Goal: Task Accomplishment & Management: Use online tool/utility

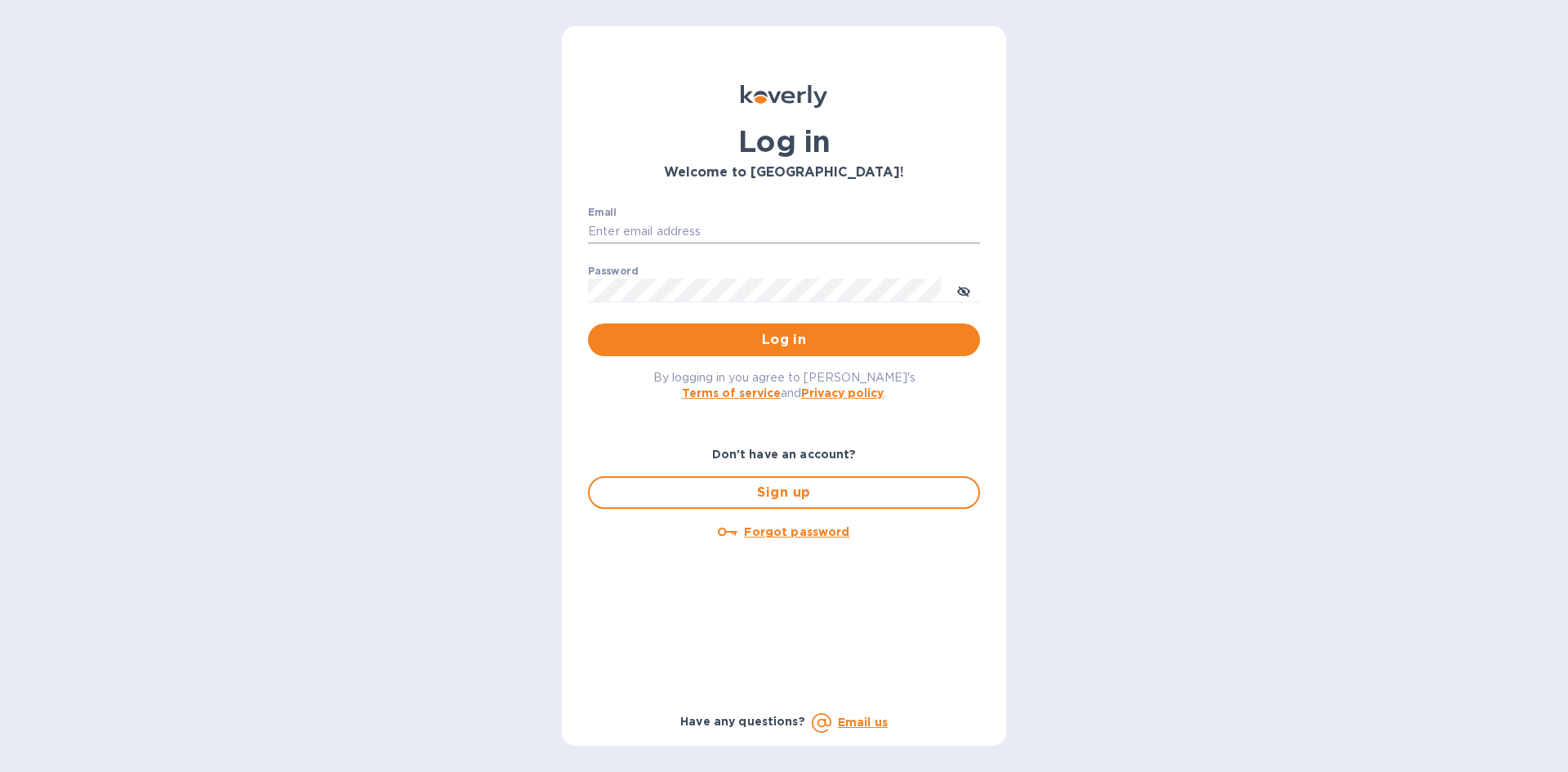
click at [762, 235] on input "Email" at bounding box center [784, 231] width 392 height 25
type input "[EMAIL_ADDRESS][DOMAIN_NAME]"
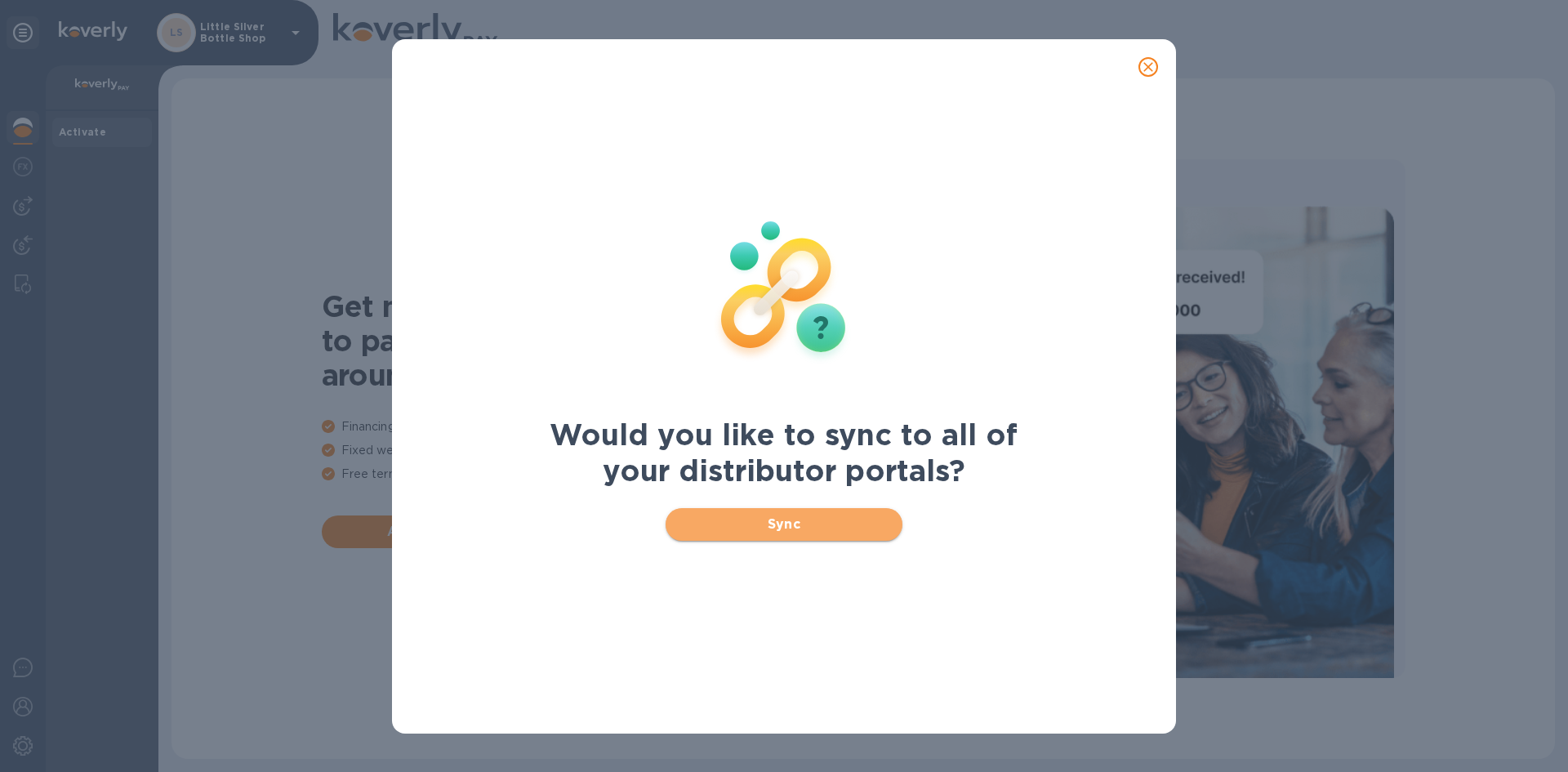
click at [781, 526] on span "Sync" at bounding box center [784, 524] width 212 height 19
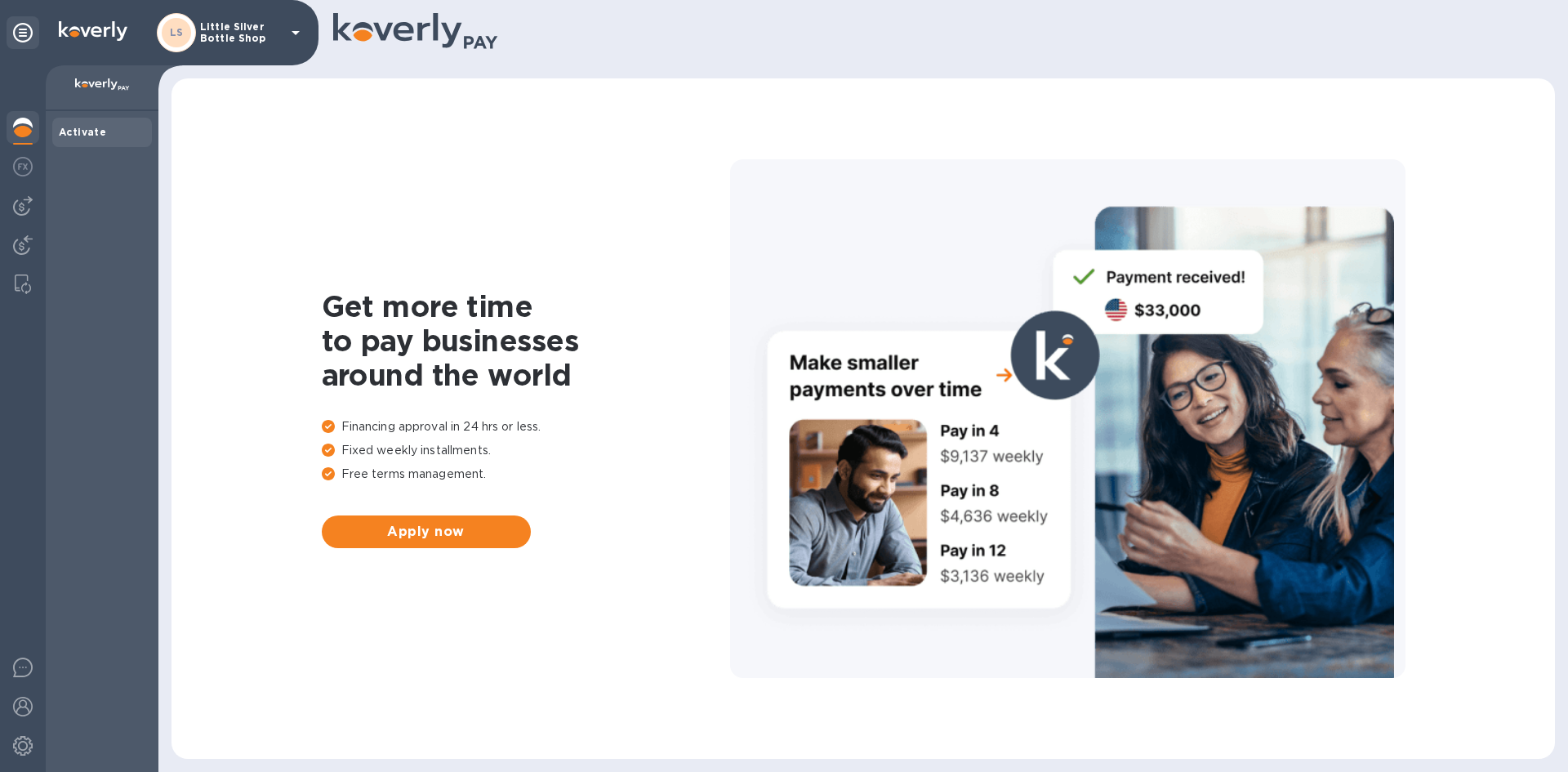
click at [295, 42] on div "LS Little Silver Bottle Shop" at bounding box center [231, 32] width 149 height 39
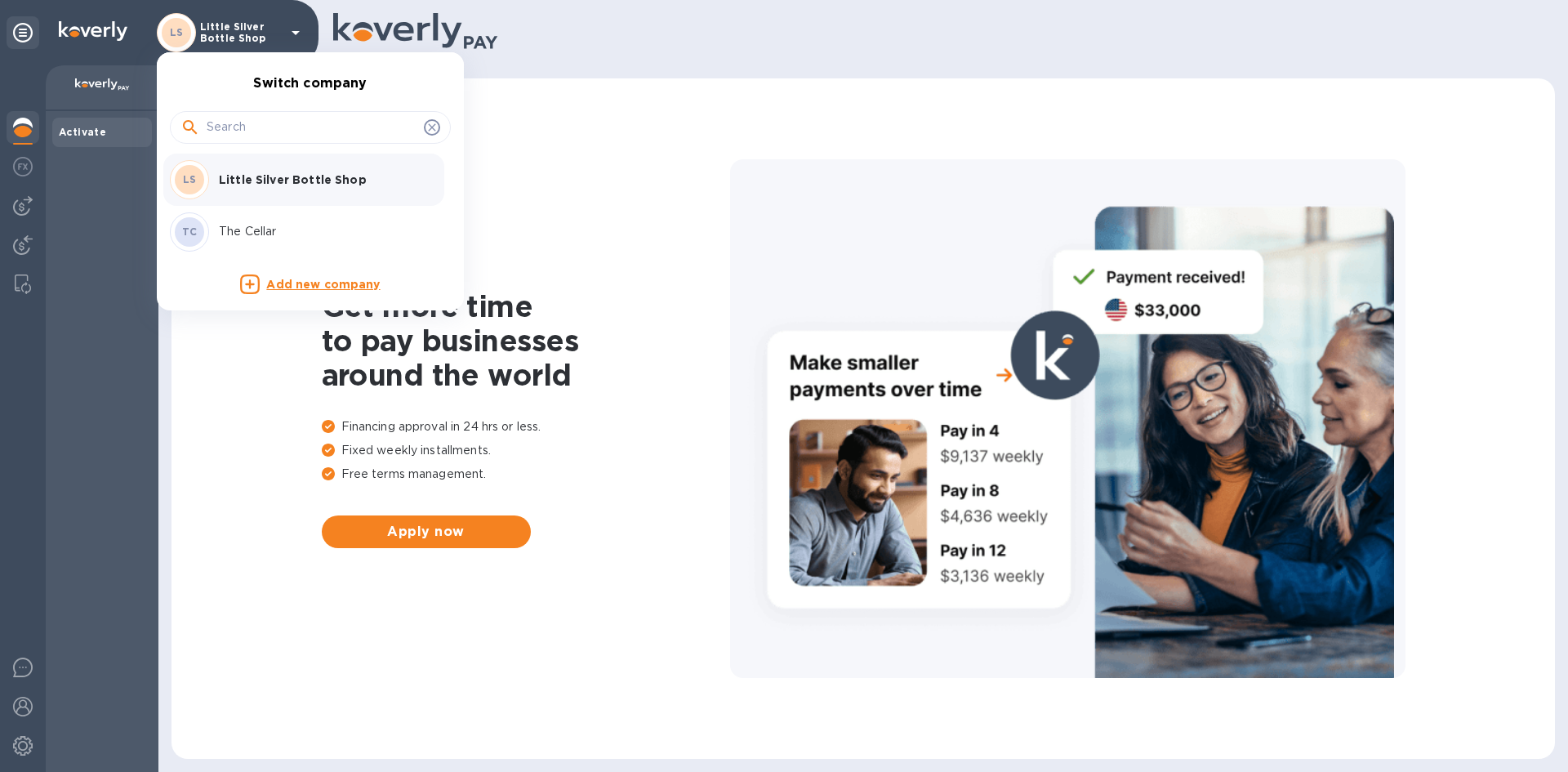
click at [271, 233] on p "The Cellar" at bounding box center [322, 231] width 206 height 17
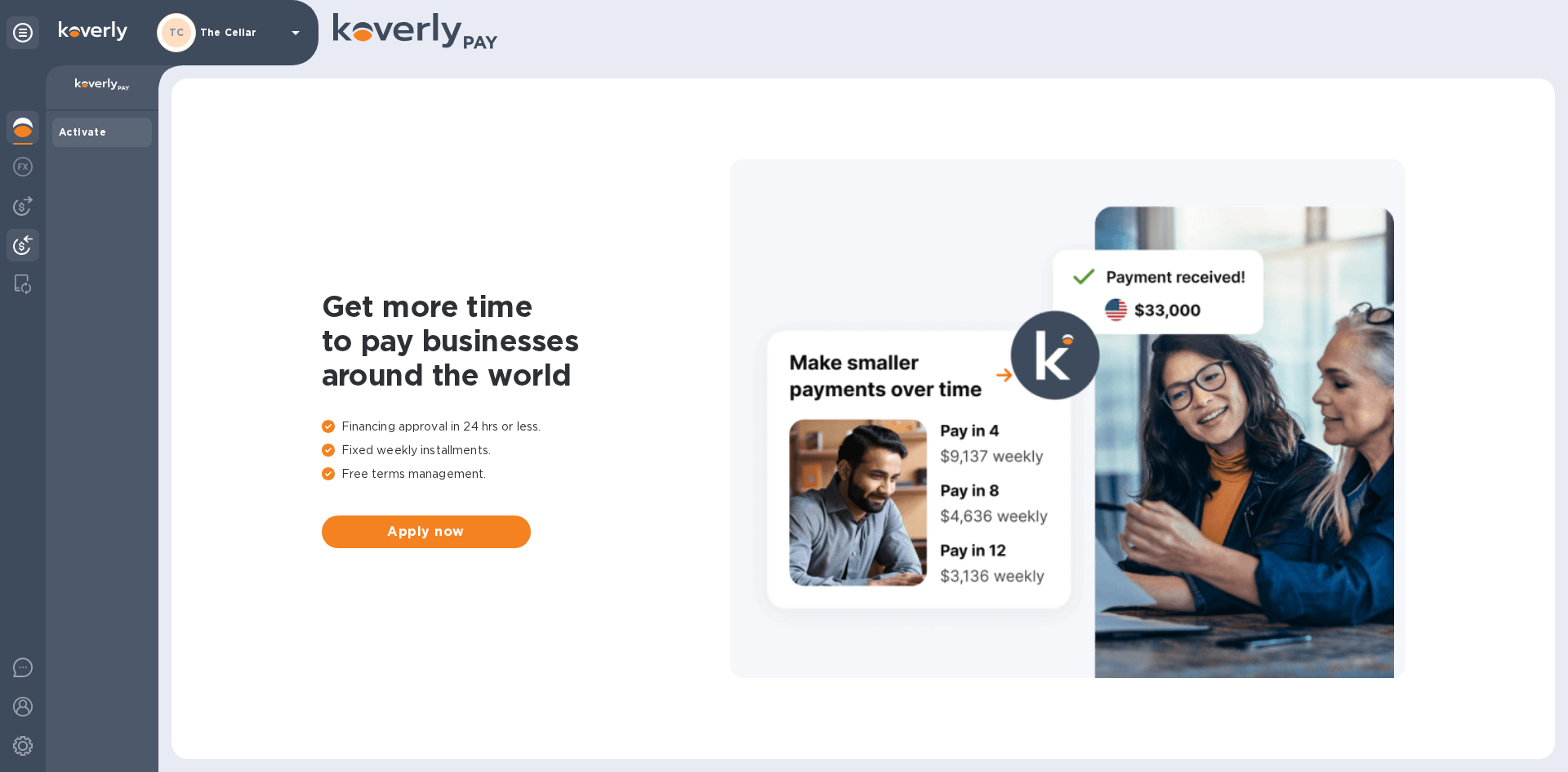
click at [23, 244] on img at bounding box center [22, 244] width 19 height 19
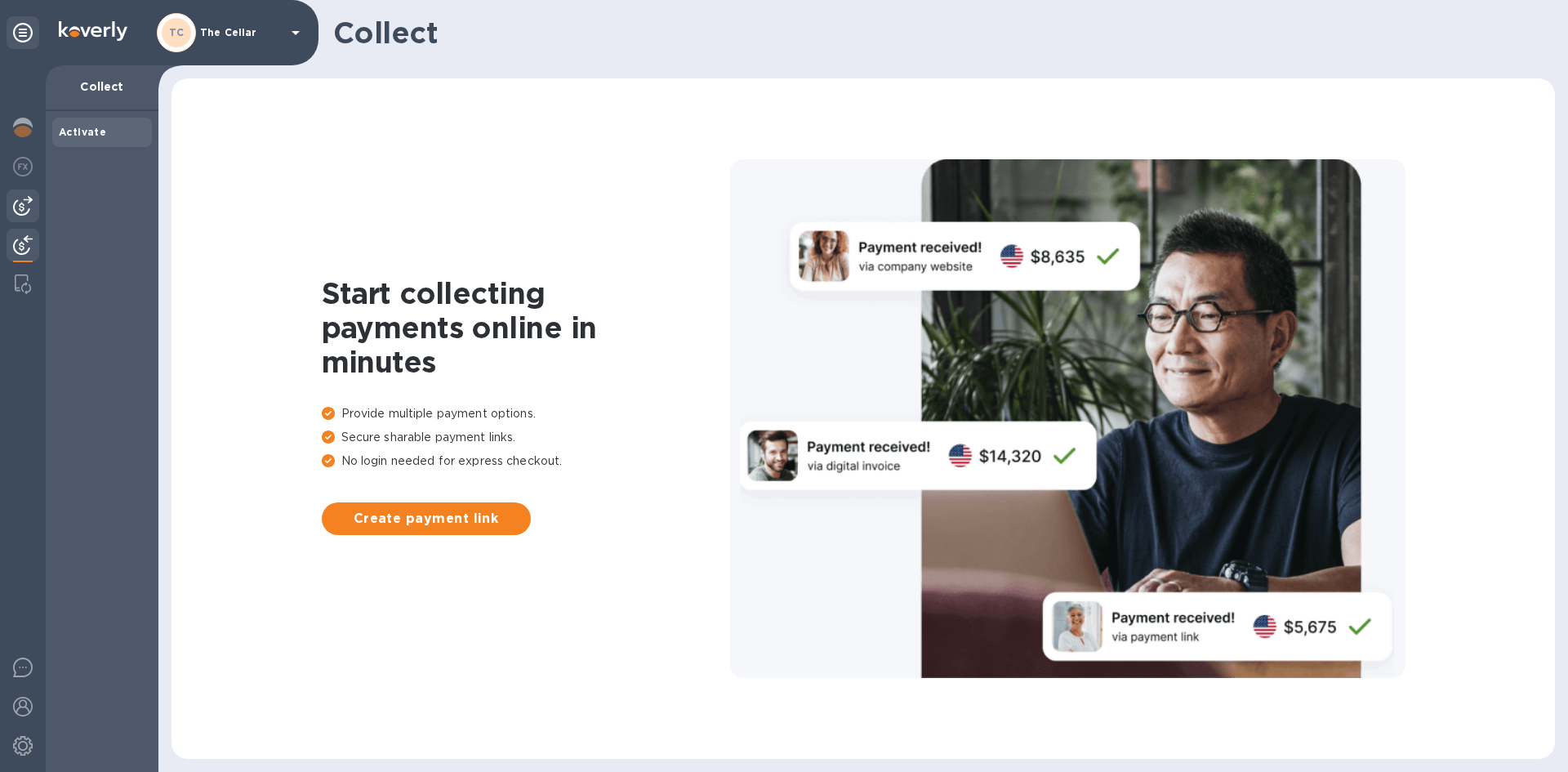
click at [27, 196] on img at bounding box center [22, 206] width 19 height 19
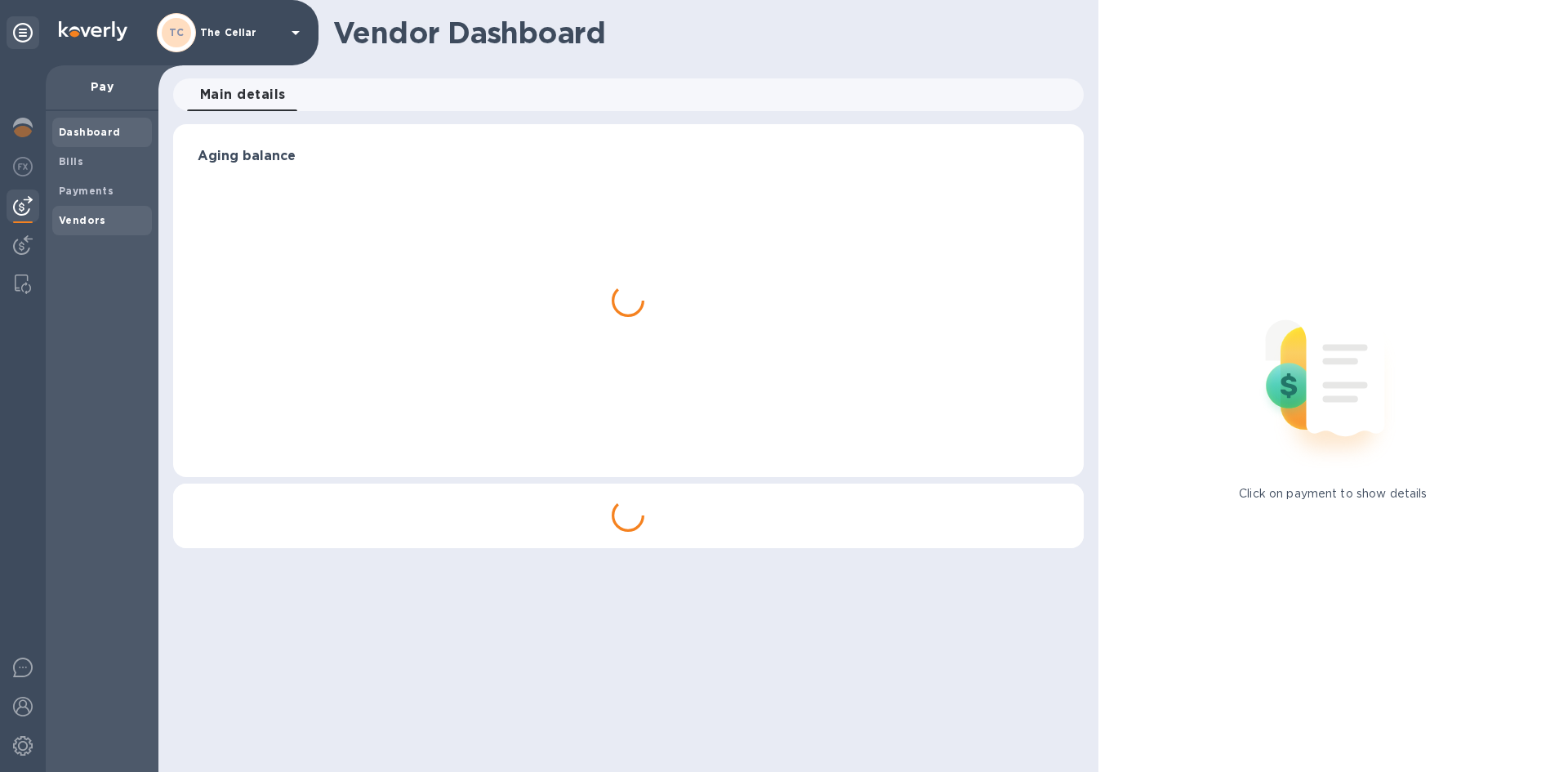
click at [80, 219] on b "Vendors" at bounding box center [83, 219] width 48 height 12
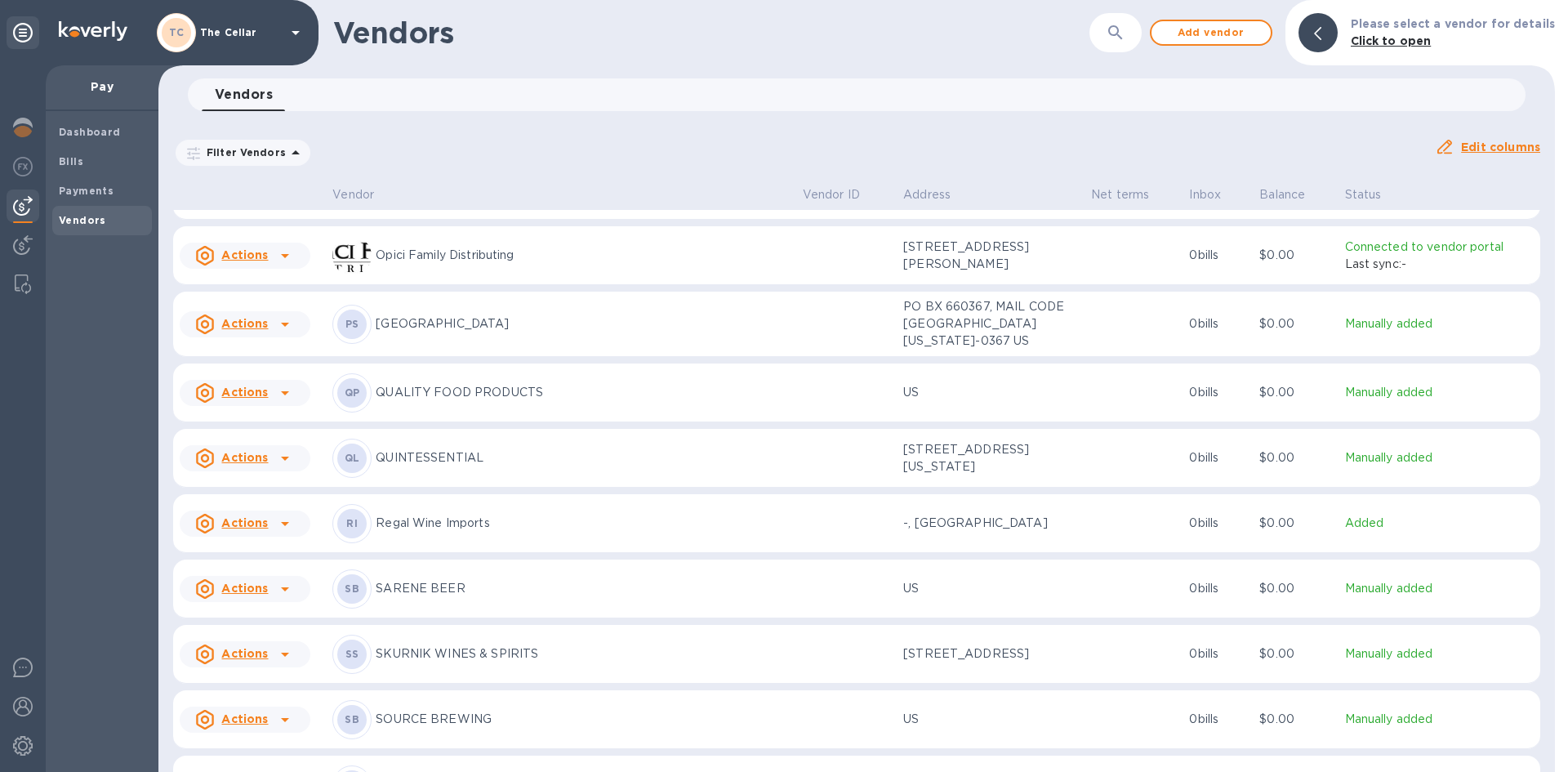
scroll to position [1539, 0]
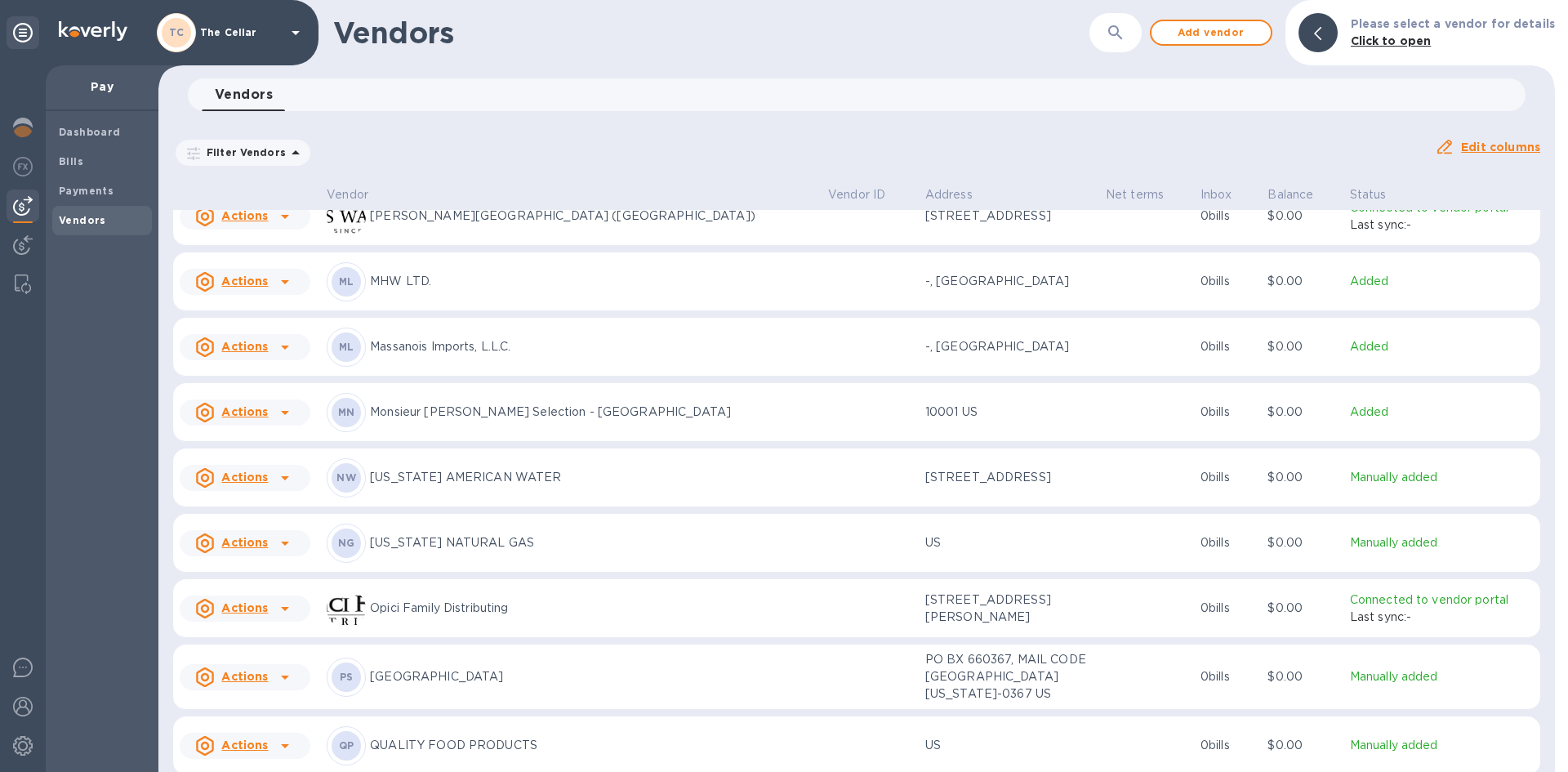
click at [441, 415] on p "Monsieur [PERSON_NAME] Selection - [GEOGRAPHIC_DATA]" at bounding box center [592, 412] width 445 height 17
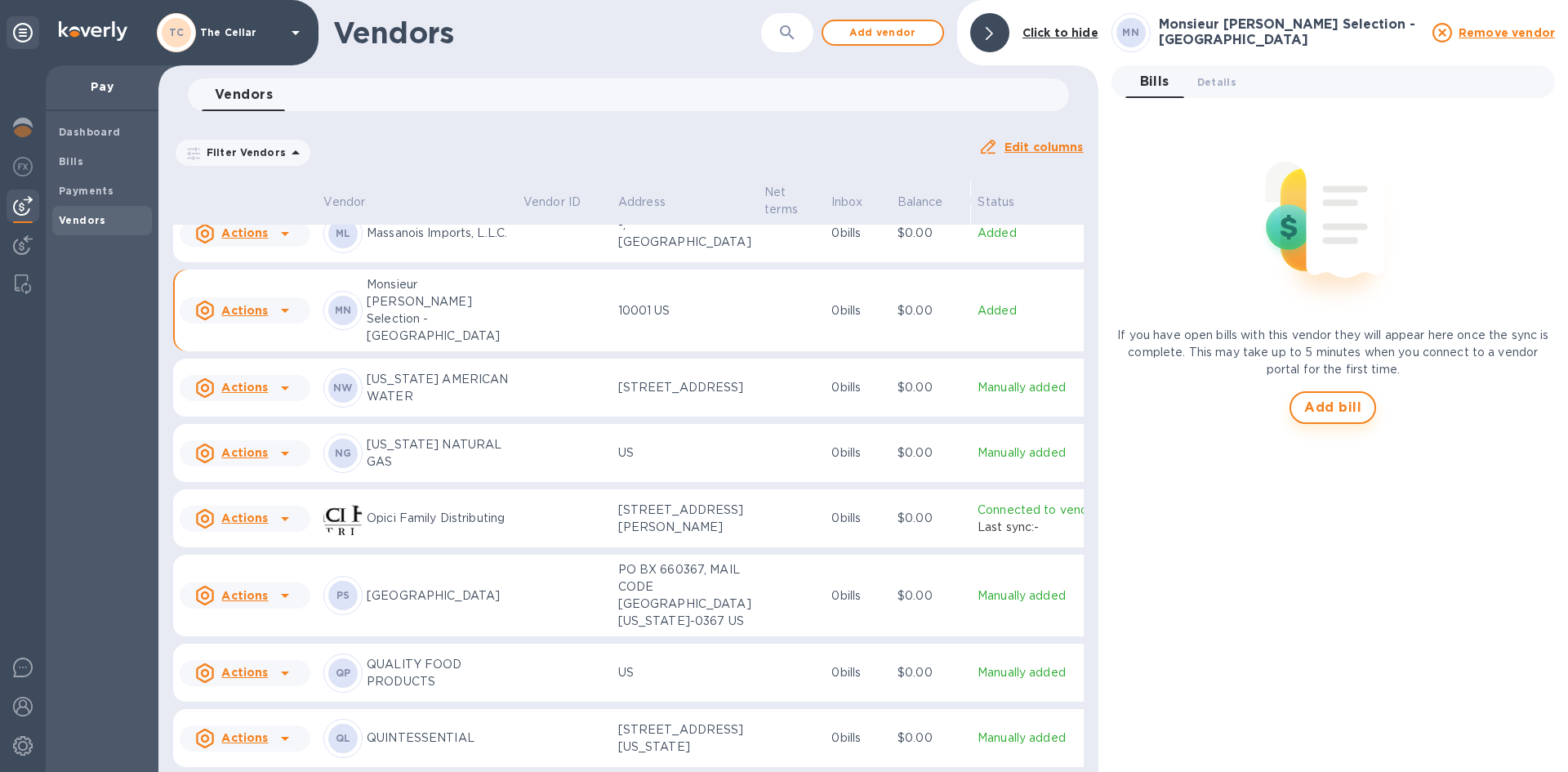
click at [1306, 406] on span "Add bill" at bounding box center [1333, 408] width 57 height 19
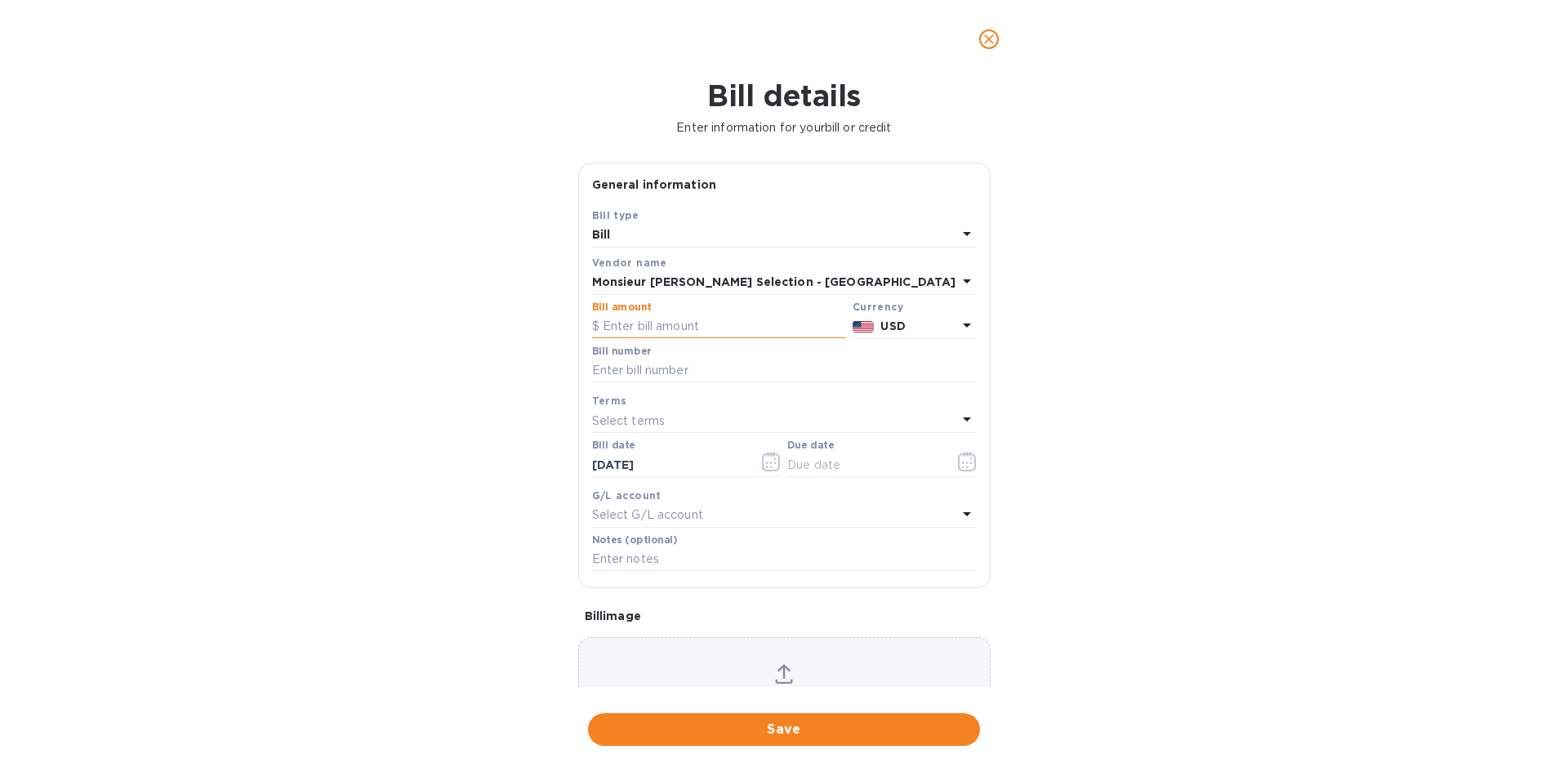
click at [676, 330] on input "text" at bounding box center [718, 327] width 254 height 25
type input "548.00"
click at [691, 364] on input "text" at bounding box center [784, 371] width 384 height 25
type input "405739"
click at [642, 423] on p "Select terms" at bounding box center [628, 421] width 73 height 17
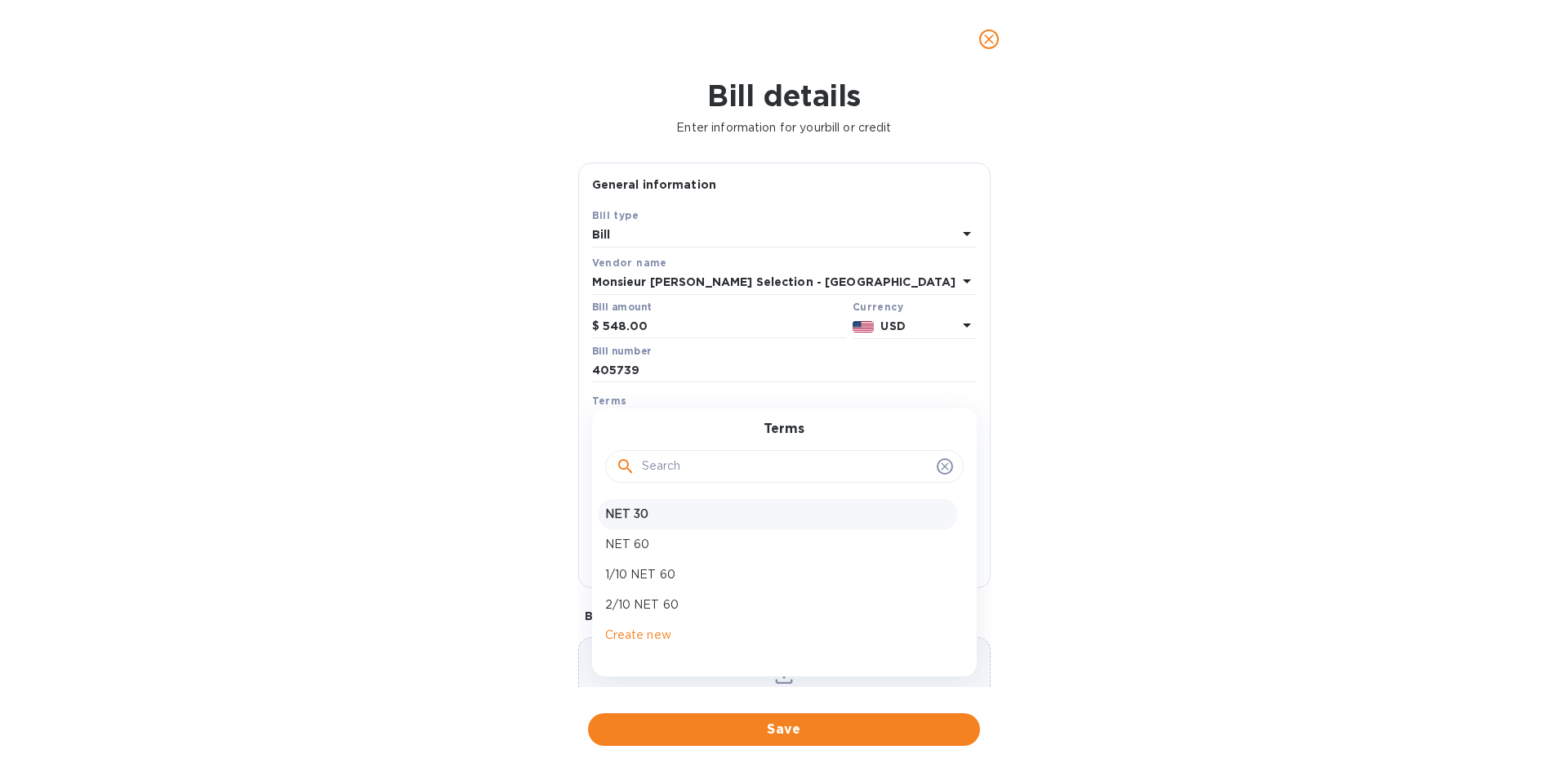
click at [648, 510] on p "NET 30" at bounding box center [778, 514] width 346 height 17
type input "09/21/2025"
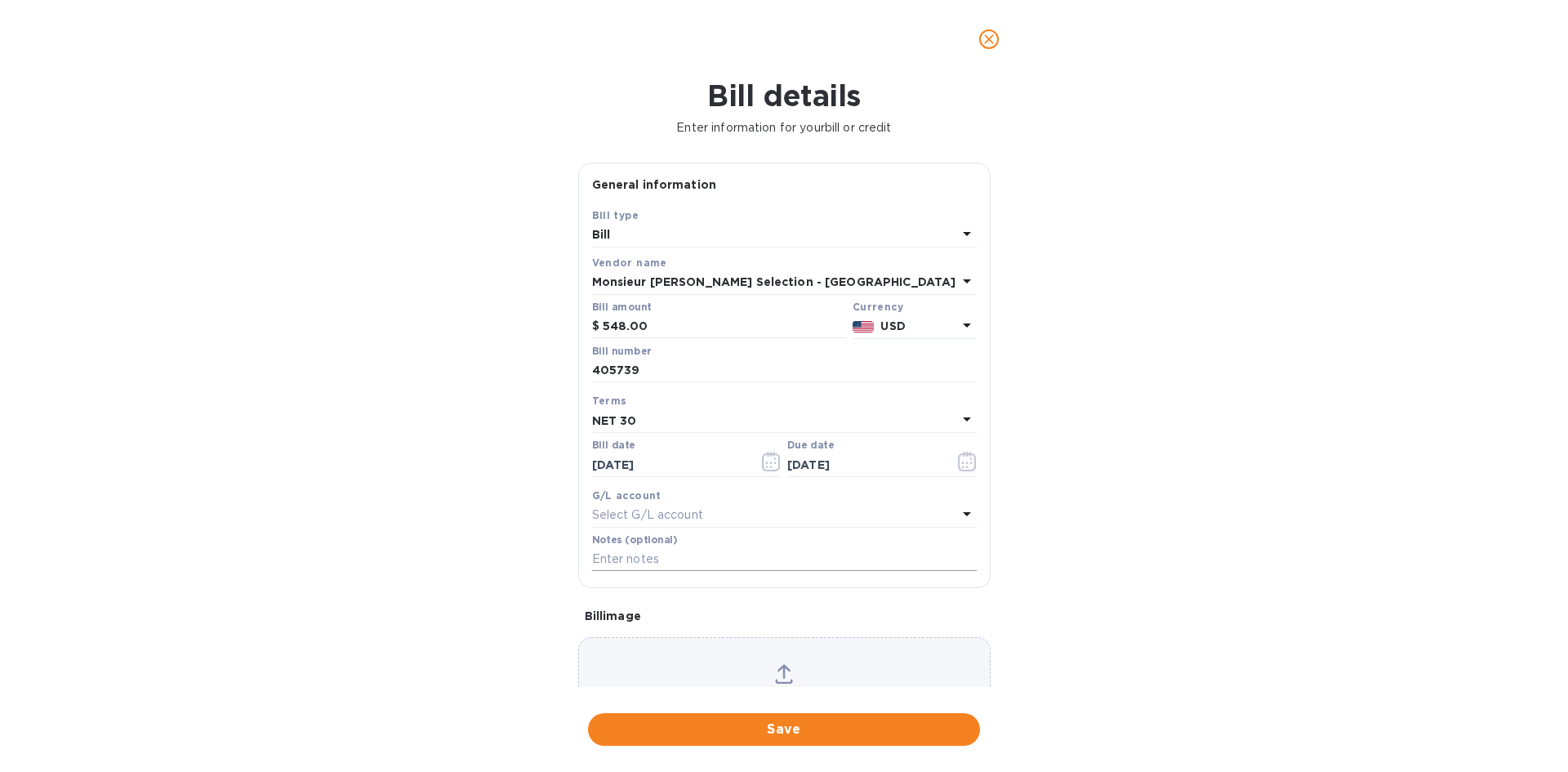
click at [650, 557] on input "text" at bounding box center [784, 559] width 384 height 25
type input "2-211061"
click at [808, 726] on span "Save" at bounding box center [784, 729] width 366 height 19
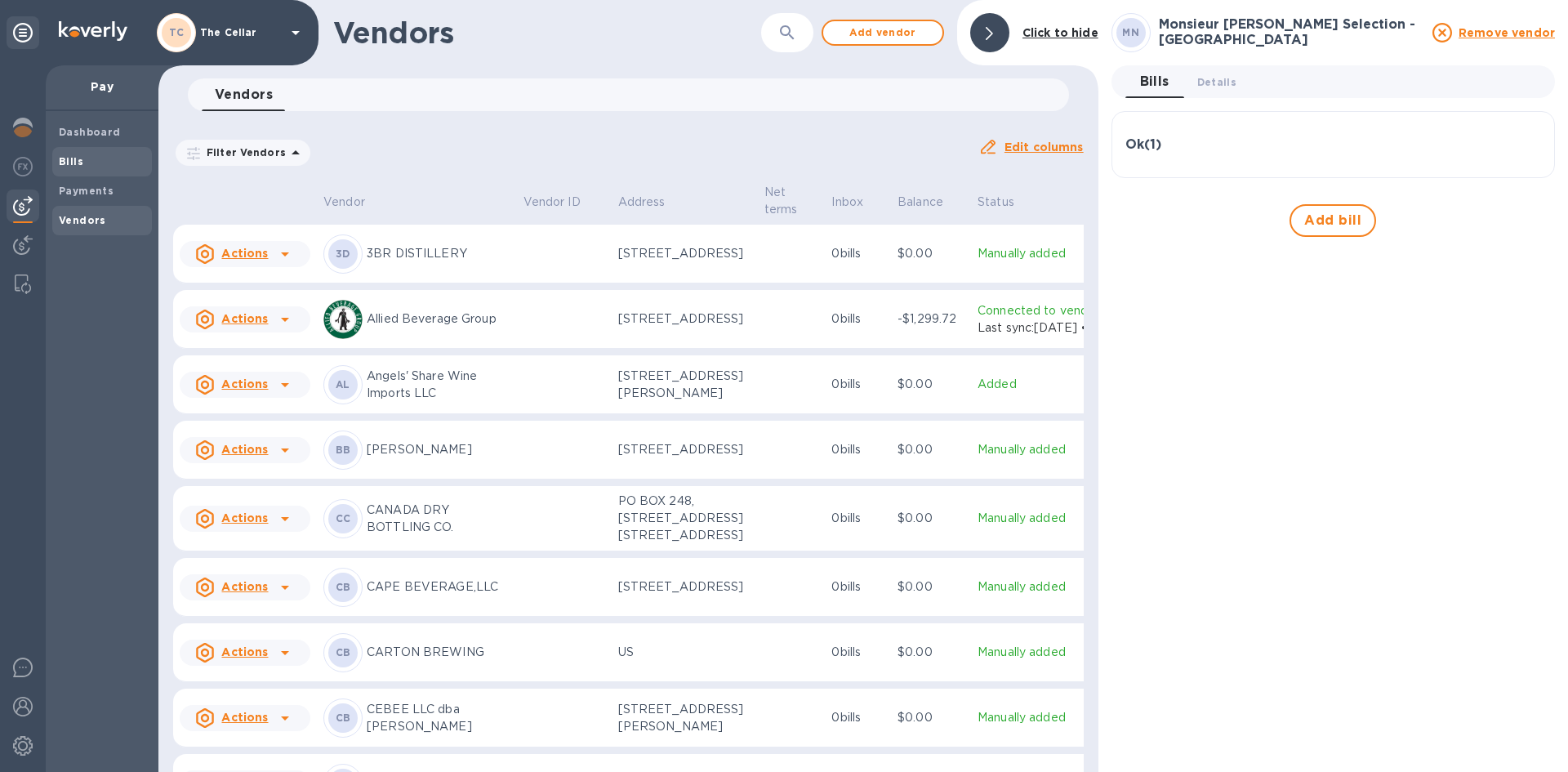
click at [116, 162] on span "Bills" at bounding box center [102, 162] width 86 height 17
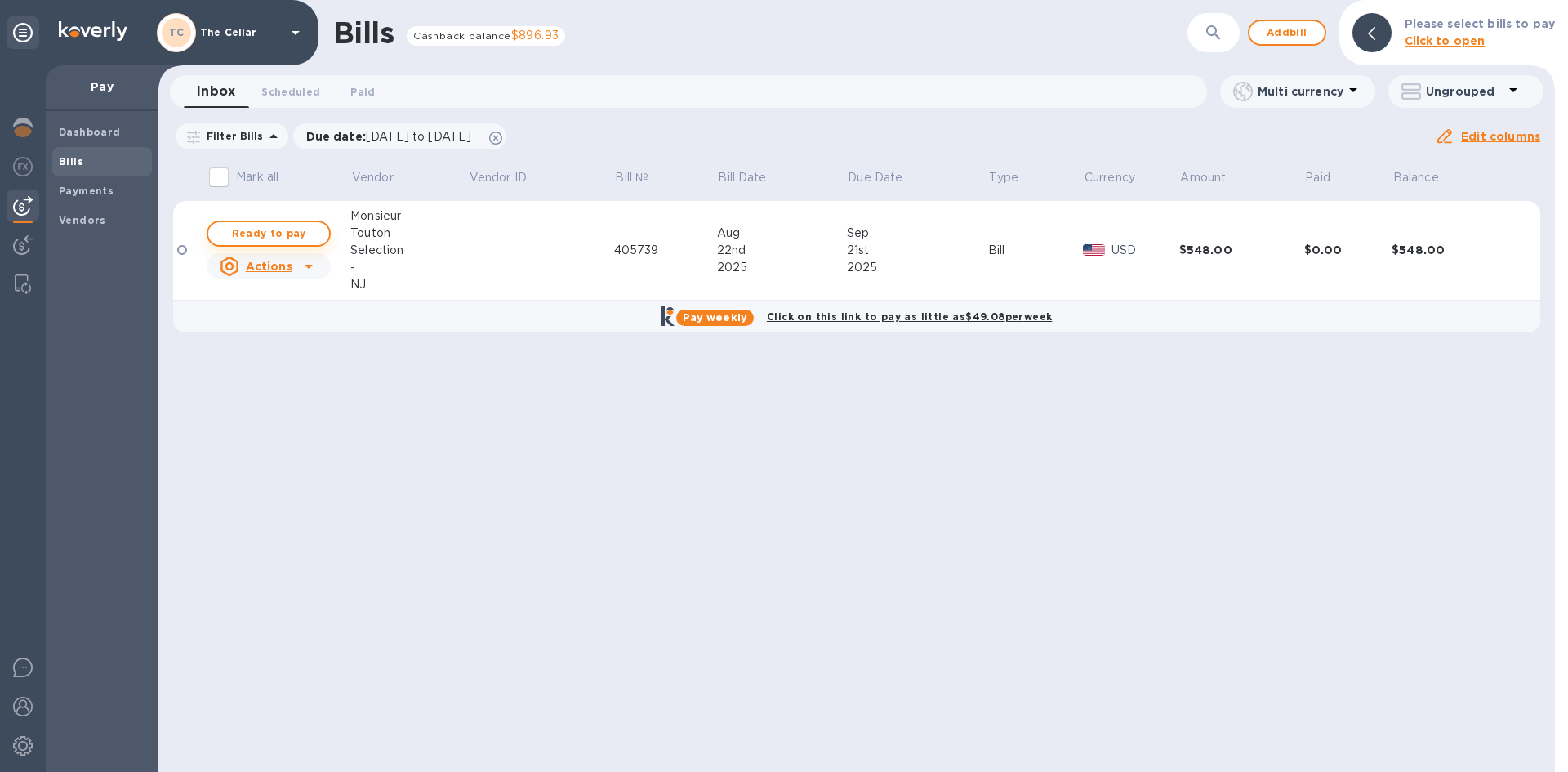
click at [244, 238] on span "Ready to pay" at bounding box center [268, 233] width 95 height 19
checkbox input "true"
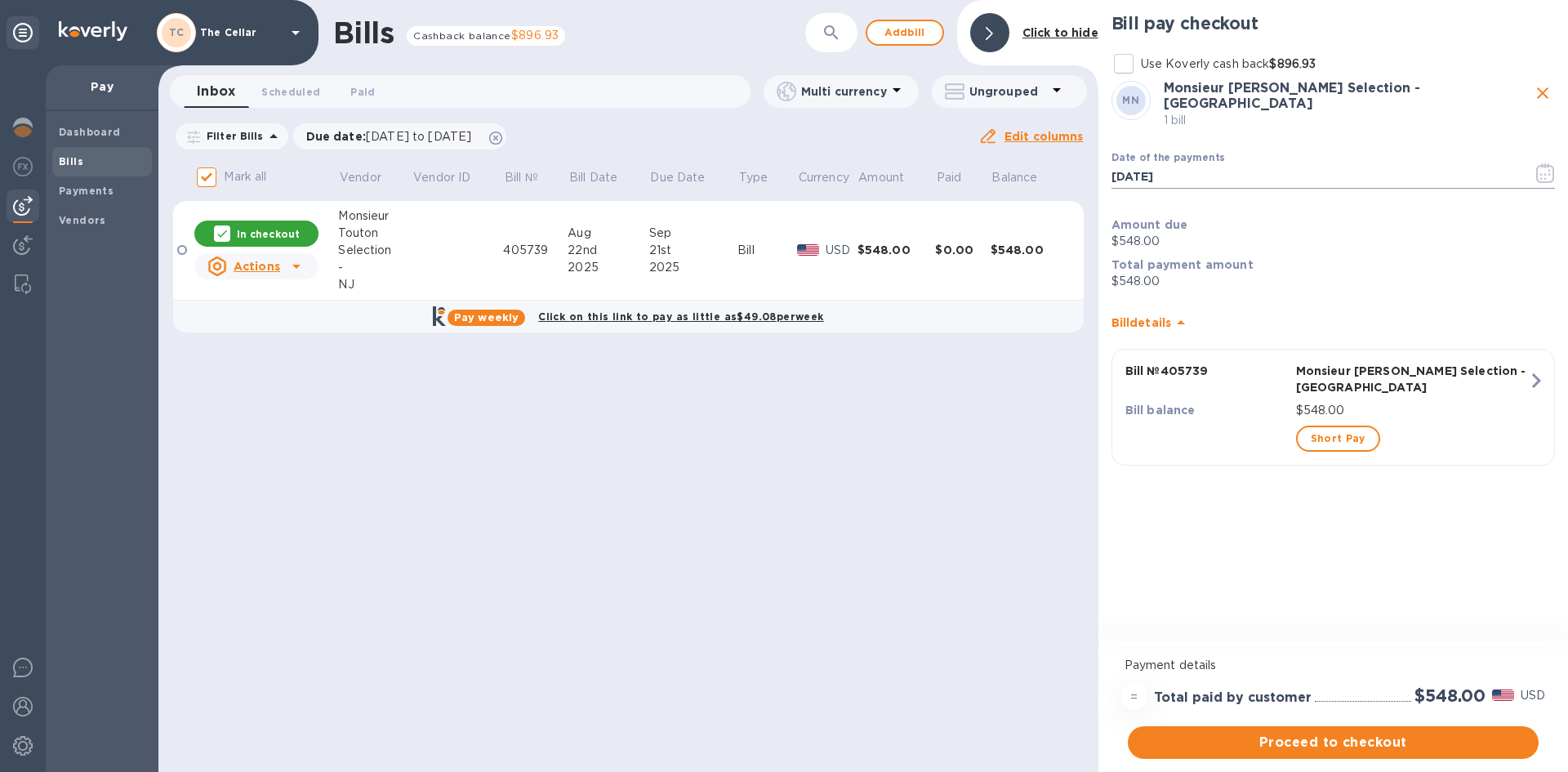
click at [1547, 164] on icon "button" at bounding box center [1546, 173] width 18 height 19
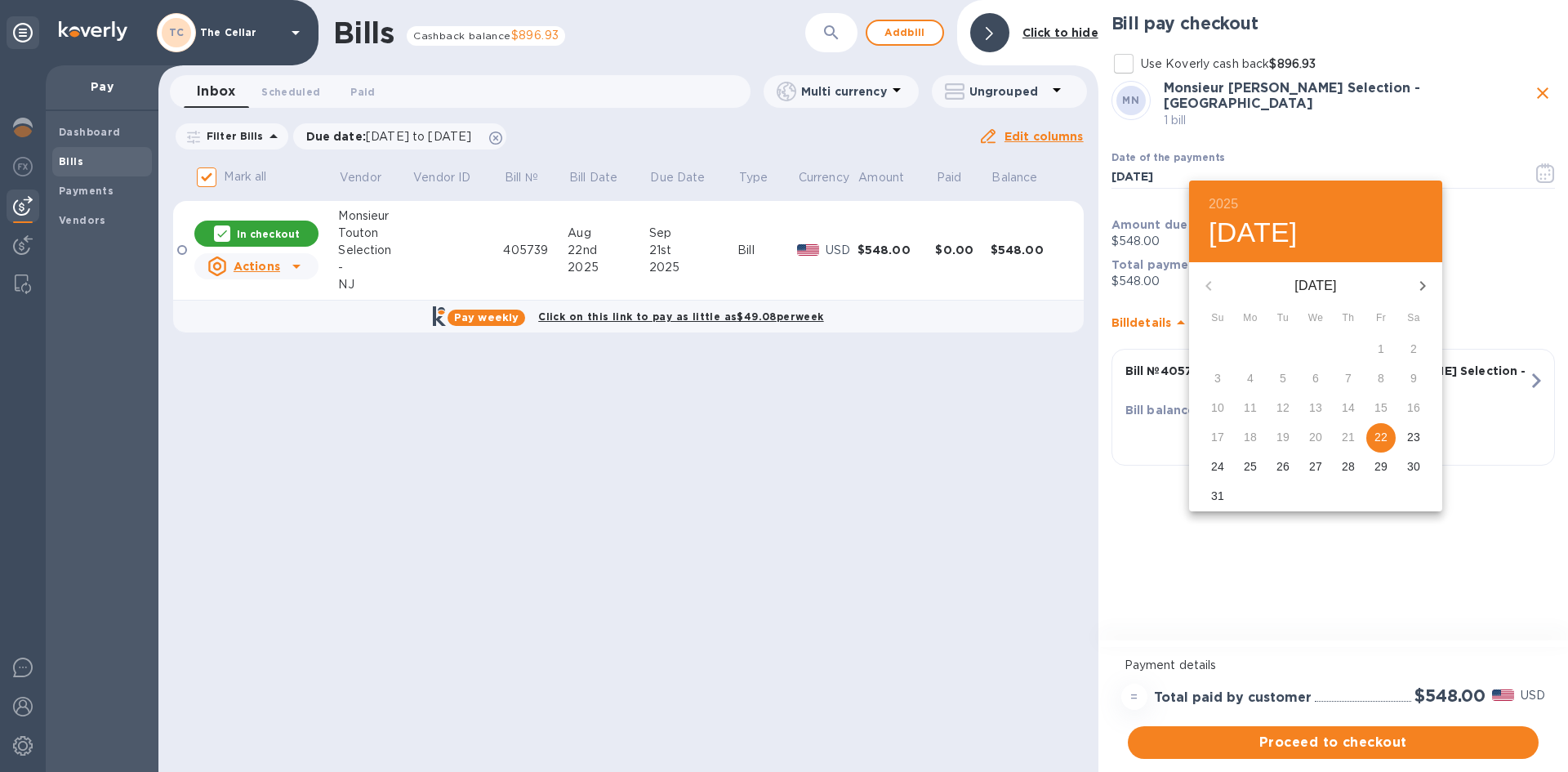
click at [1425, 284] on icon "button" at bounding box center [1422, 285] width 19 height 19
click at [1383, 376] on p "12" at bounding box center [1381, 378] width 13 height 17
type input "09/12/2025"
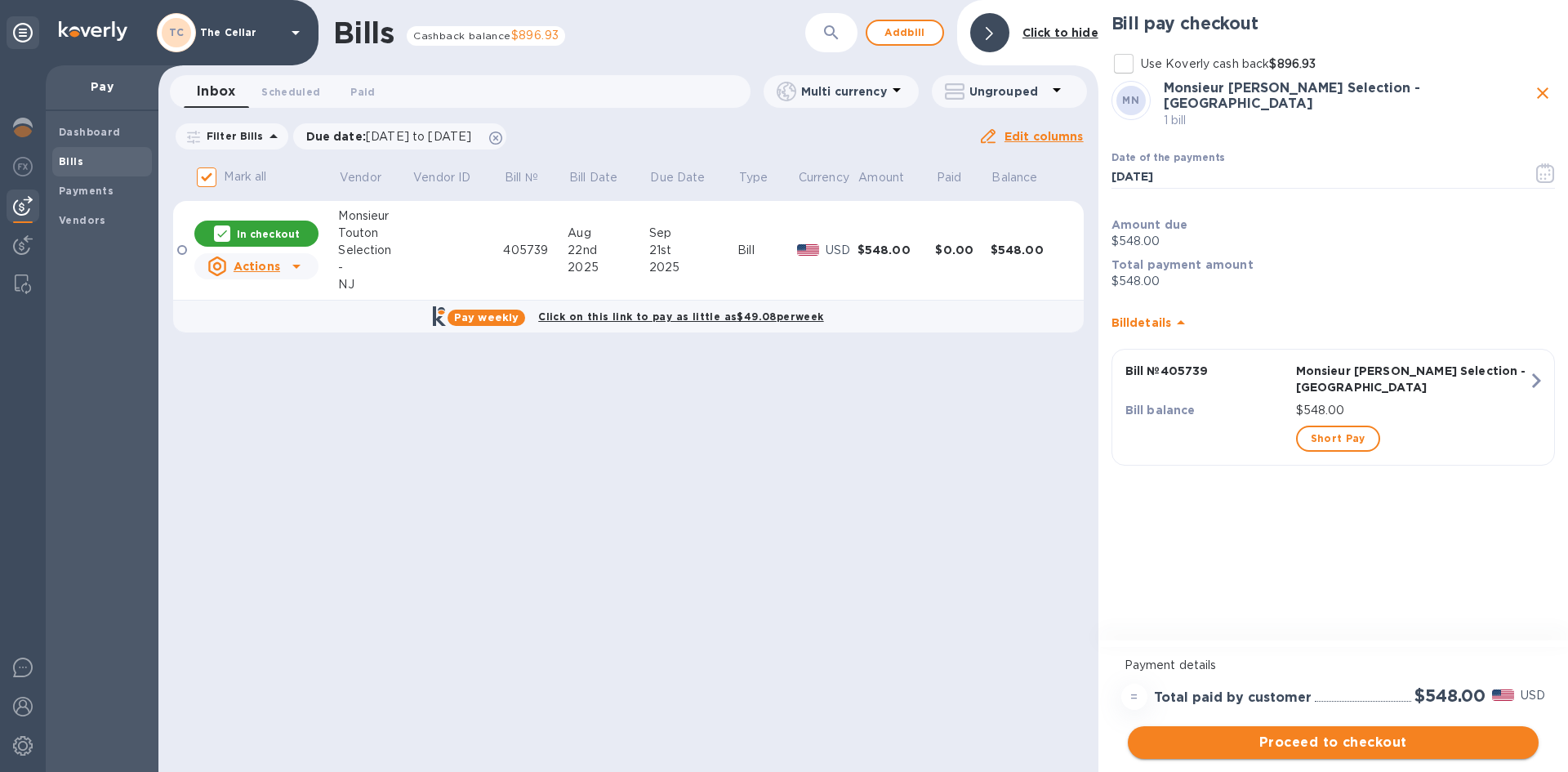
click at [1340, 738] on span "Proceed to checkout" at bounding box center [1333, 743] width 384 height 19
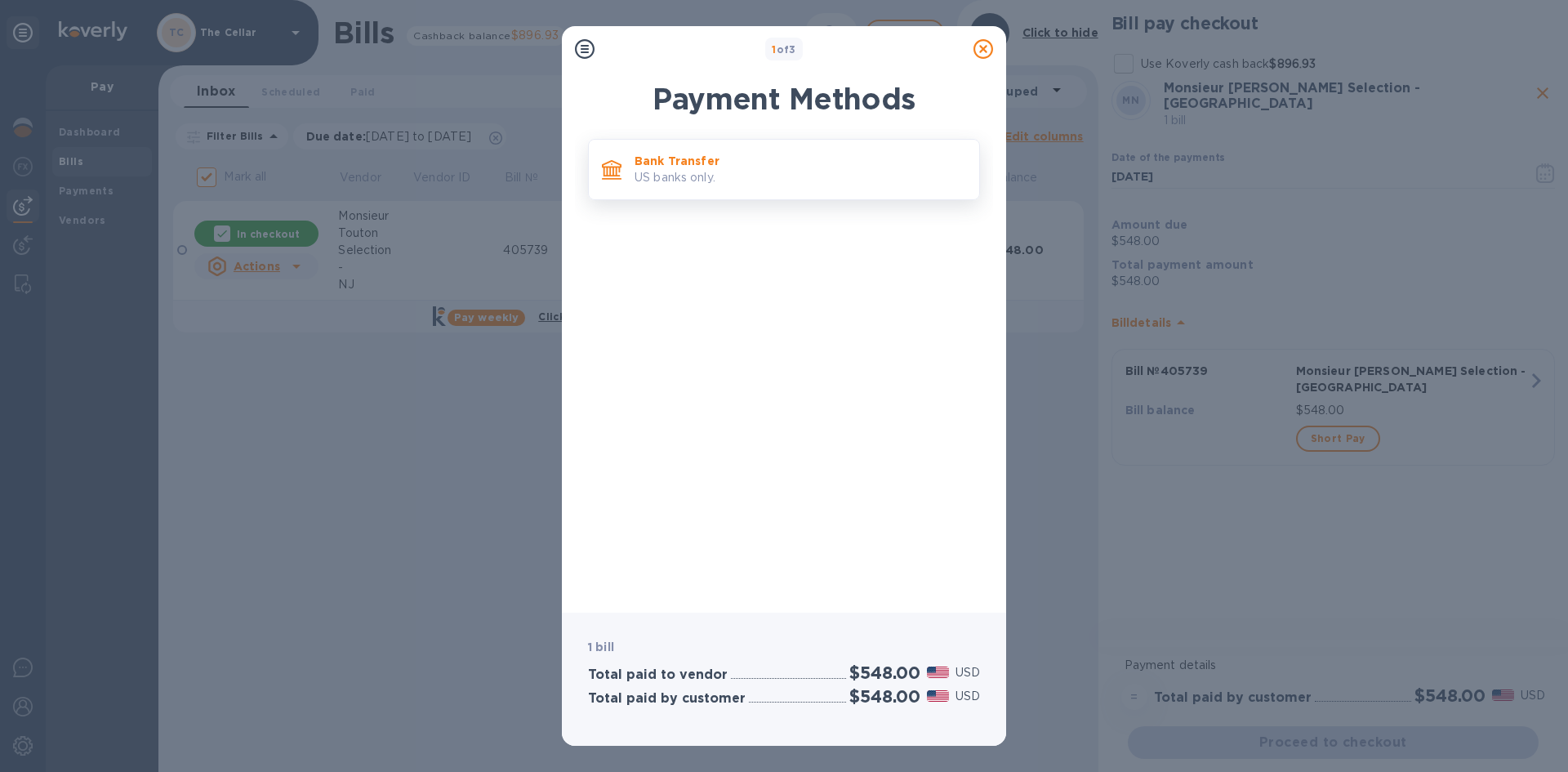
click at [737, 175] on p "US banks only." at bounding box center [800, 177] width 331 height 17
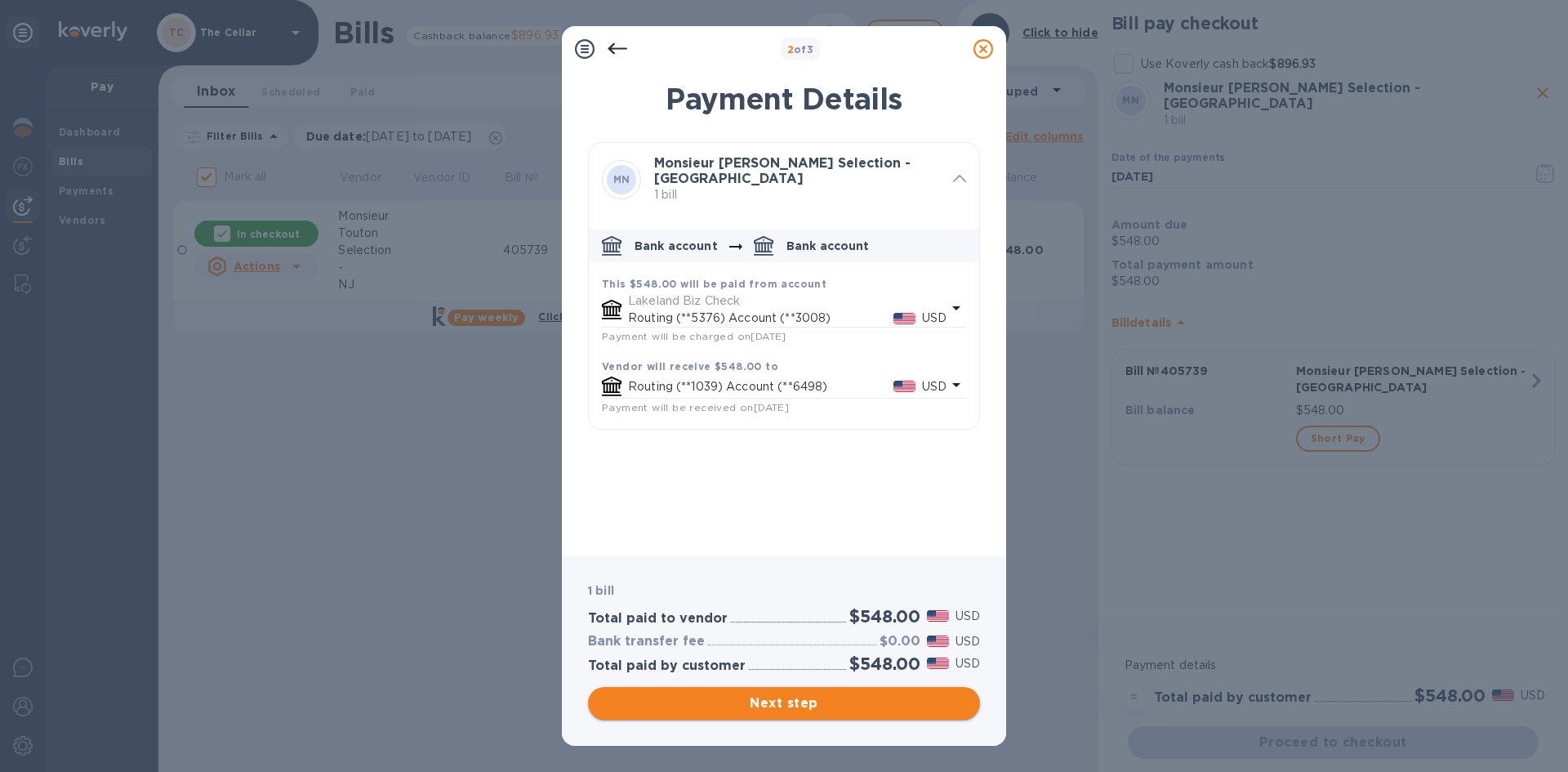
click at [824, 703] on span "Next step" at bounding box center [784, 703] width 366 height 19
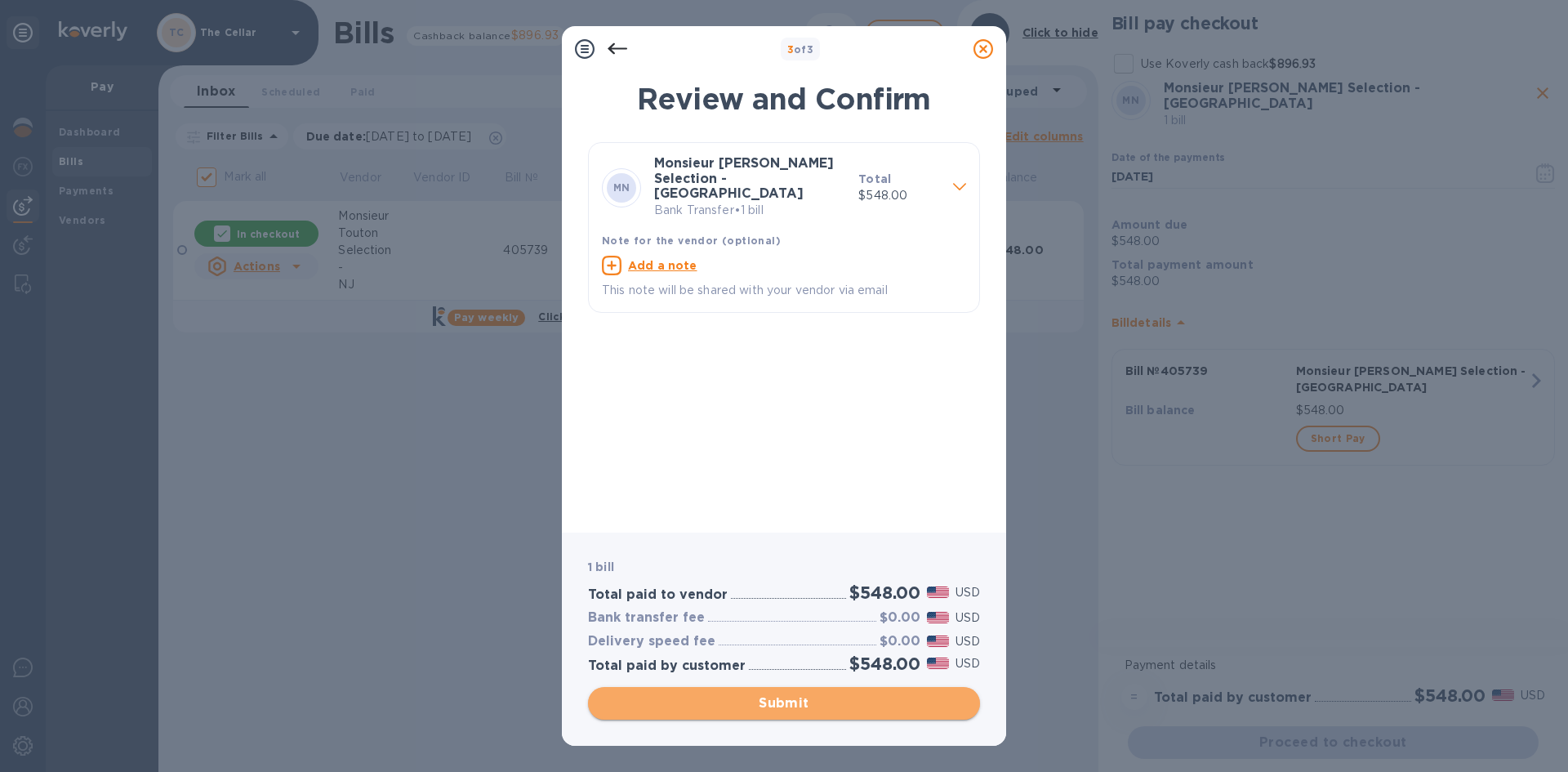
click at [824, 703] on span "Submit" at bounding box center [784, 703] width 366 height 19
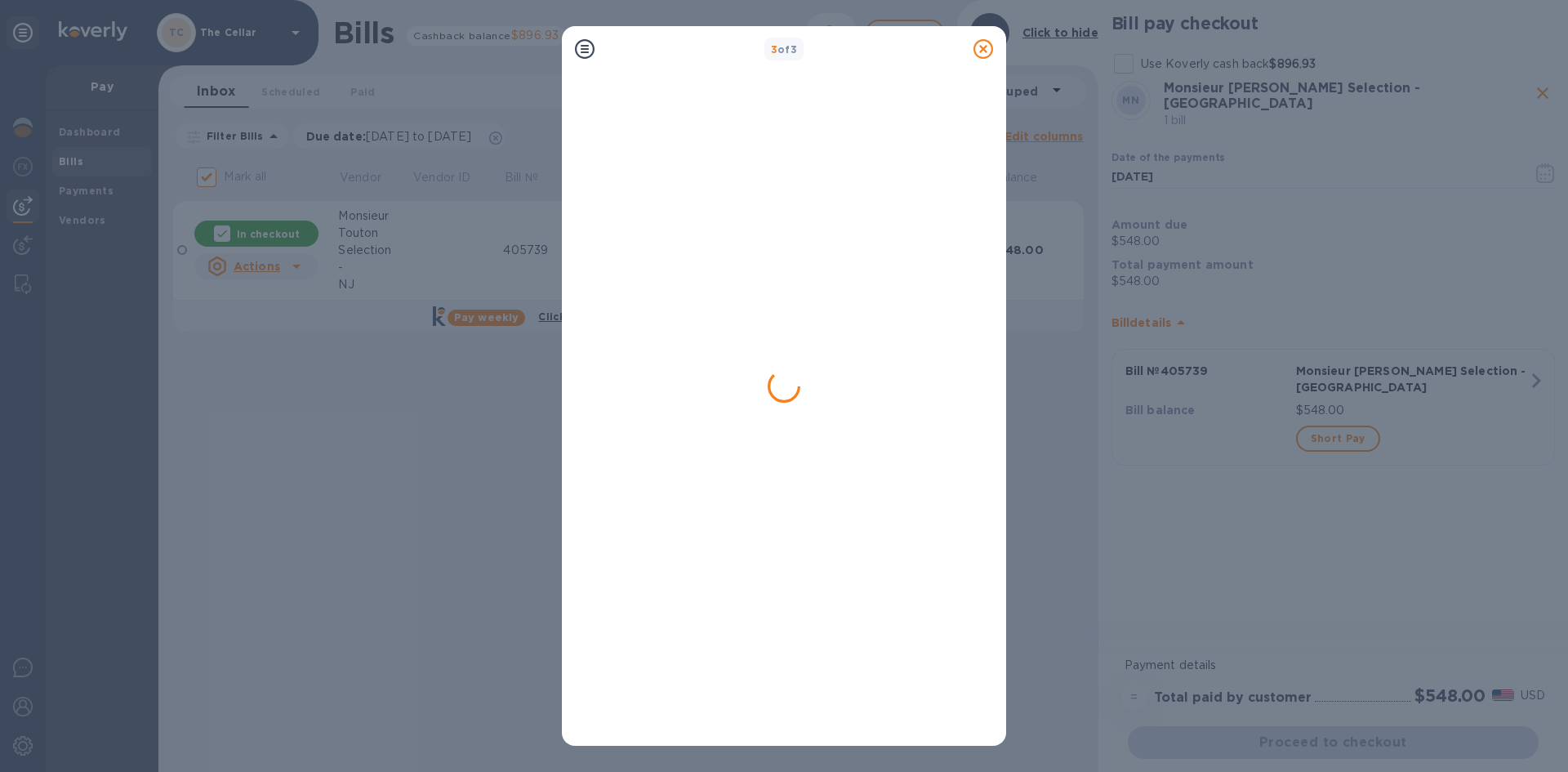
checkbox input "false"
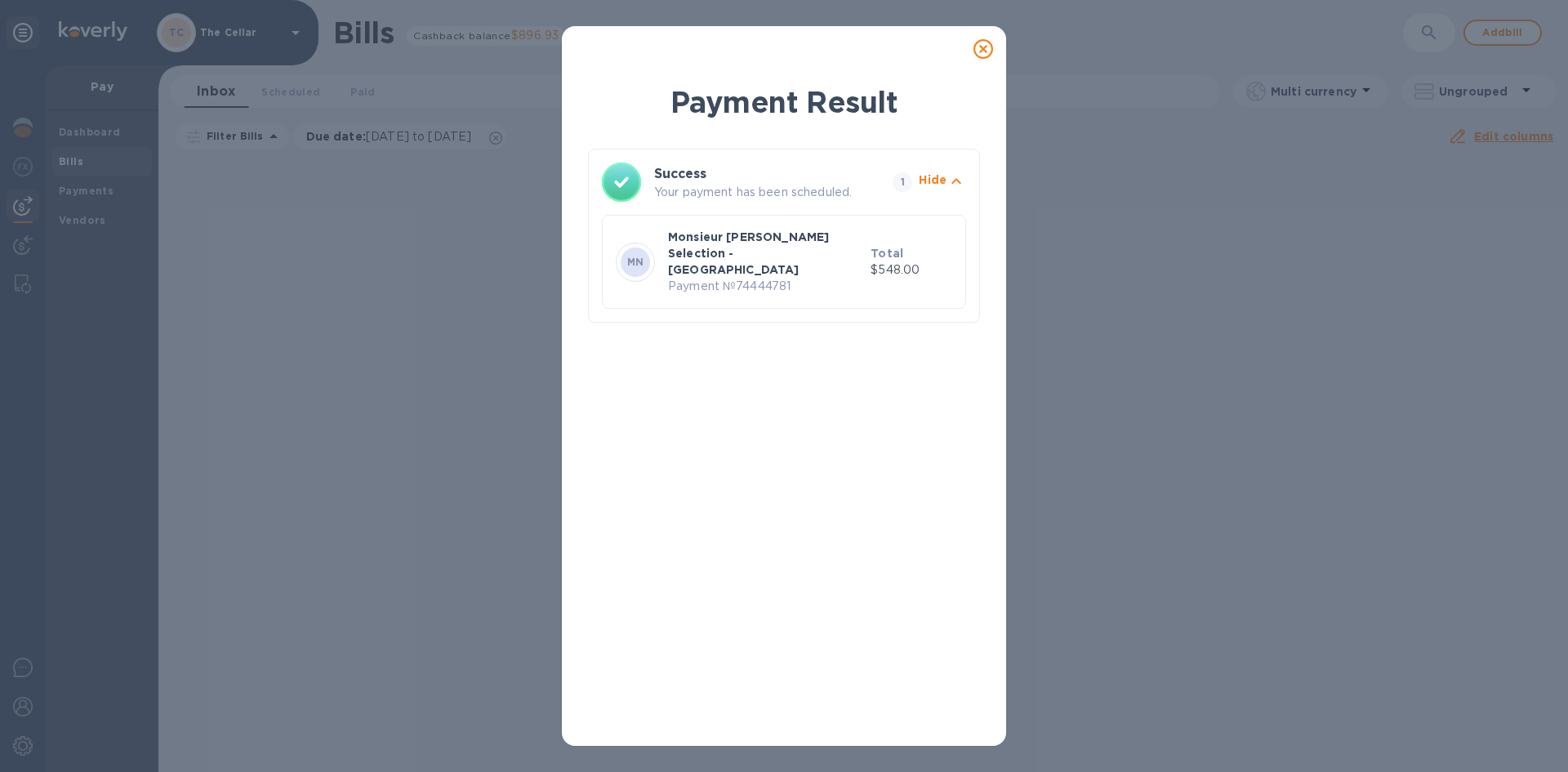
click at [978, 52] on icon at bounding box center [983, 49] width 19 height 19
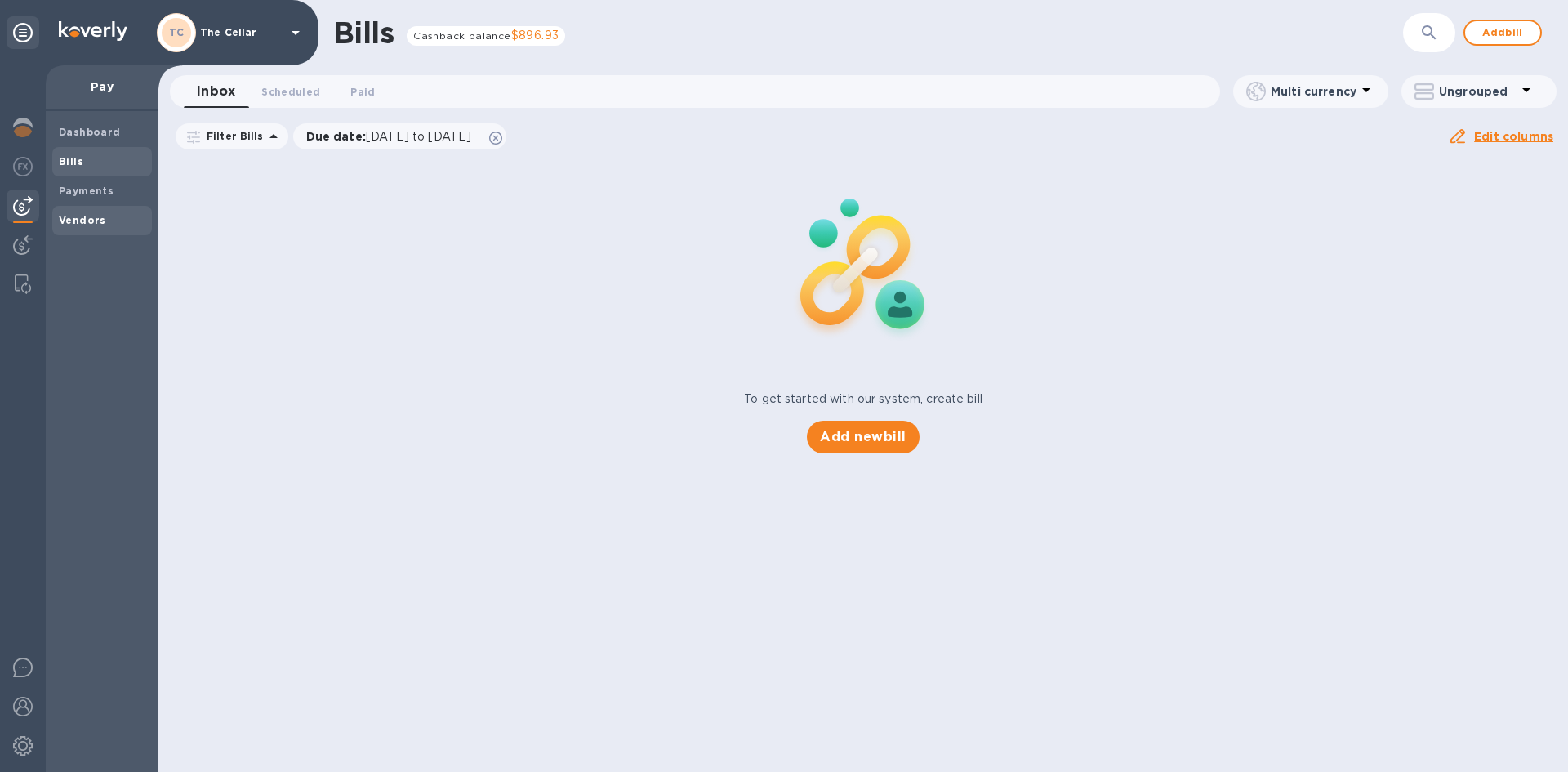
click at [102, 224] on span "Vendors" at bounding box center [102, 220] width 86 height 17
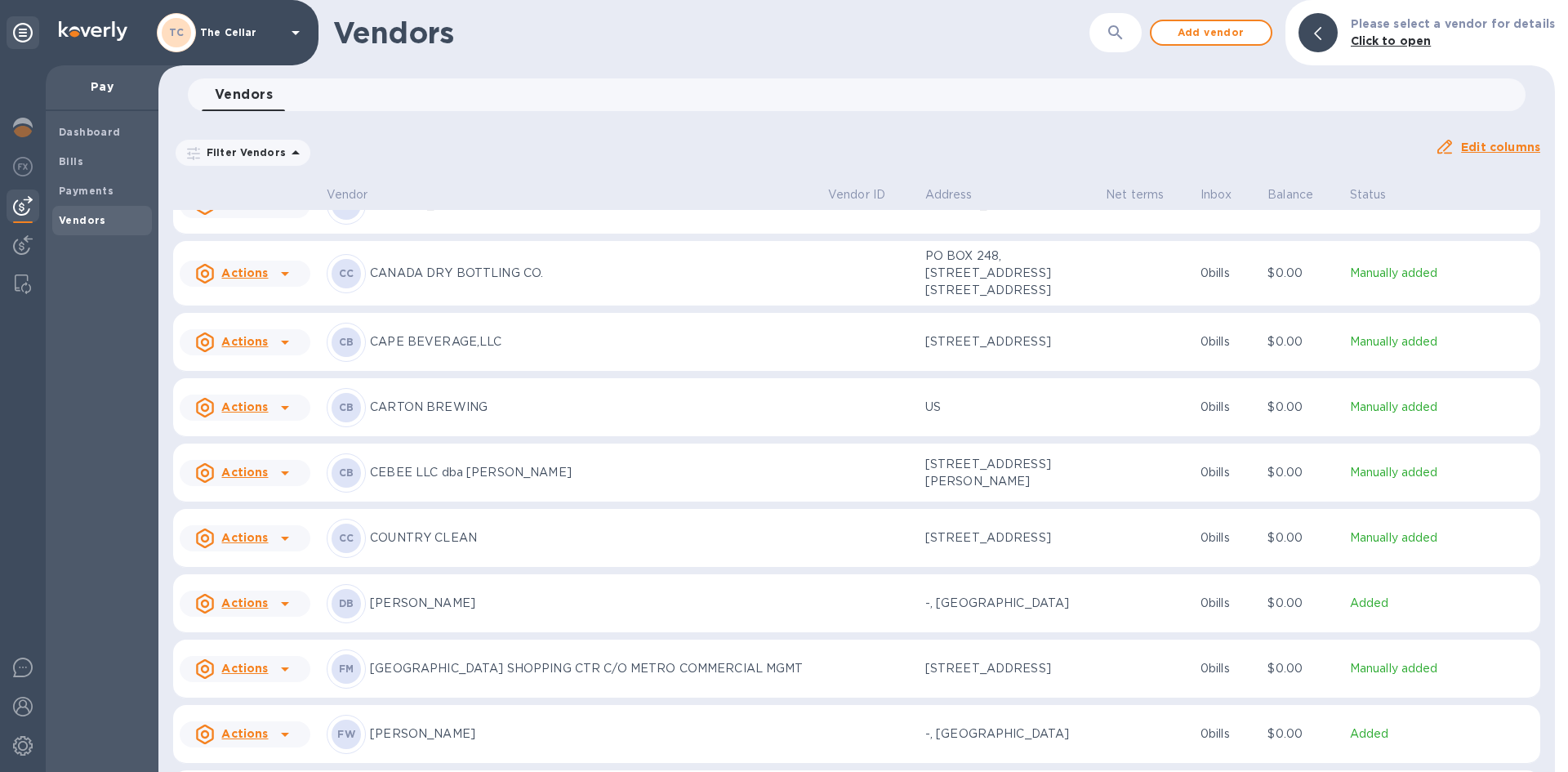
scroll to position [245, 0]
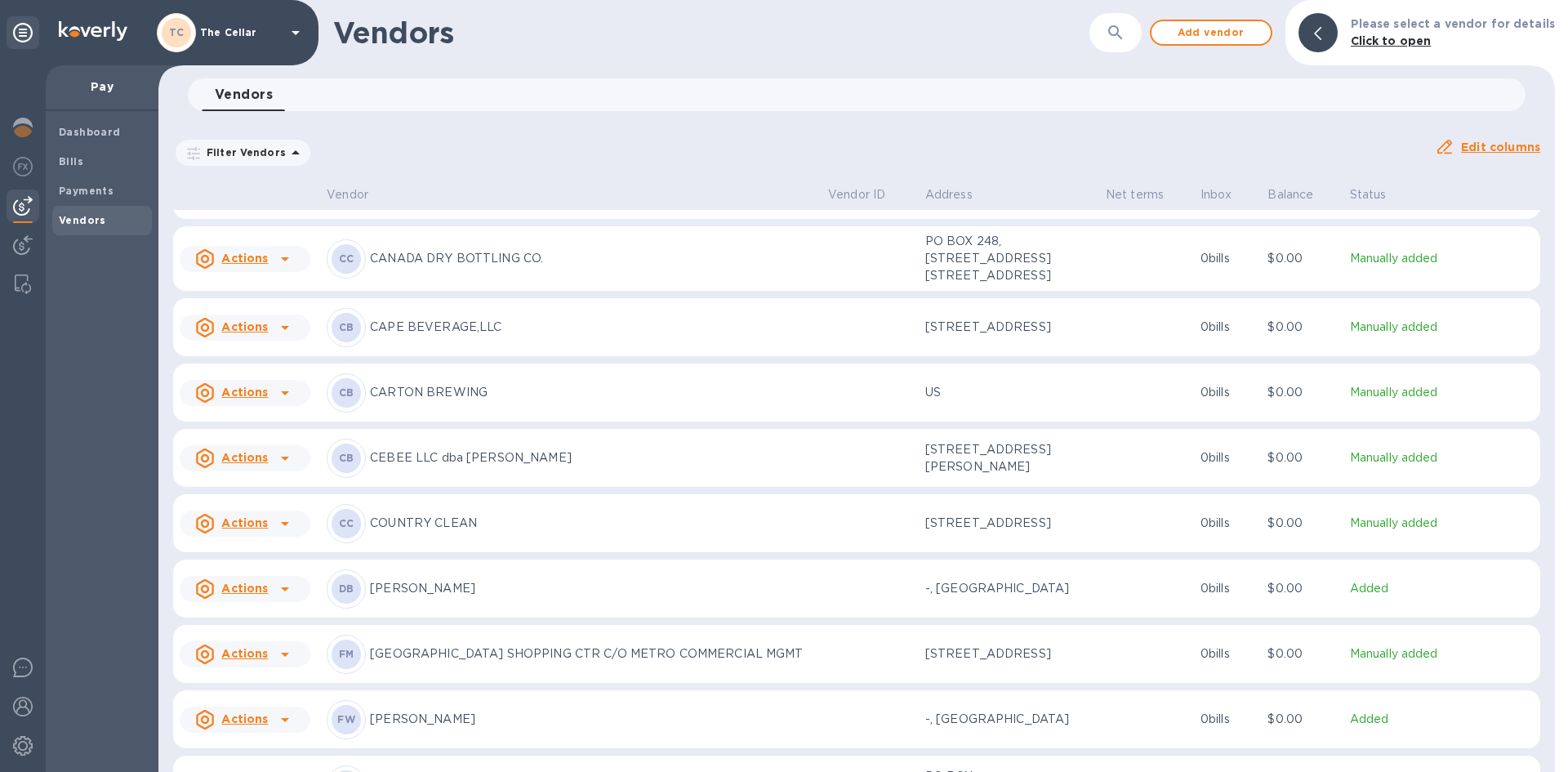
click at [428, 597] on p "David Bowler" at bounding box center [592, 588] width 445 height 17
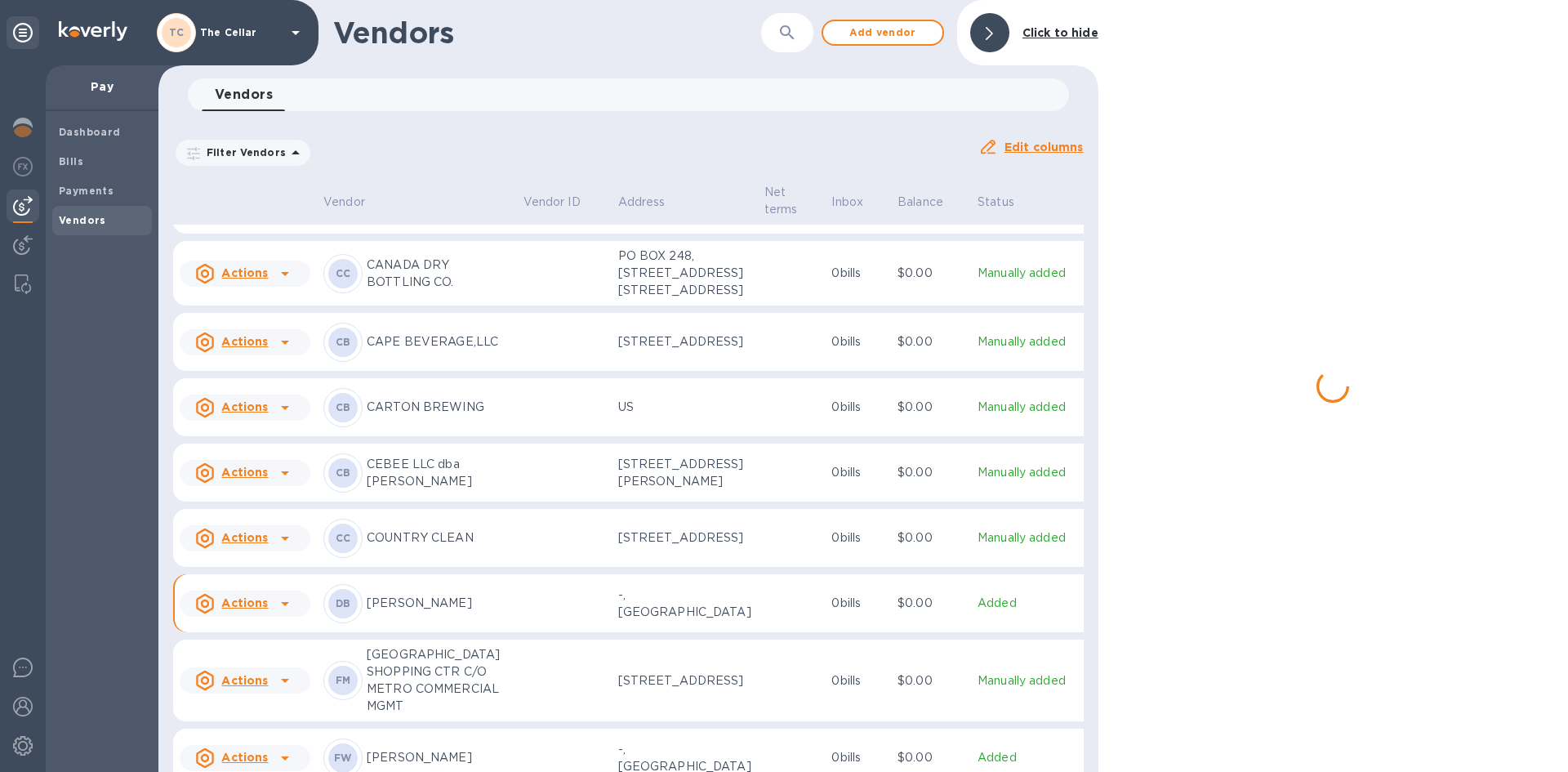
scroll to position [342, 0]
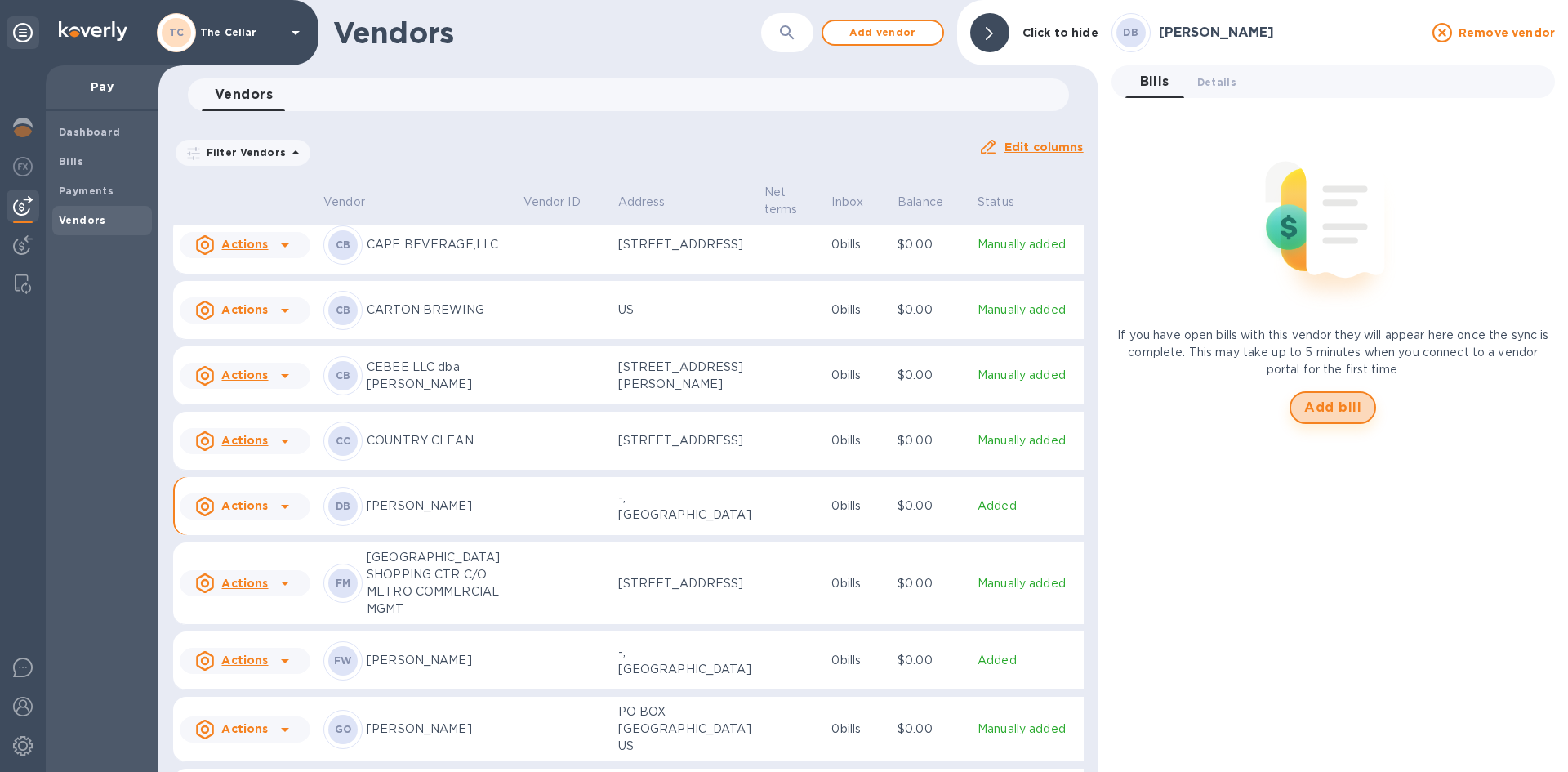
click at [1332, 408] on span "Add bill" at bounding box center [1333, 408] width 57 height 19
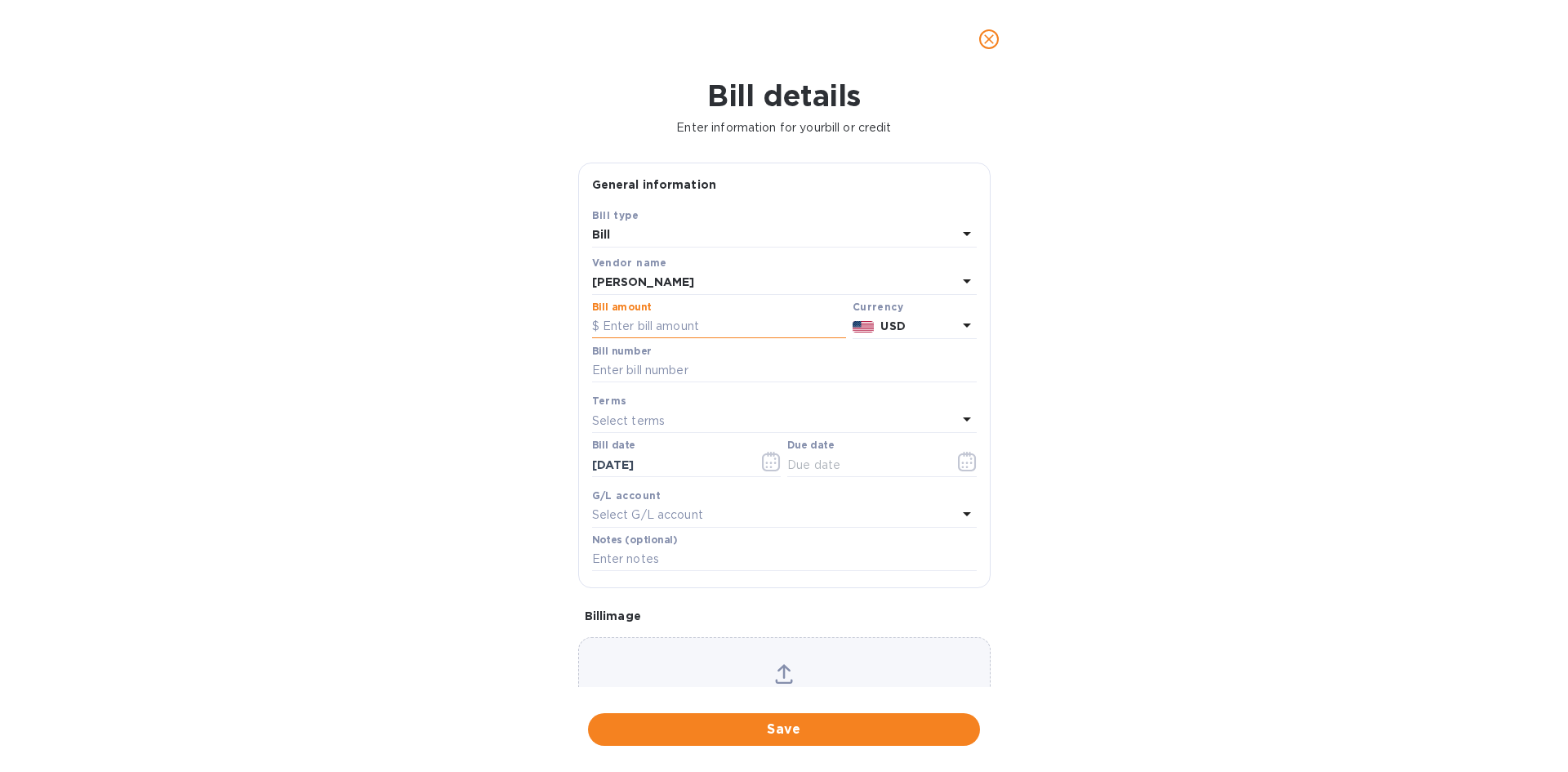
click at [740, 320] on input "text" at bounding box center [718, 327] width 254 height 25
type input "756.00"
click at [686, 372] on input "text" at bounding box center [784, 371] width 384 height 25
type input "598970"
click at [651, 423] on p "Select terms" at bounding box center [628, 421] width 73 height 17
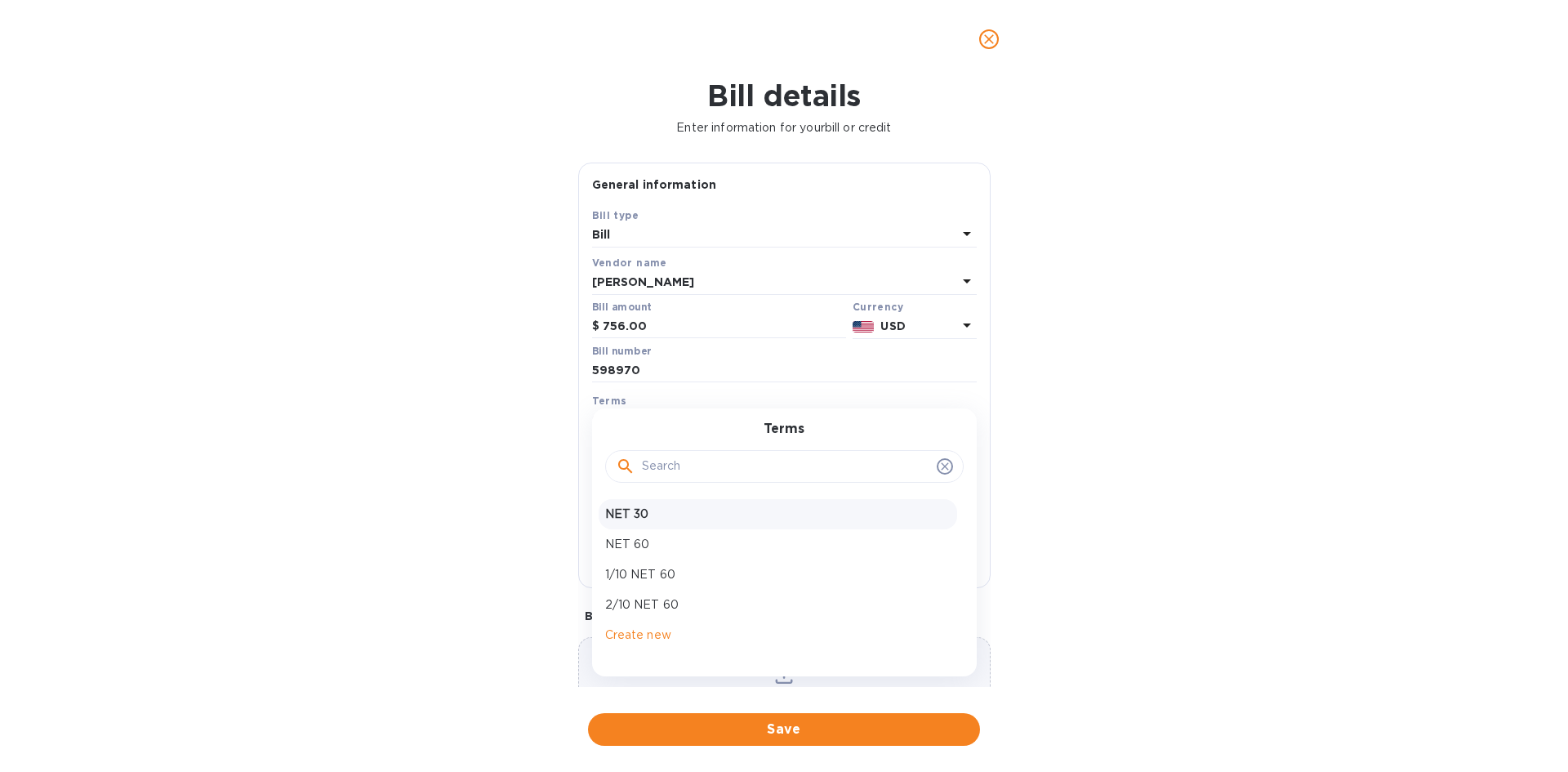
drag, startPoint x: 644, startPoint y: 509, endPoint x: 646, endPoint y: 519, distance: 10.2
click at [644, 510] on p "NET 30" at bounding box center [778, 514] width 346 height 17
type input "09/21/2025"
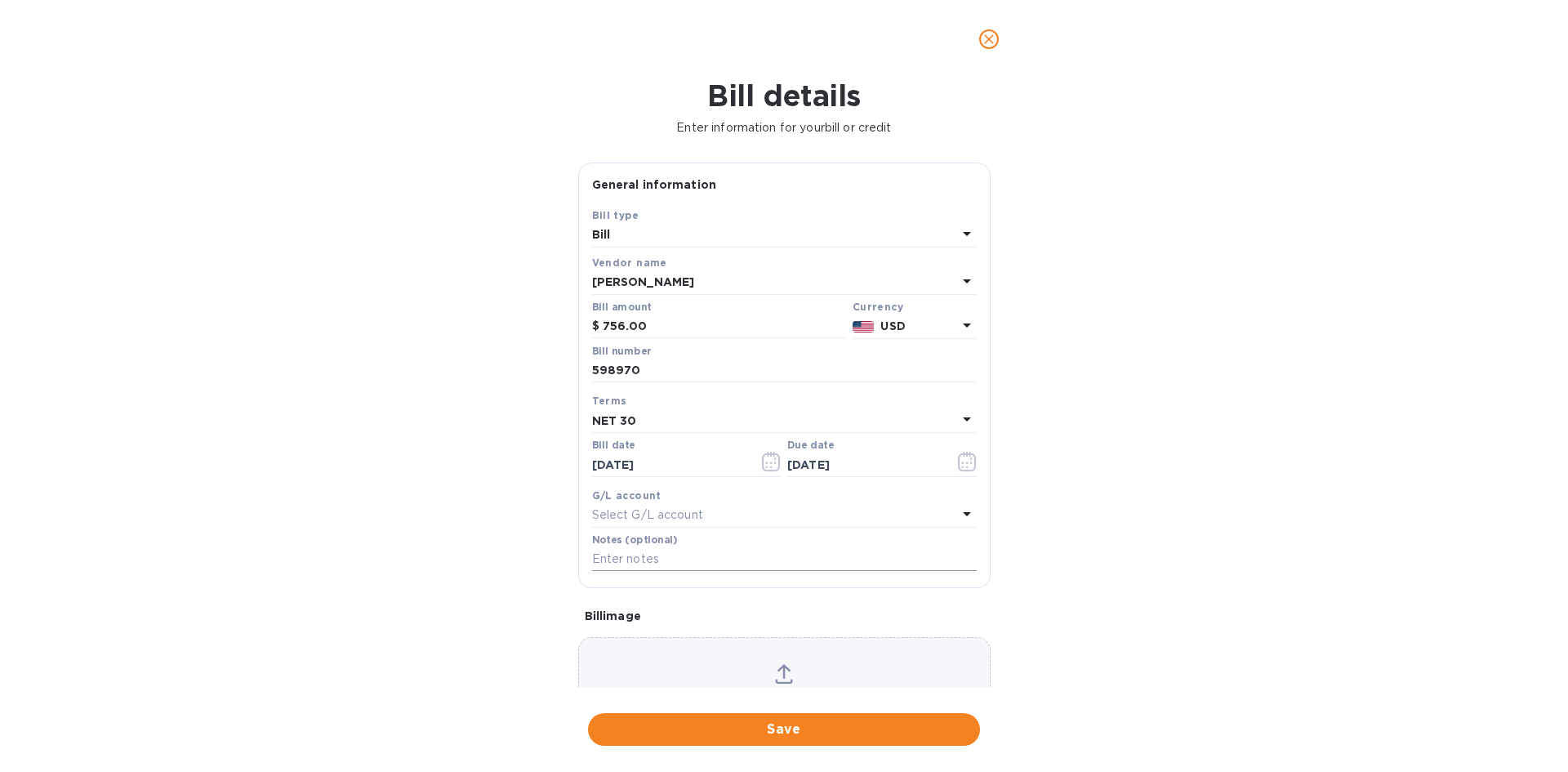
click at [646, 560] on input "text" at bounding box center [784, 559] width 384 height 25
type input "2-11058"
click at [829, 720] on span "Save" at bounding box center [784, 729] width 366 height 19
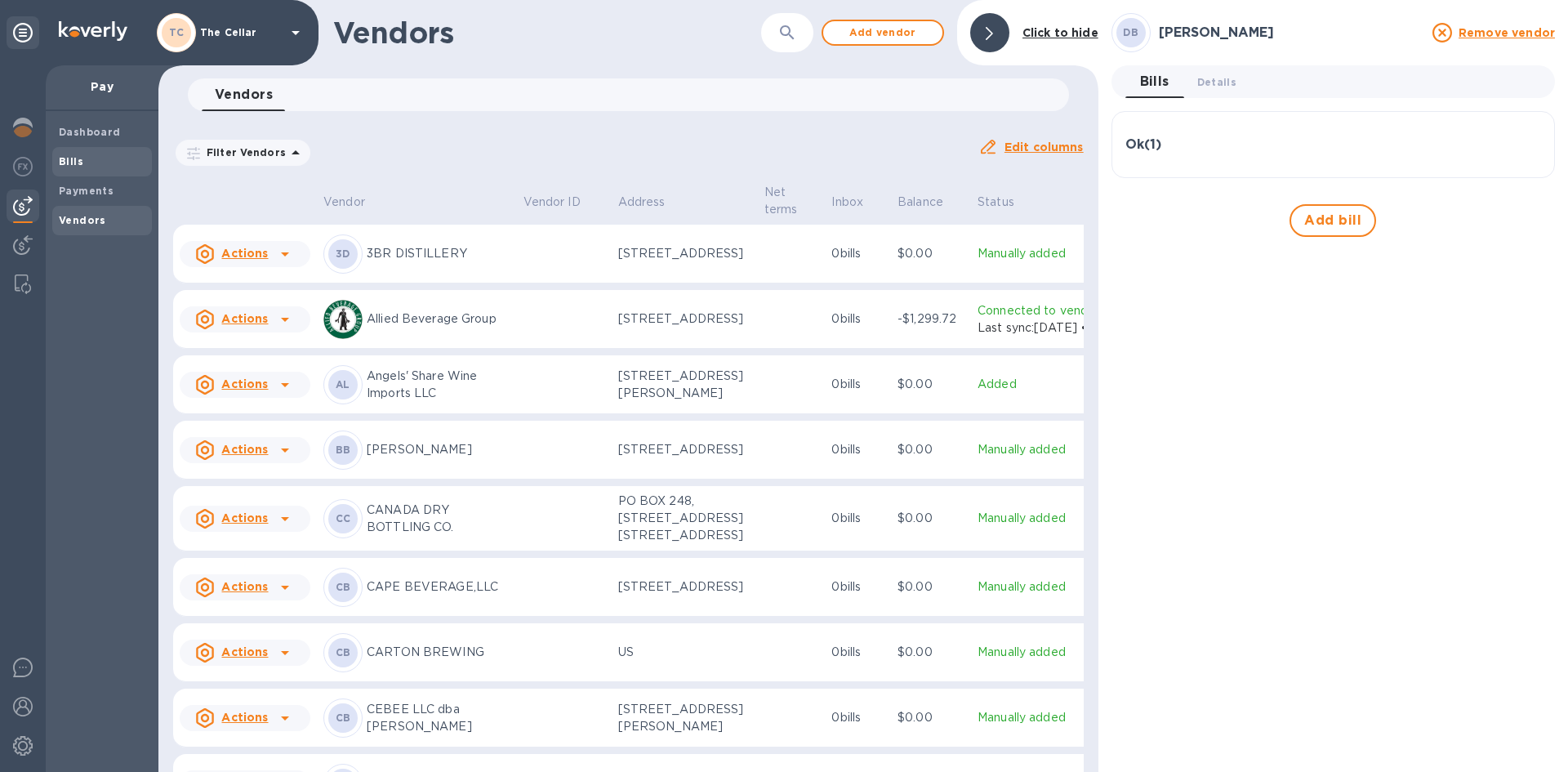
click at [79, 156] on b "Bills" at bounding box center [71, 161] width 25 height 12
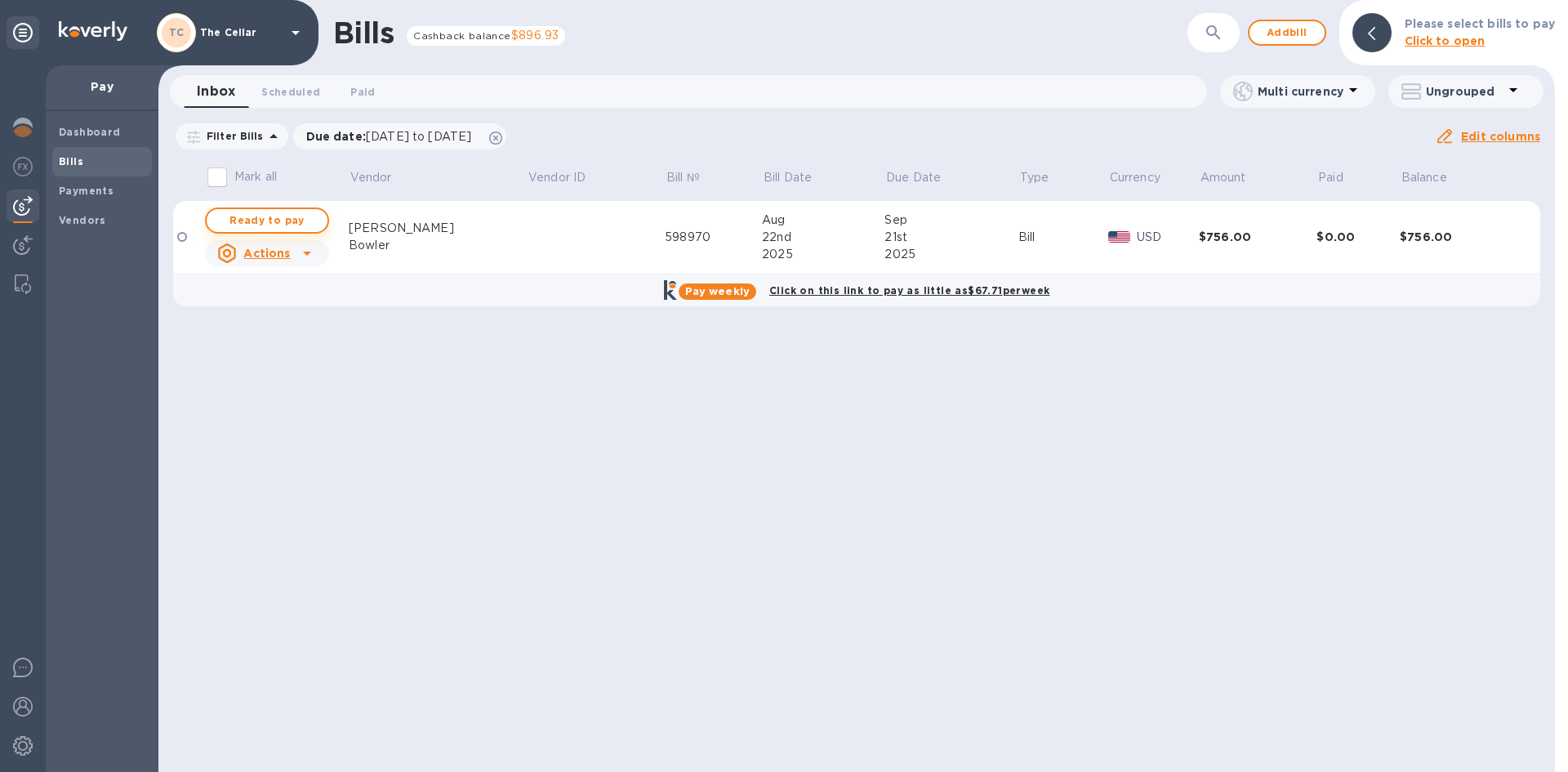
click at [315, 221] on span "Ready to pay" at bounding box center [266, 220] width 95 height 19
checkbox input "true"
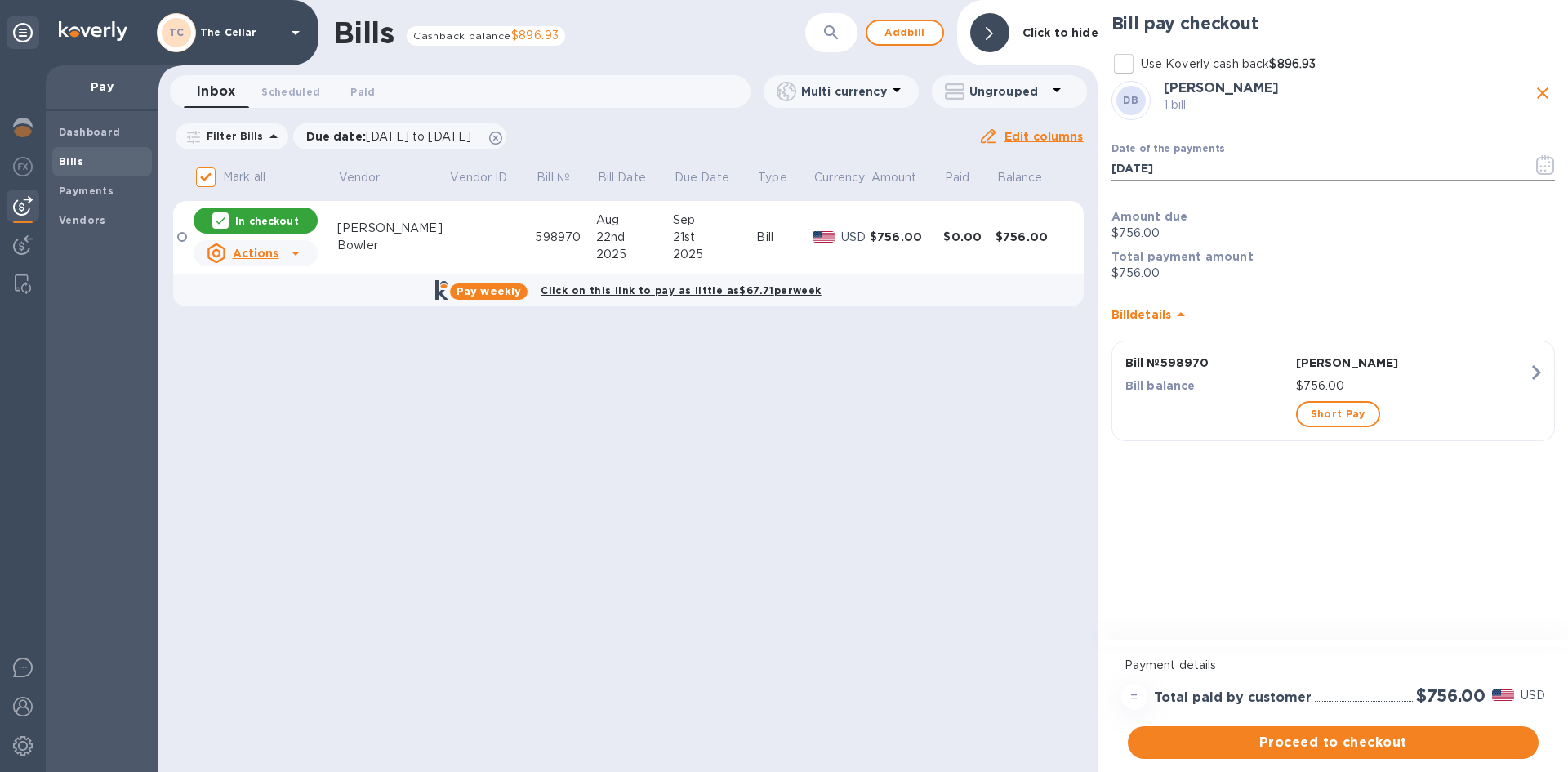
click at [1547, 165] on icon "button" at bounding box center [1546, 164] width 18 height 19
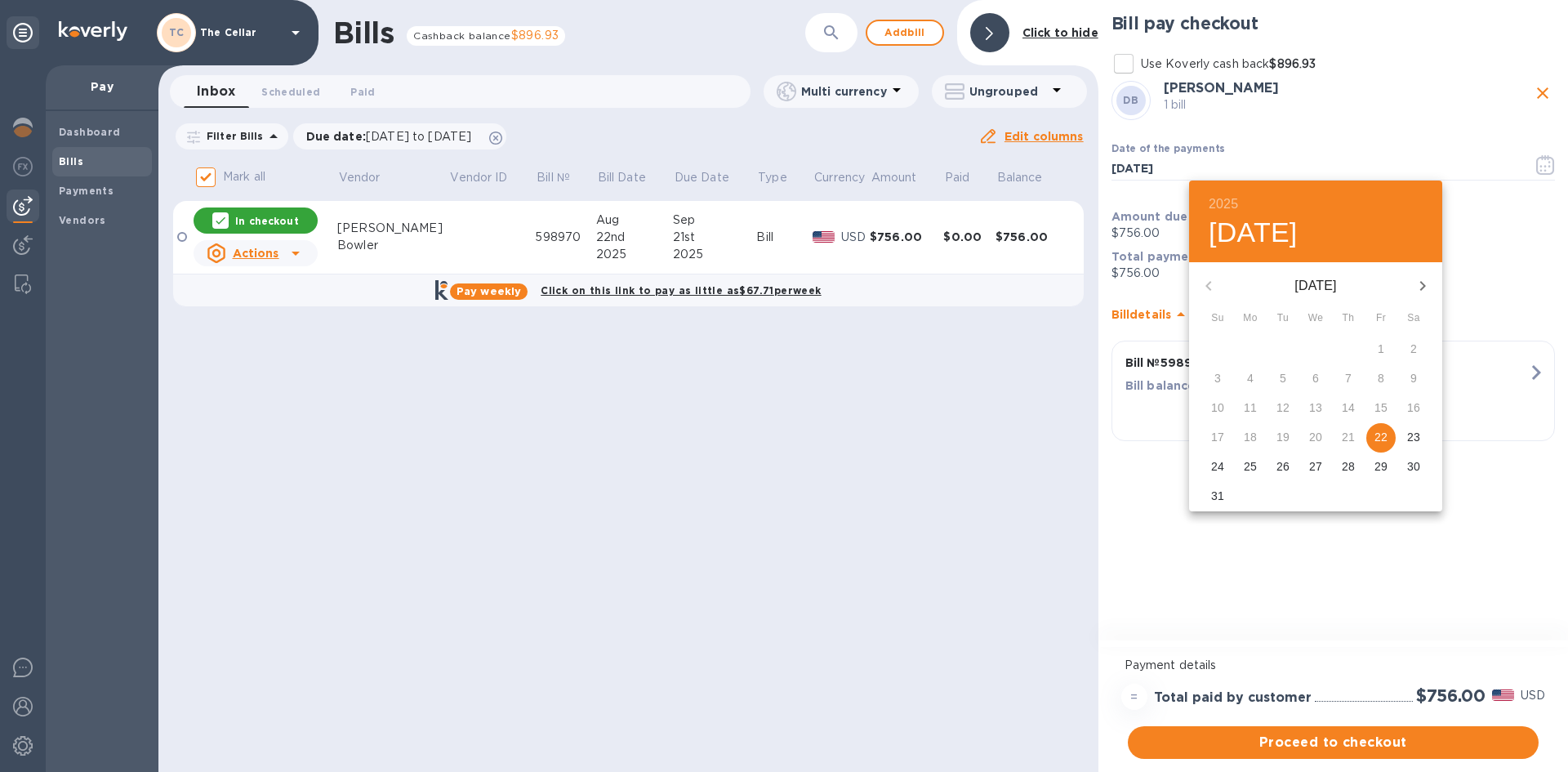
click at [1421, 286] on icon "button" at bounding box center [1422, 285] width 19 height 19
click at [1251, 406] on p "15" at bounding box center [1251, 408] width 13 height 17
type input "09/15/2025"
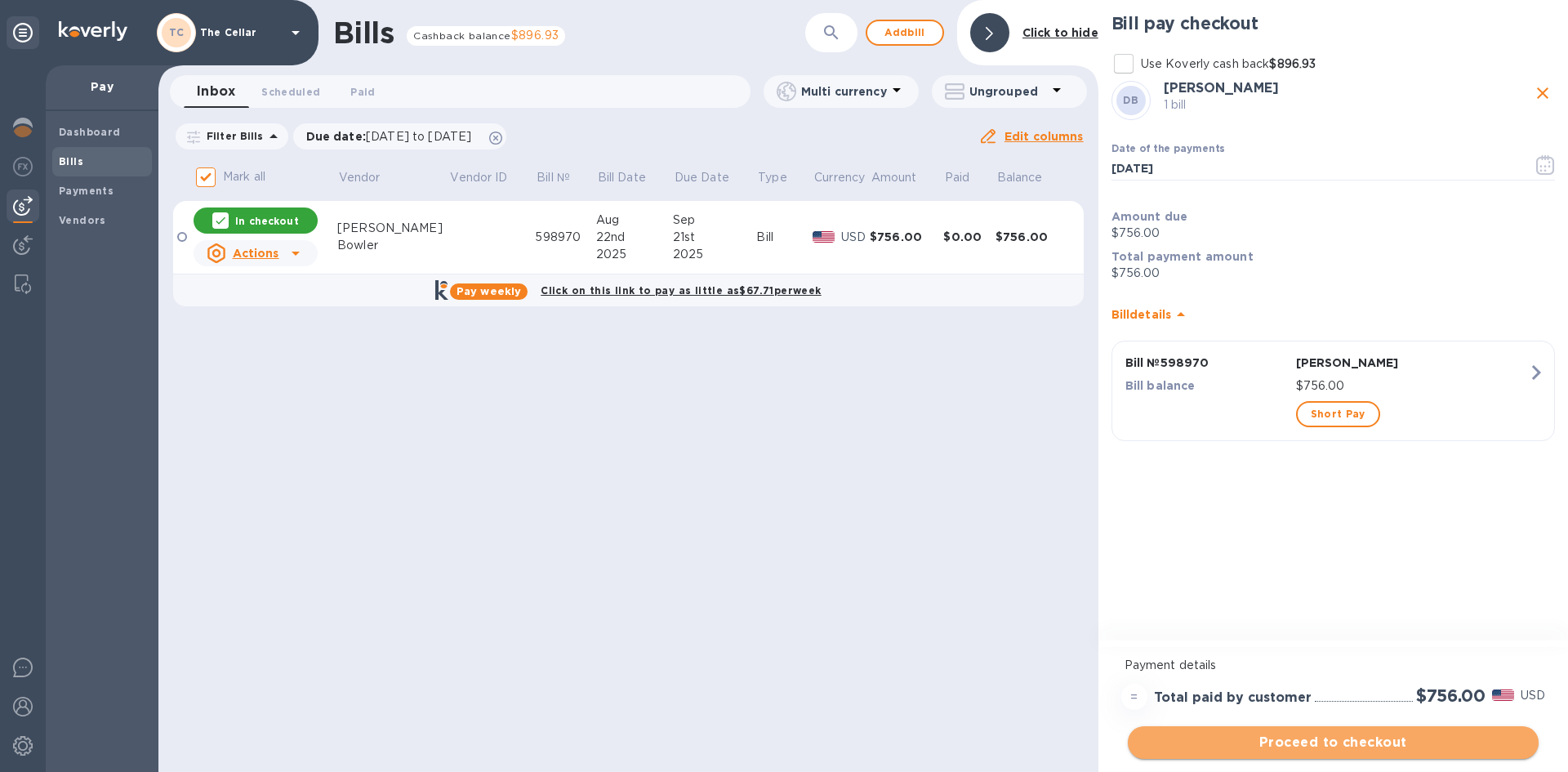
click at [1436, 744] on span "Proceed to checkout" at bounding box center [1333, 743] width 384 height 19
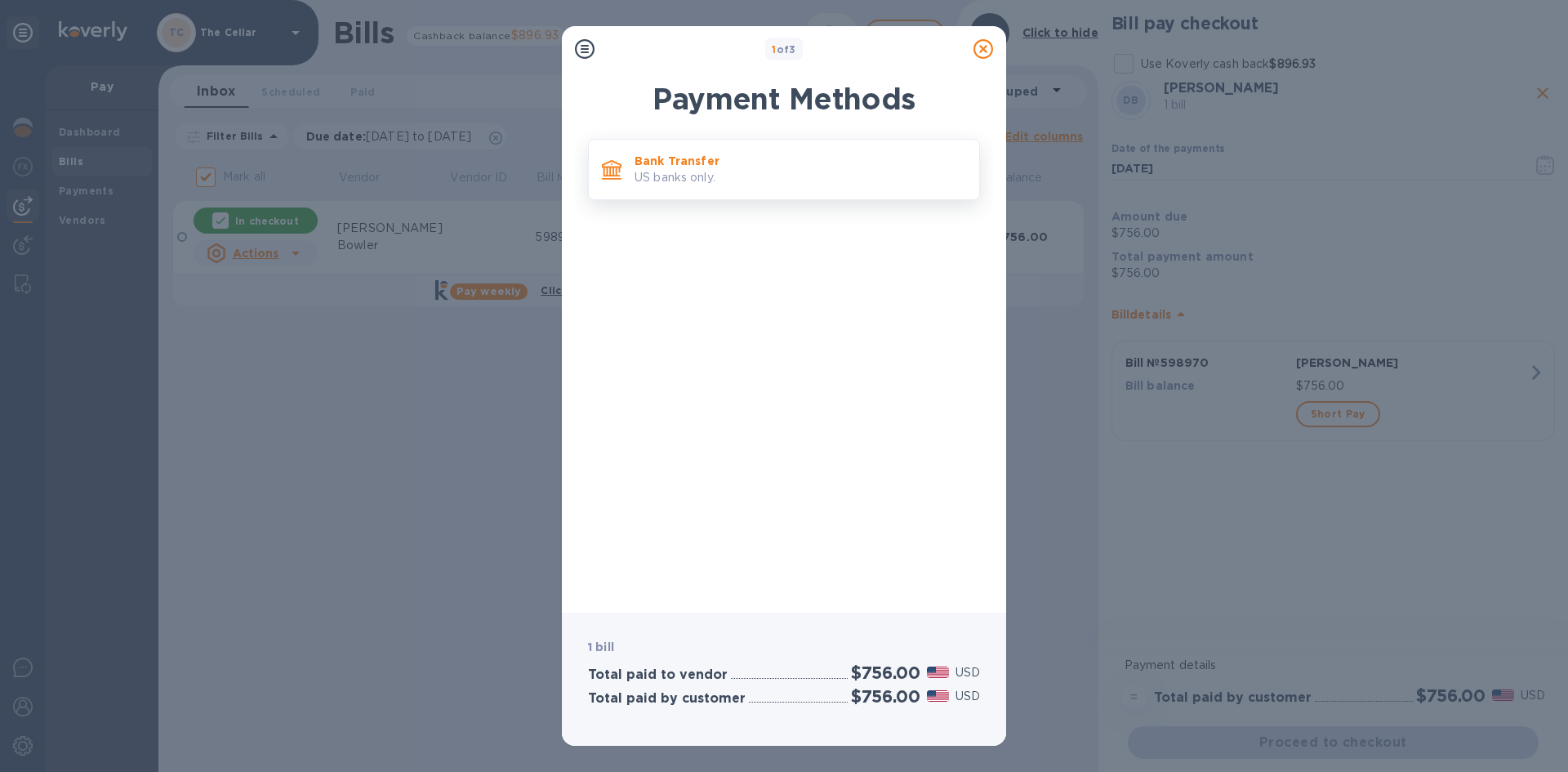
click at [868, 169] on p "US banks only." at bounding box center [800, 177] width 331 height 17
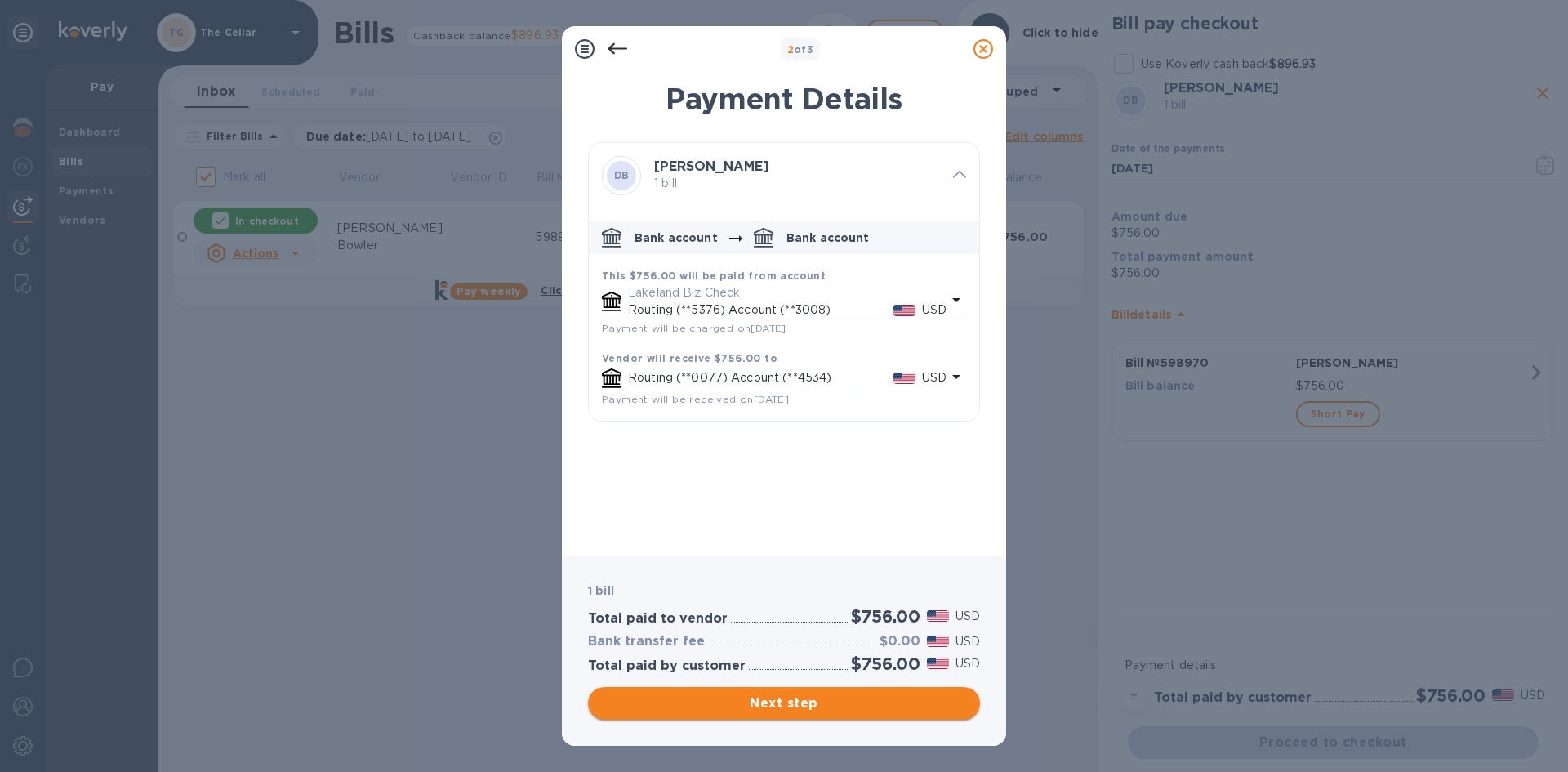
click at [884, 704] on span "Next step" at bounding box center [784, 703] width 366 height 19
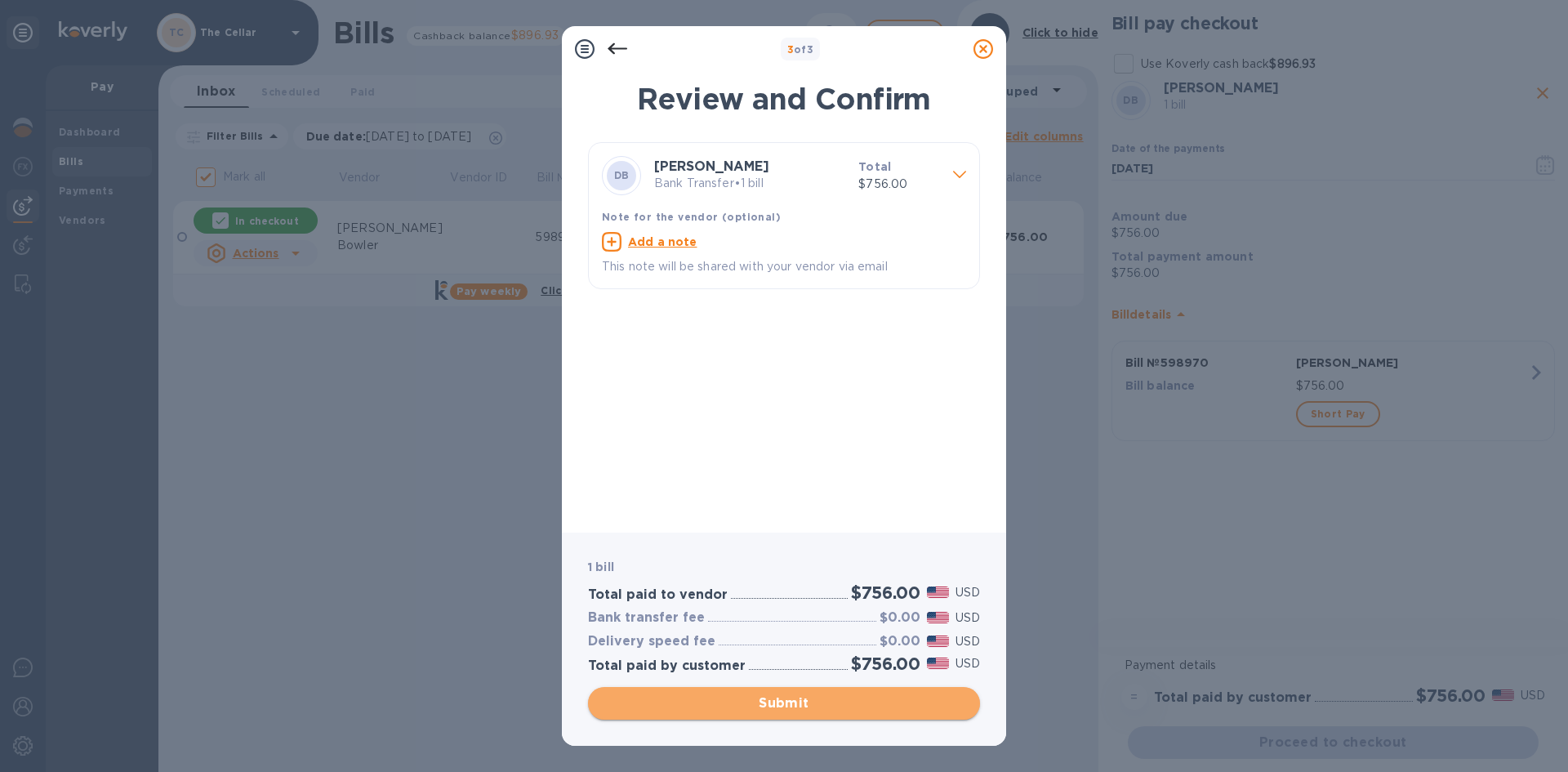
click at [884, 704] on span "Submit" at bounding box center [784, 703] width 366 height 19
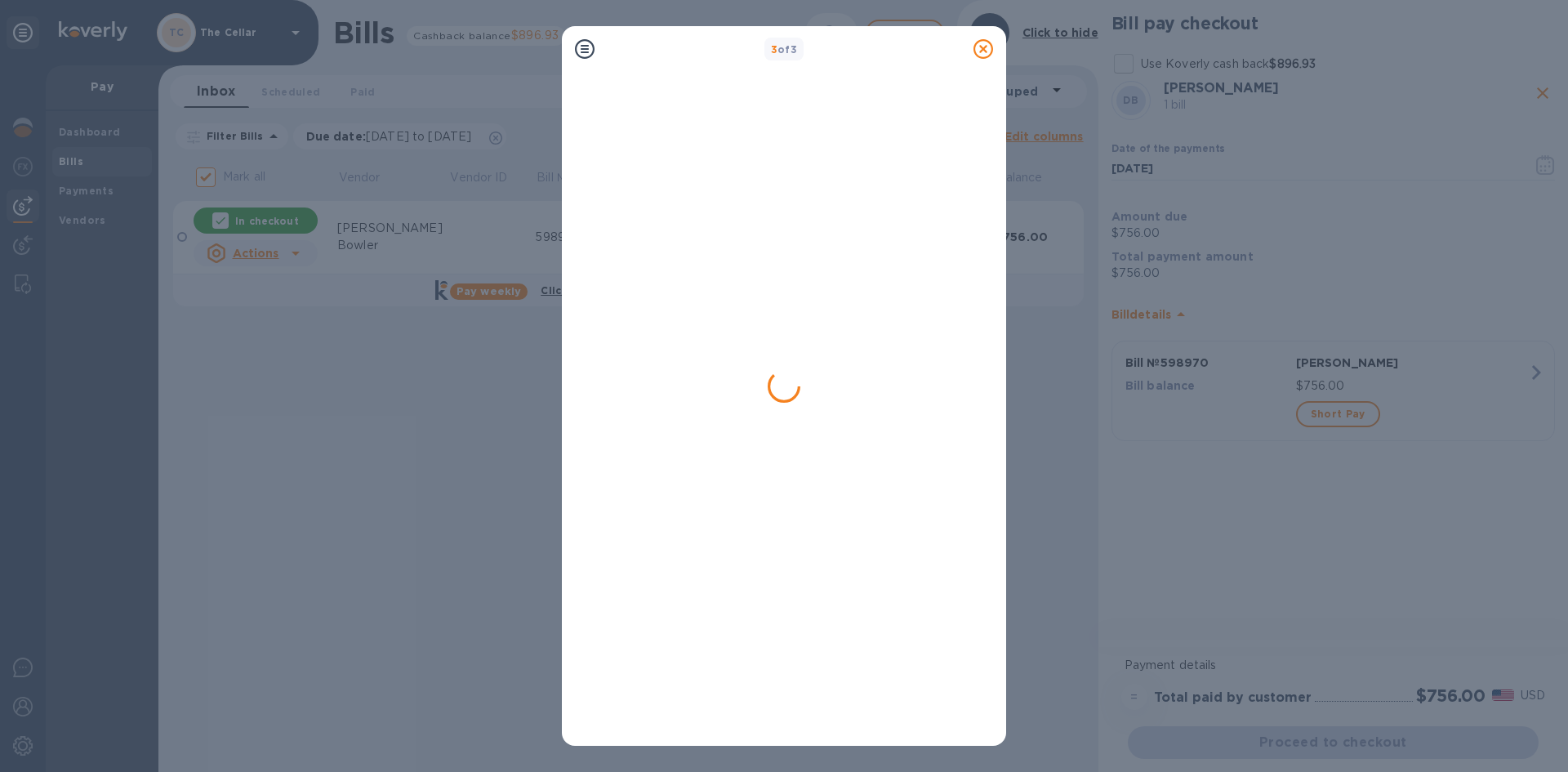
checkbox input "false"
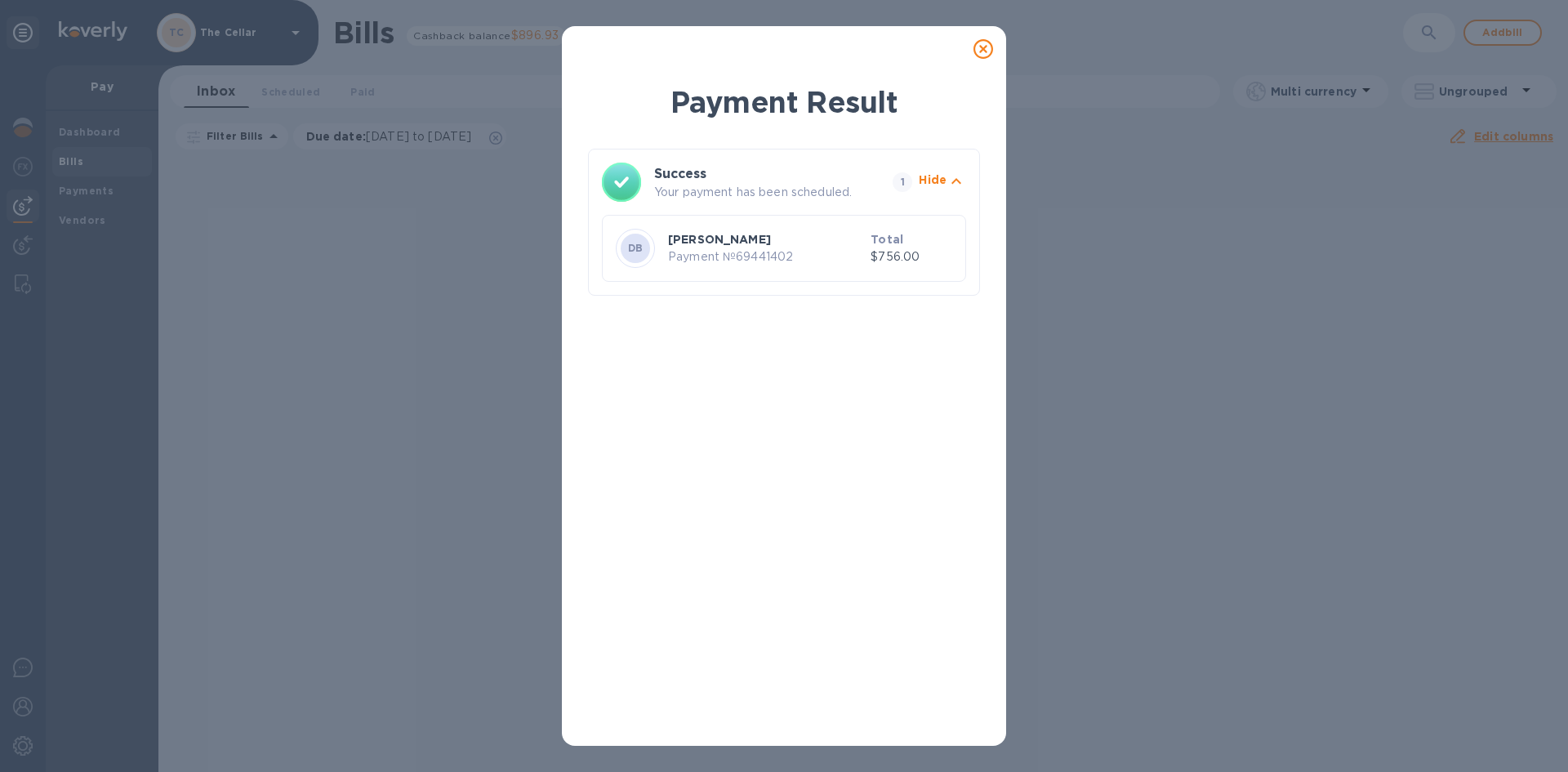
click at [983, 50] on icon at bounding box center [983, 49] width 19 height 19
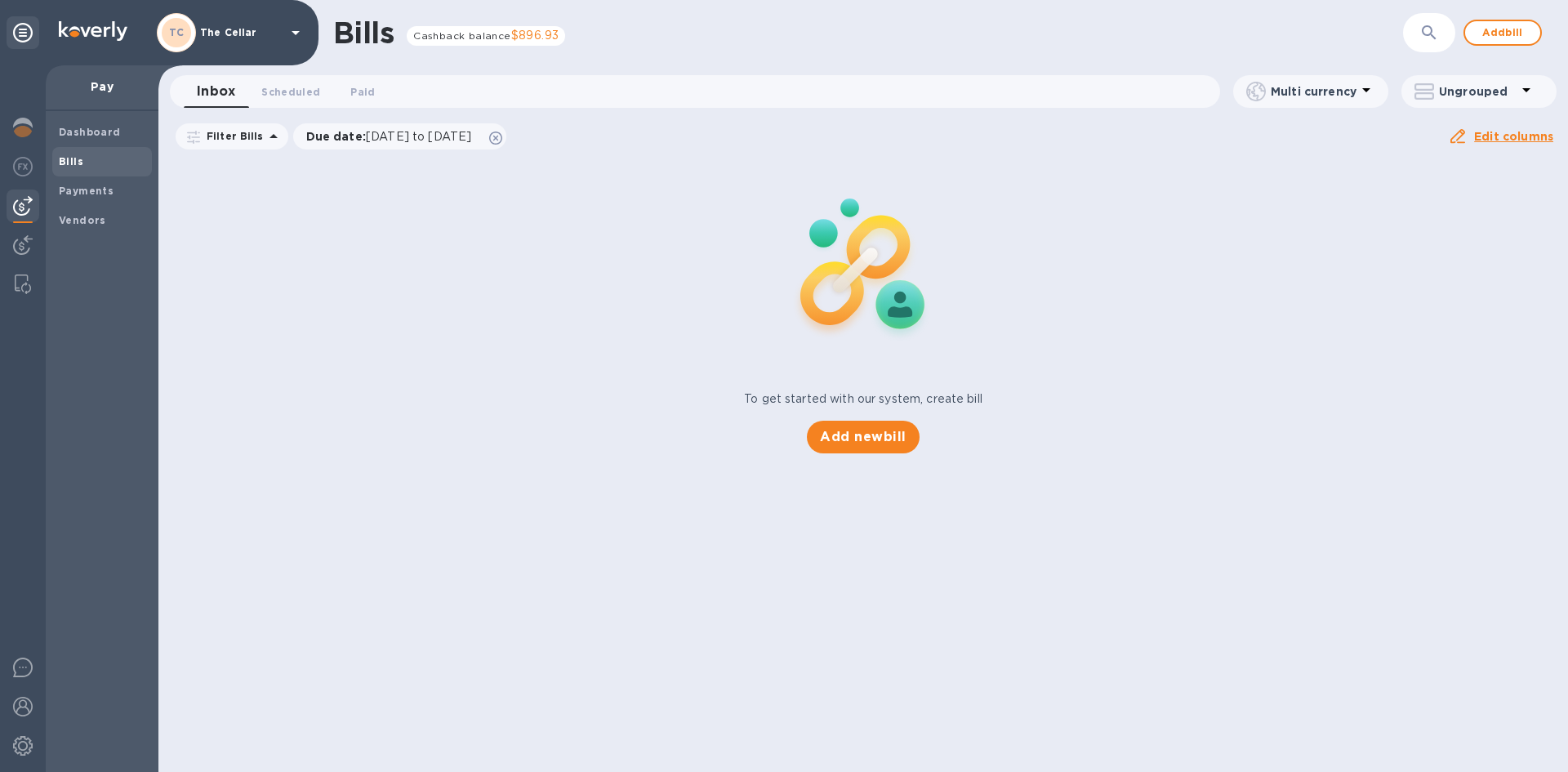
click at [297, 29] on icon at bounding box center [295, 32] width 19 height 19
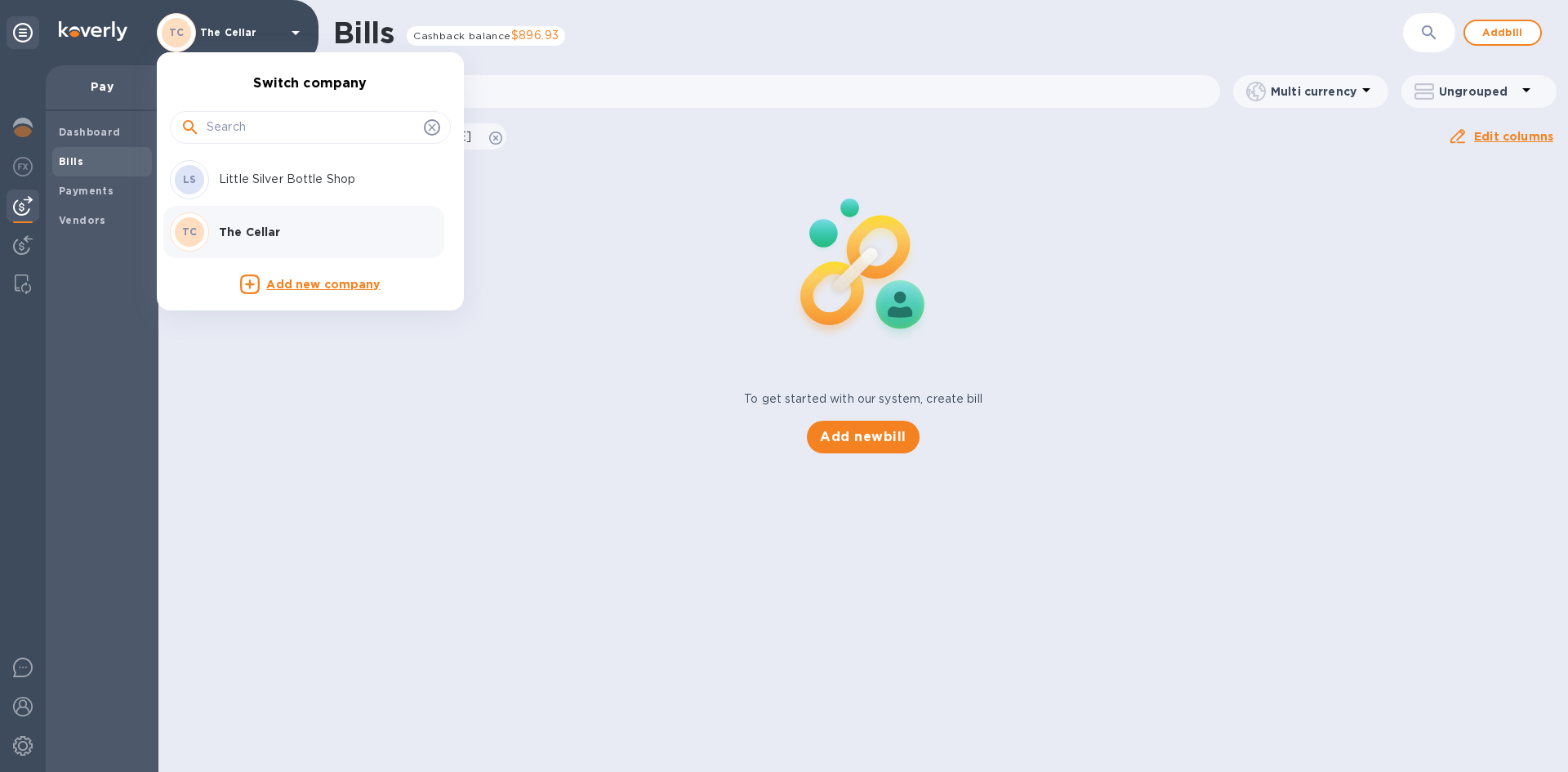
click at [226, 173] on p "Little Silver Bottle Shop" at bounding box center [322, 179] width 206 height 17
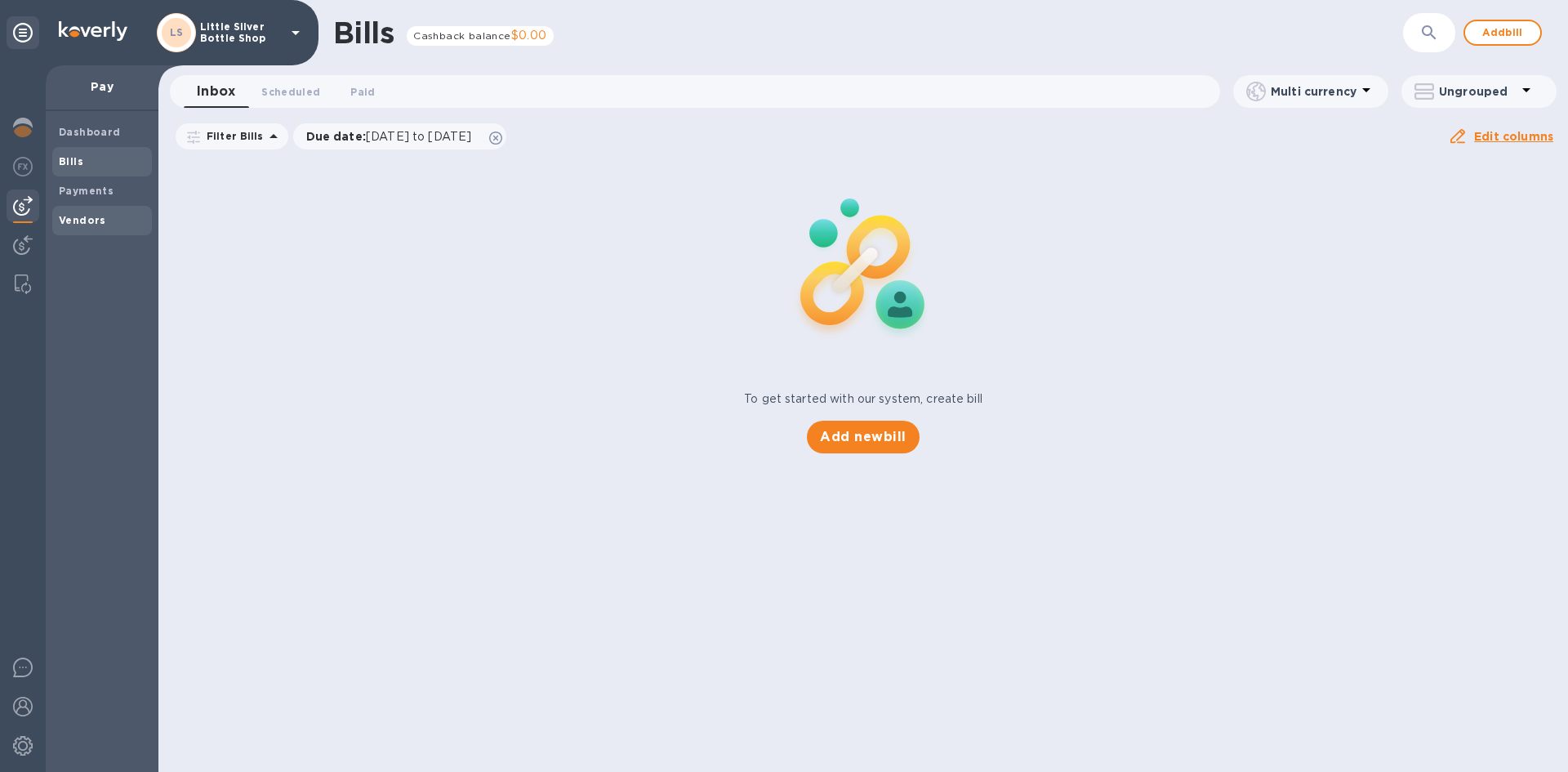
click at [90, 218] on b "Vendors" at bounding box center [83, 219] width 48 height 12
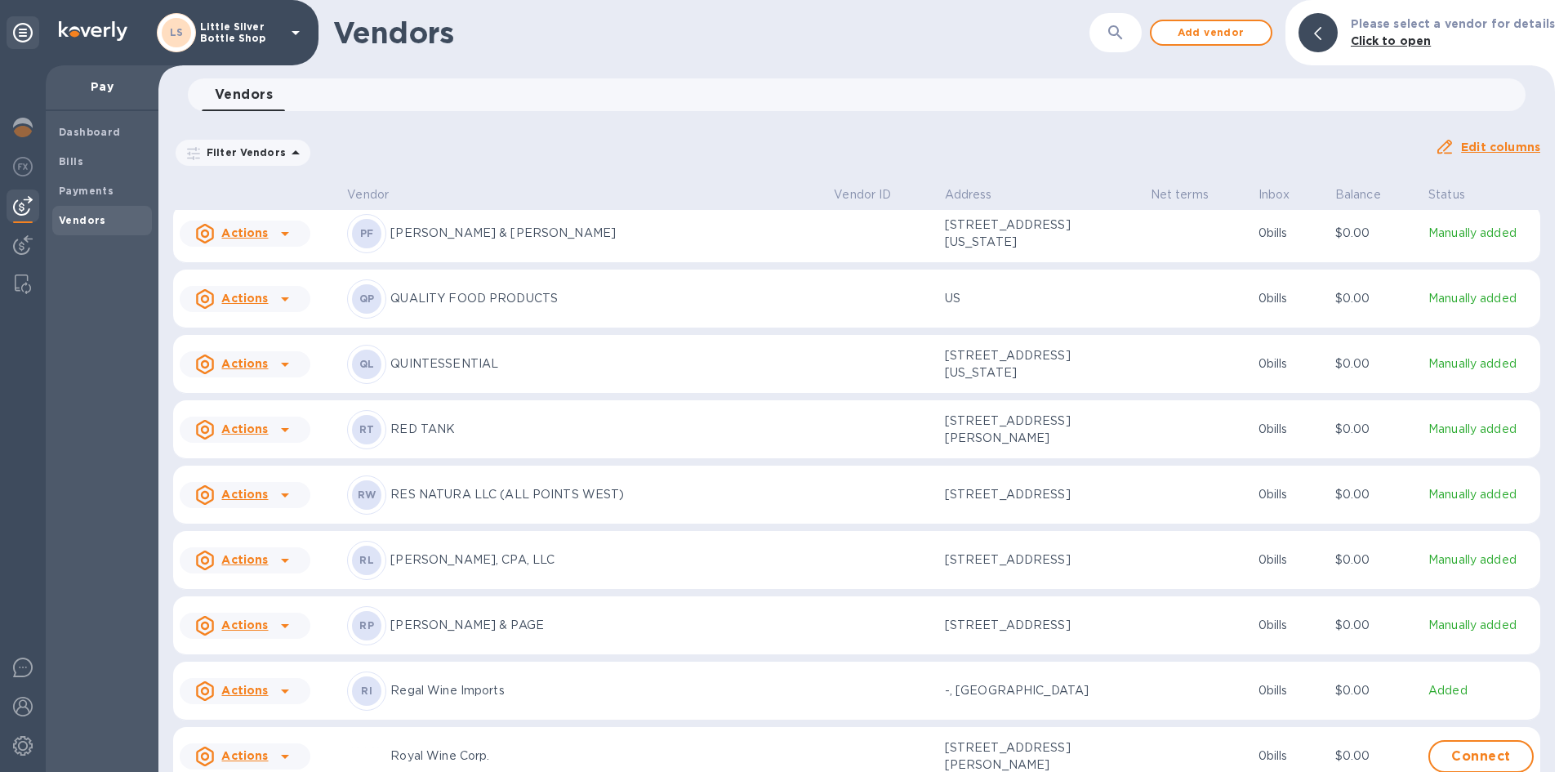
scroll to position [4684, 0]
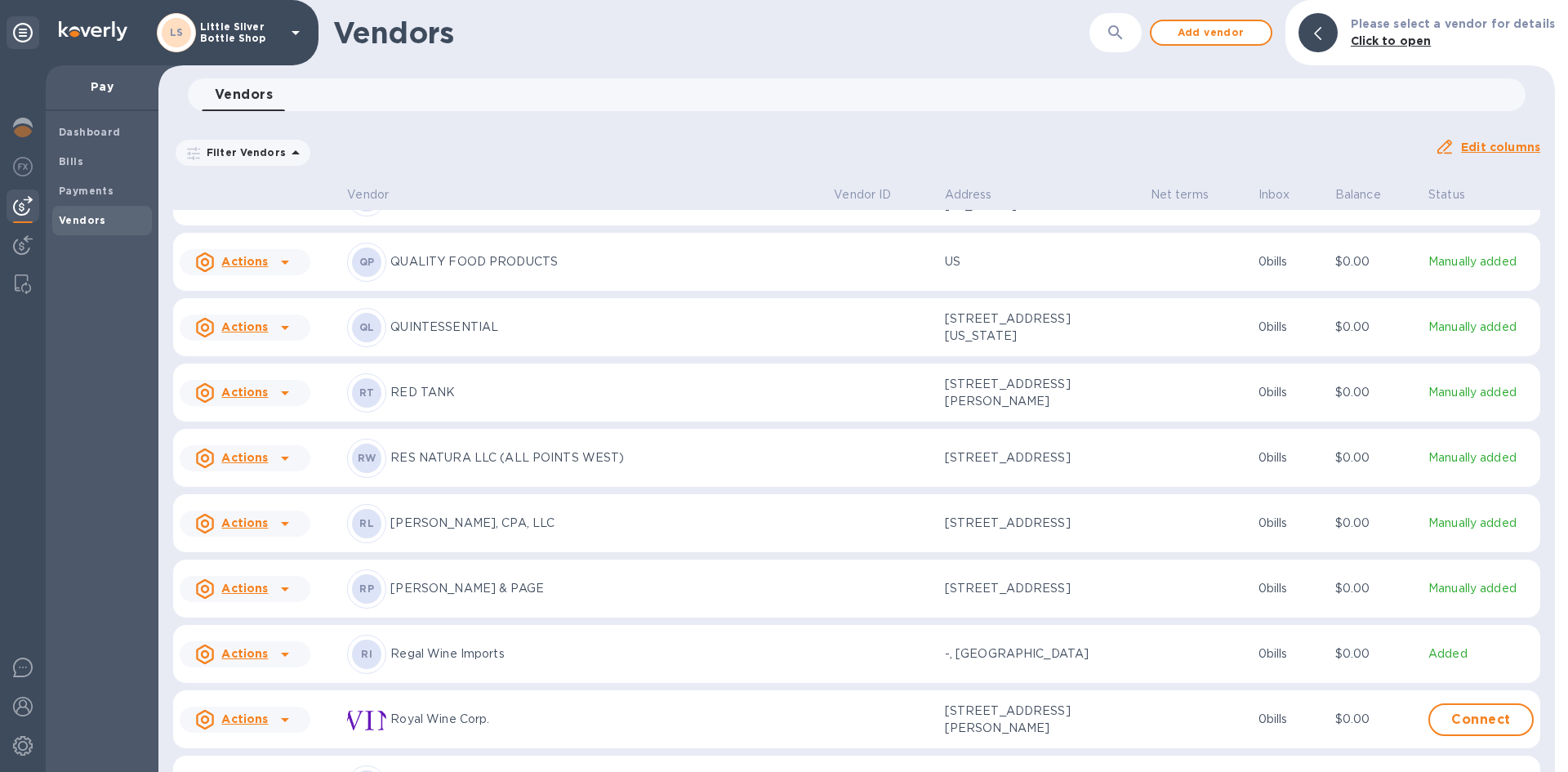
click at [428, 663] on p "Regal Wine Imports" at bounding box center [606, 654] width 430 height 17
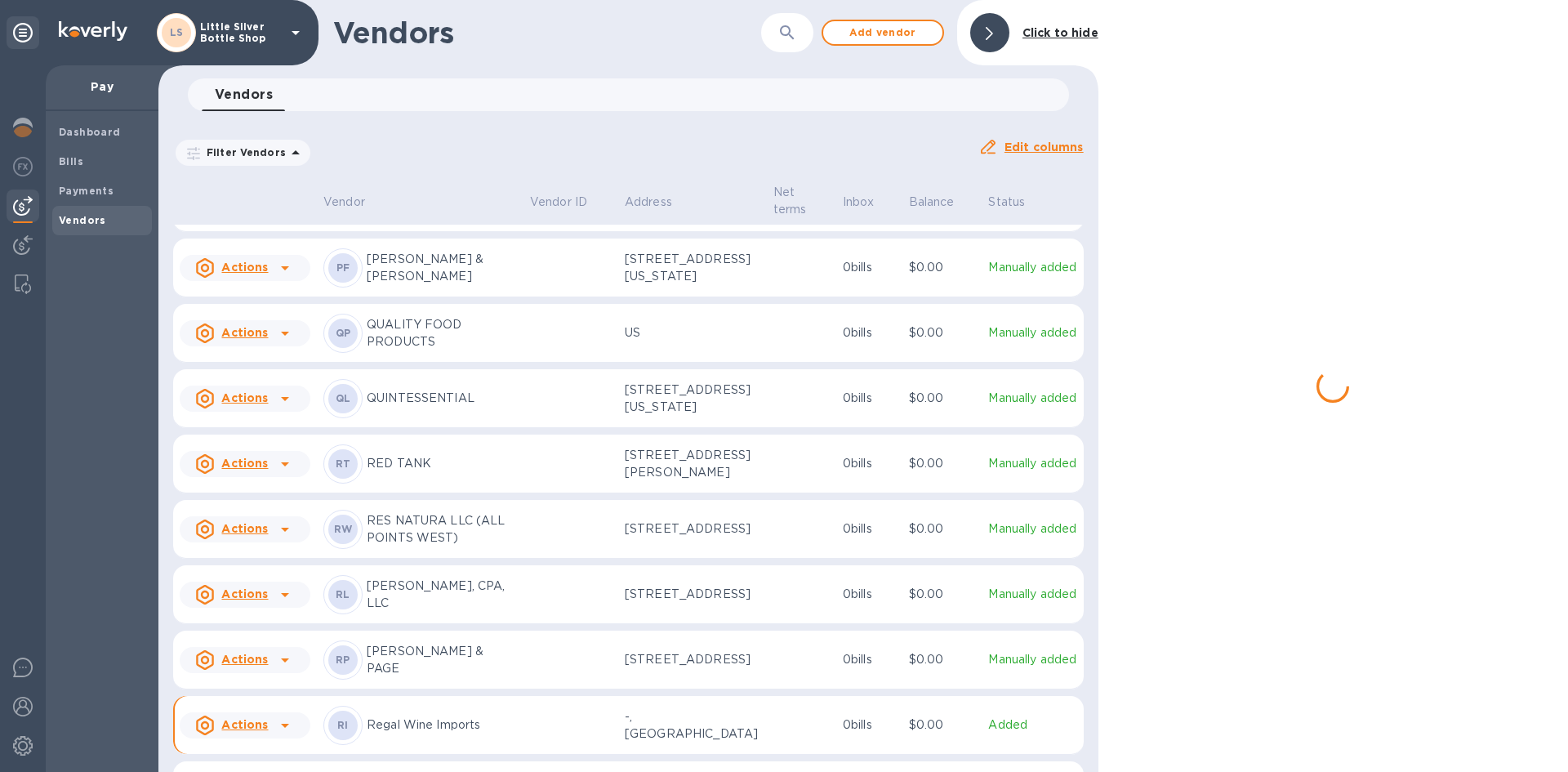
scroll to position [4766, 0]
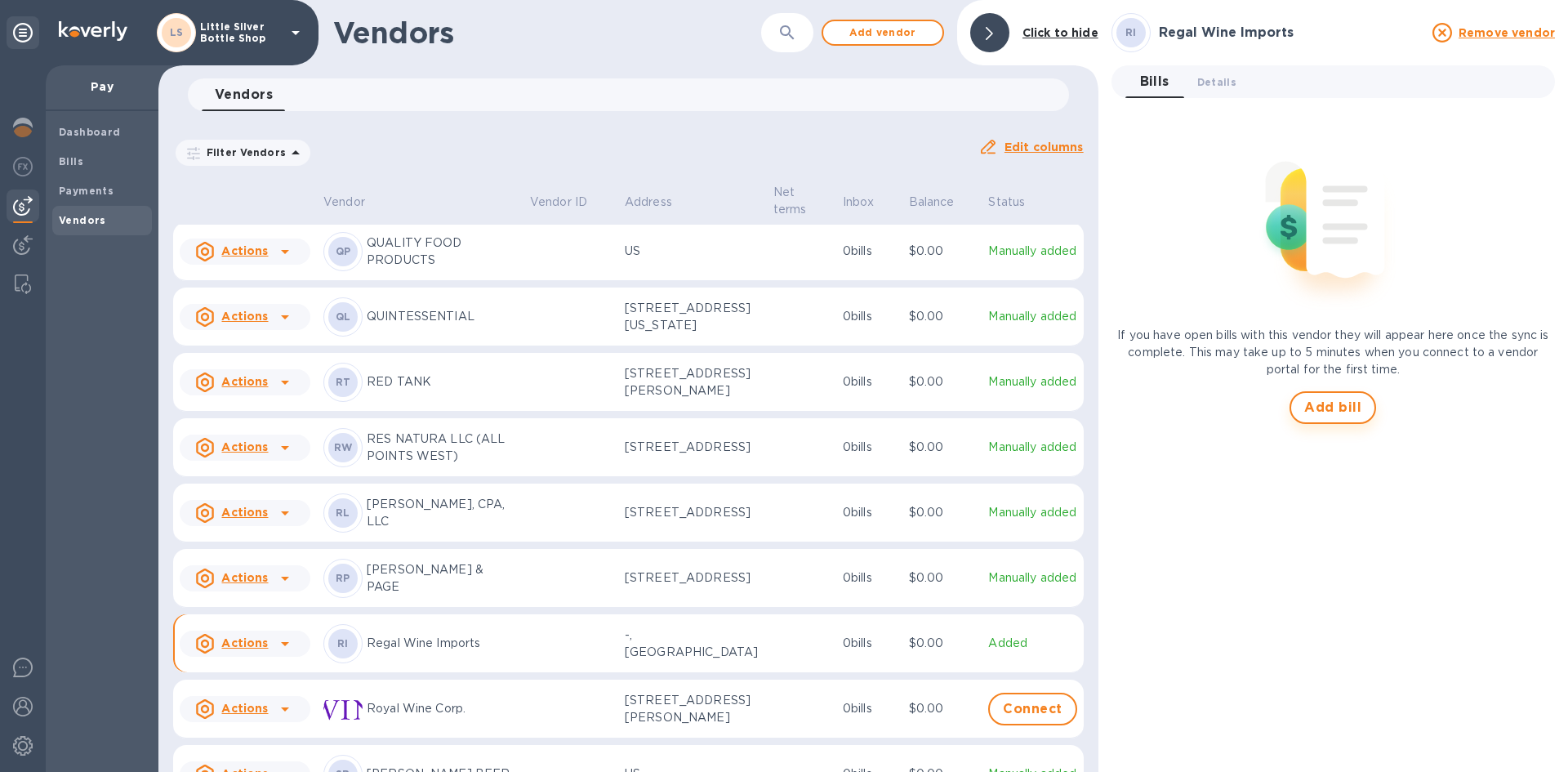
click at [1349, 408] on span "Add bill" at bounding box center [1333, 408] width 57 height 19
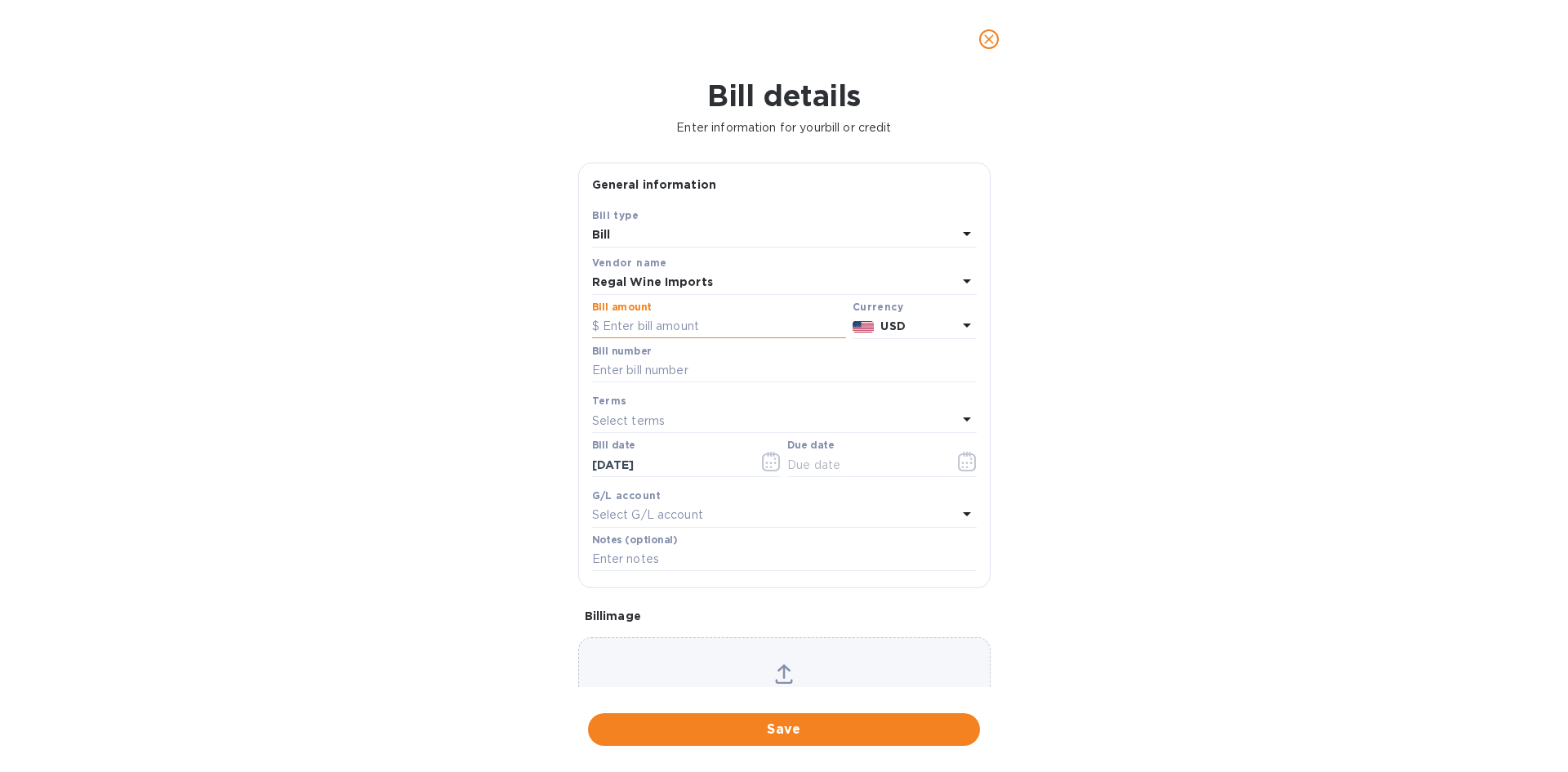
click at [648, 323] on input "text" at bounding box center [718, 327] width 254 height 25
type input "768.00"
click at [614, 369] on input "text" at bounding box center [784, 371] width 384 height 25
type input "493889"
click at [621, 423] on p "Select terms" at bounding box center [628, 421] width 73 height 17
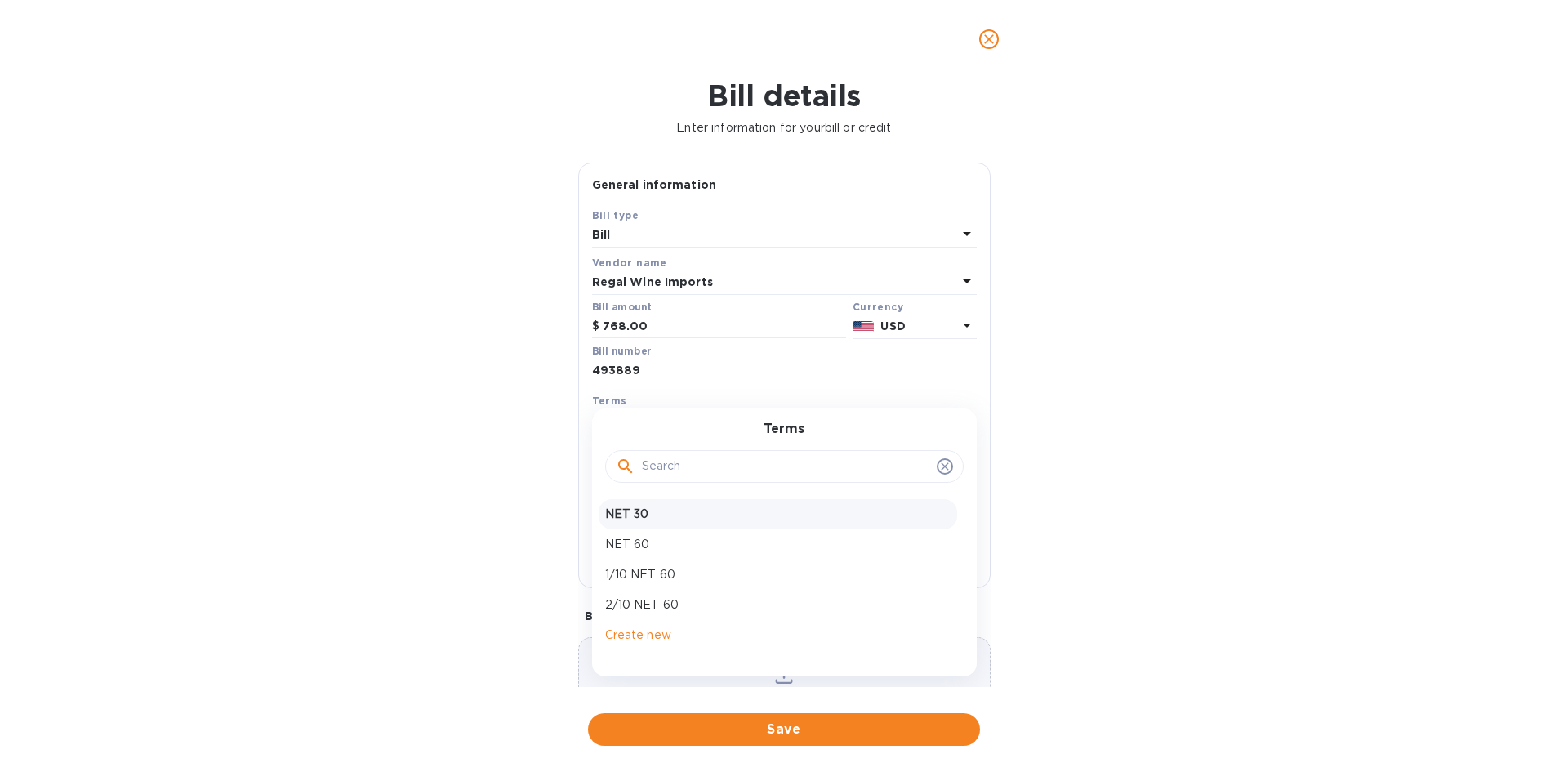
click at [637, 516] on p "NET 30" at bounding box center [778, 514] width 346 height 17
type input "09/21/2025"
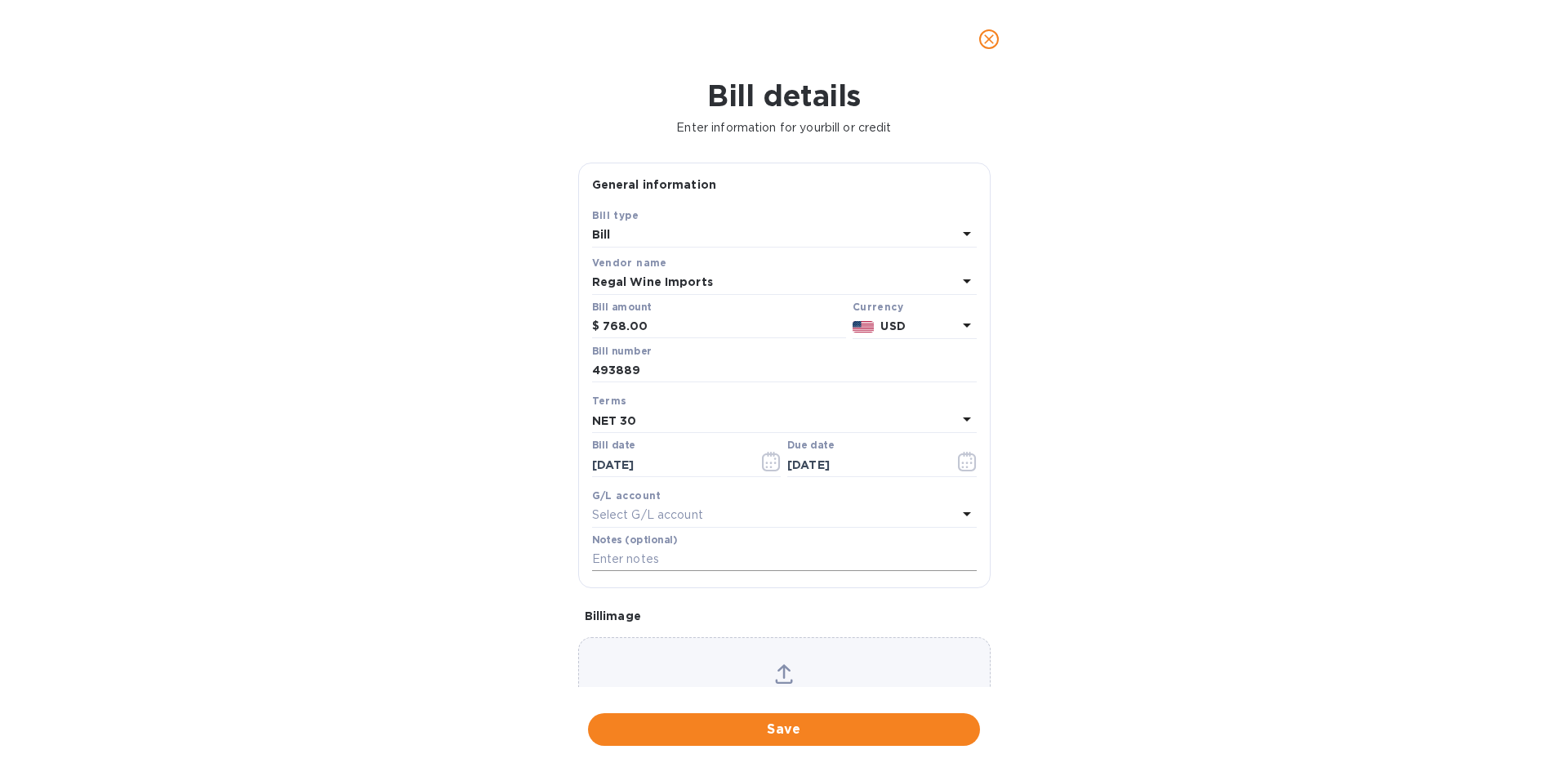
click at [644, 560] on input "text" at bounding box center [784, 559] width 384 height 25
type input "1-29820"
click at [793, 729] on span "Save" at bounding box center [784, 729] width 366 height 19
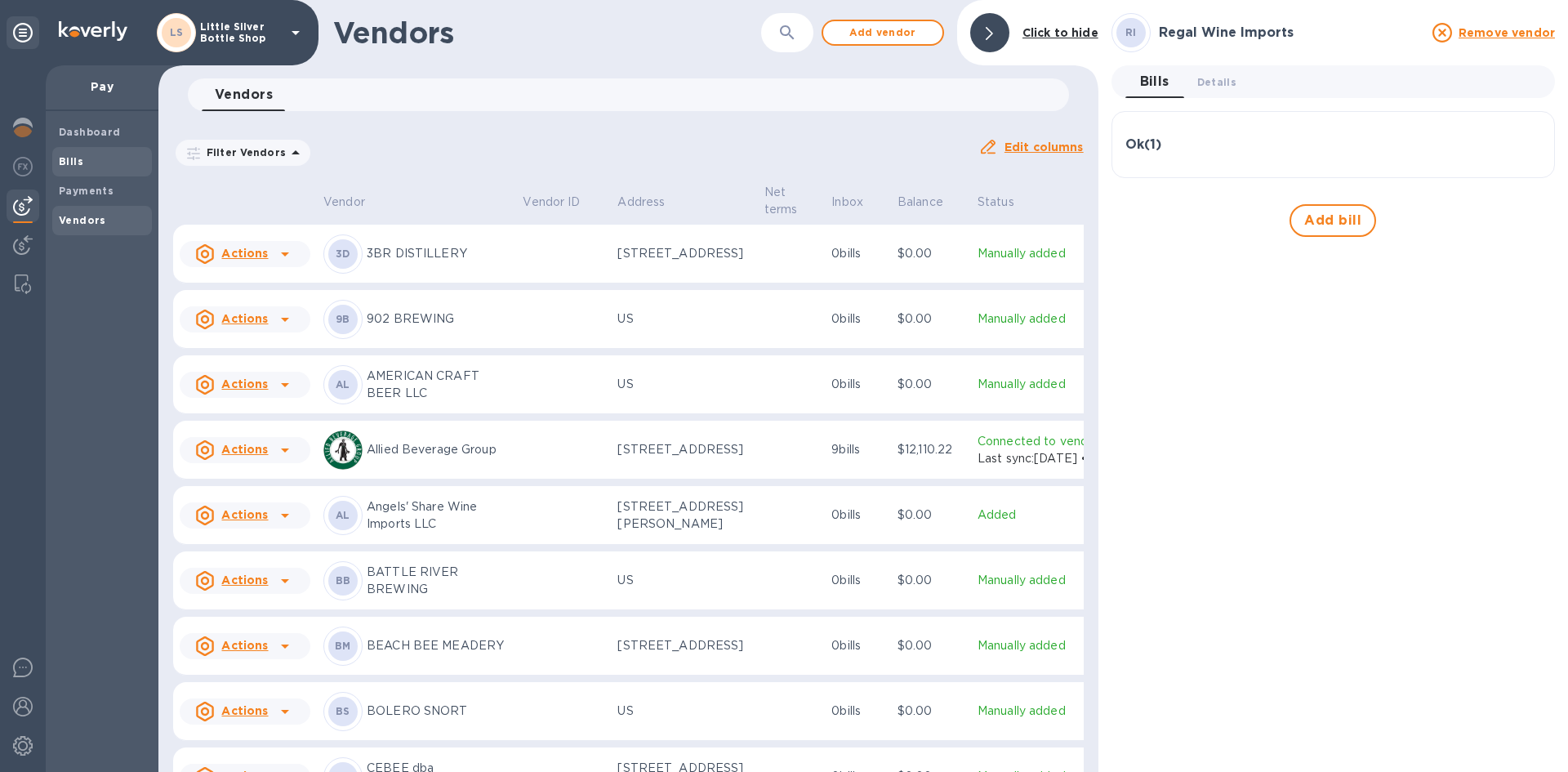
click at [63, 162] on b "Bills" at bounding box center [71, 161] width 25 height 12
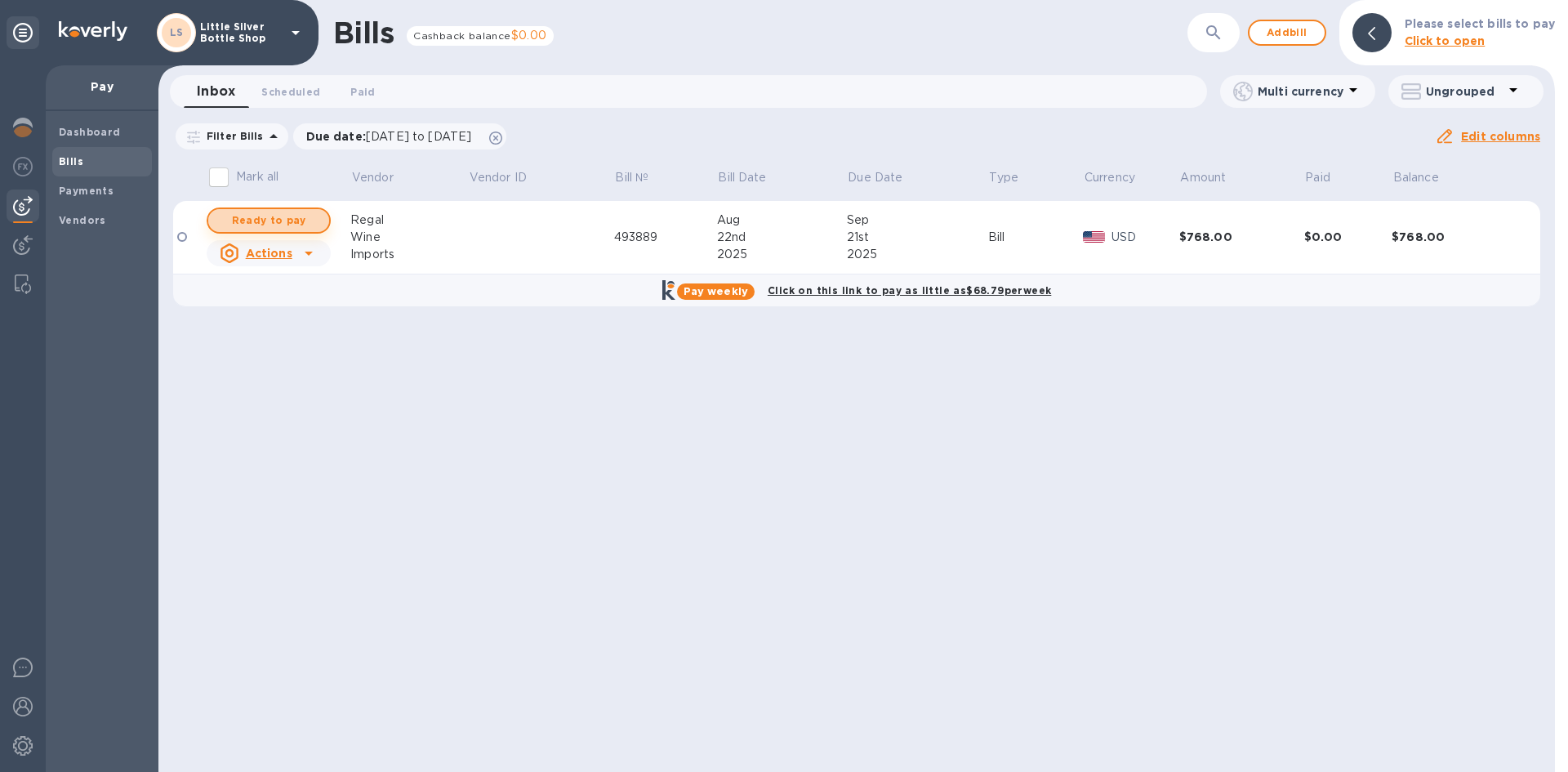
click at [288, 223] on span "Ready to pay" at bounding box center [268, 220] width 95 height 19
checkbox input "true"
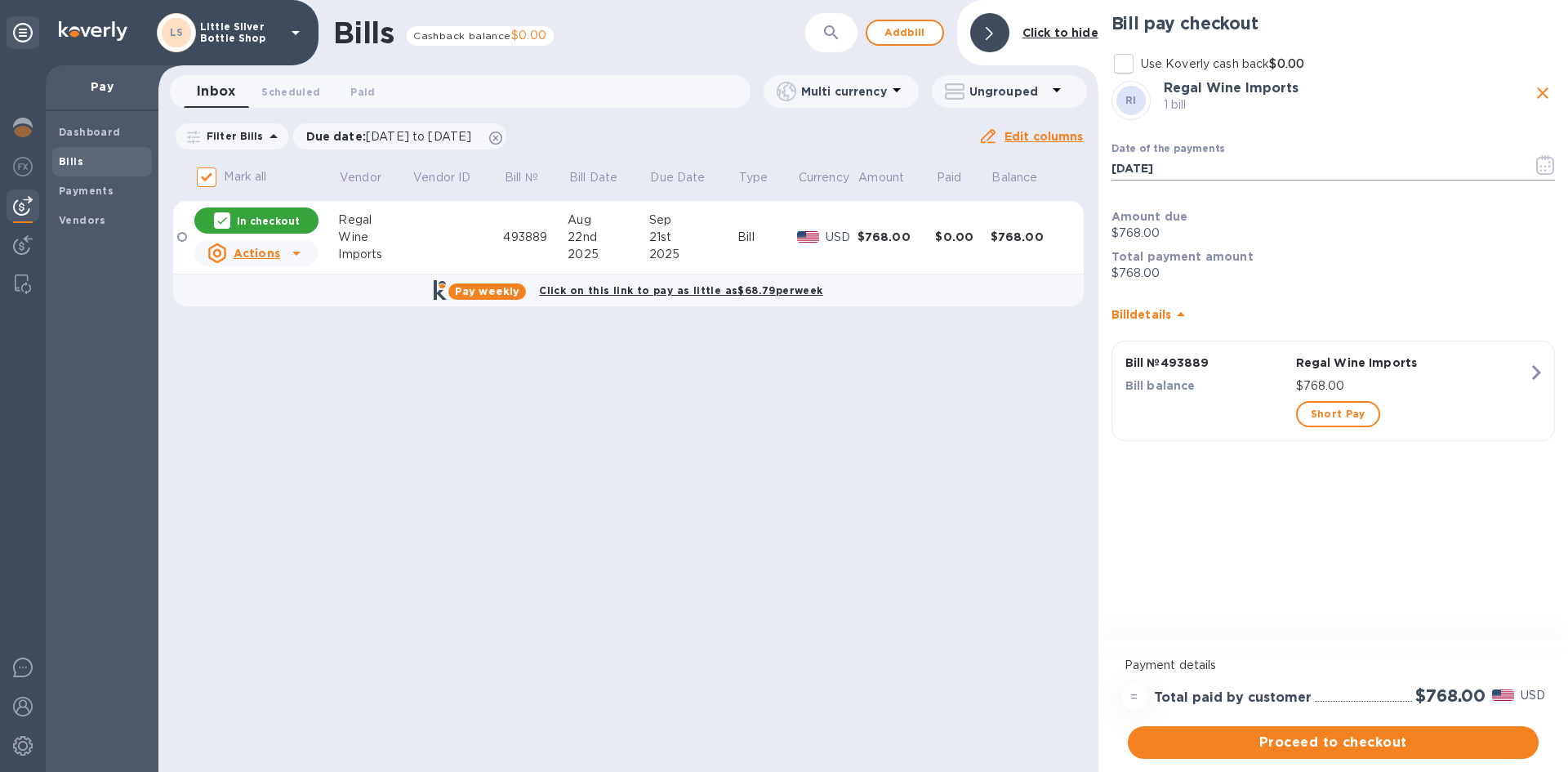
click at [1546, 168] on icon "button" at bounding box center [1546, 164] width 18 height 19
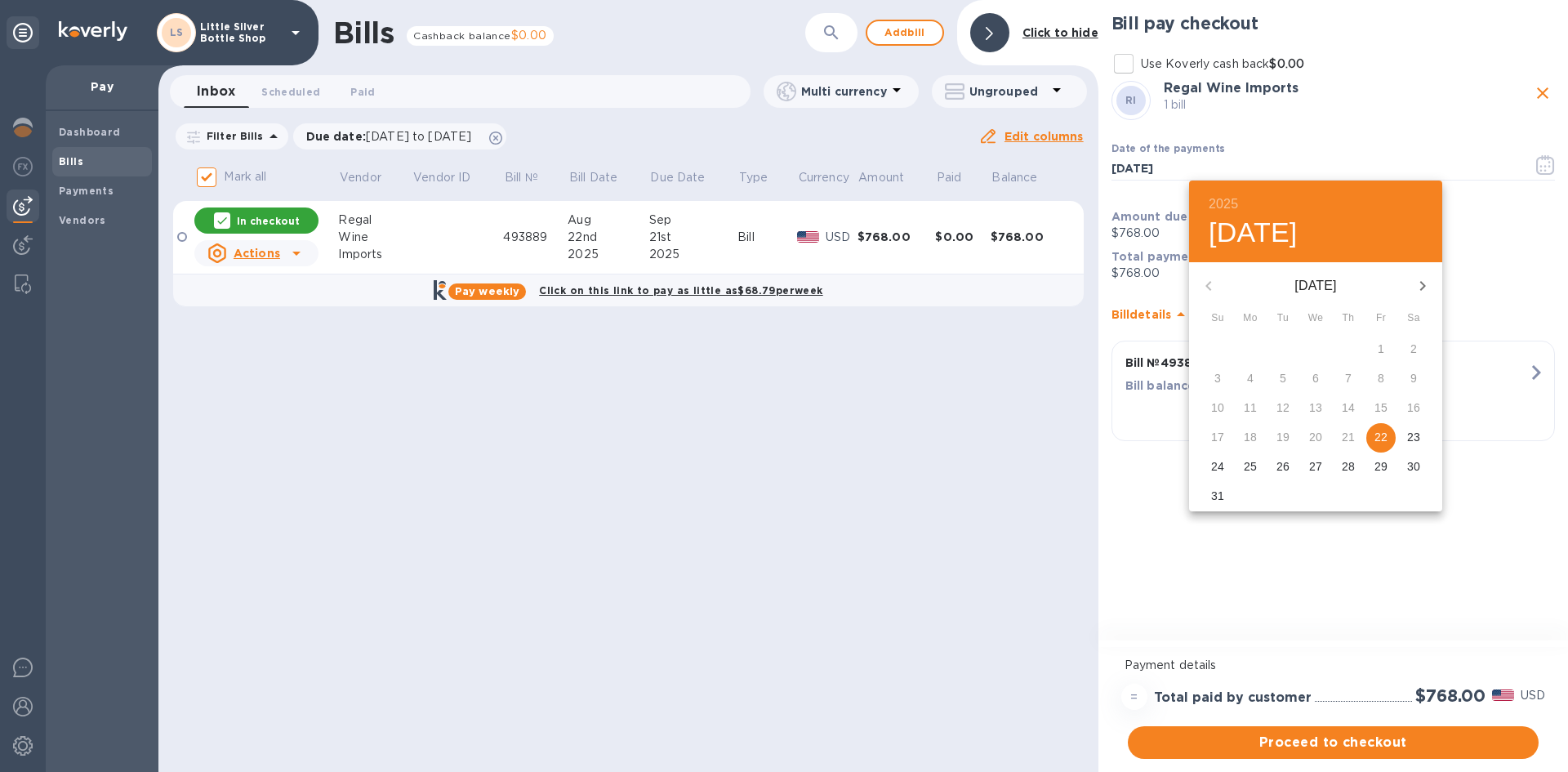
click at [1424, 282] on icon "button" at bounding box center [1422, 285] width 19 height 19
click at [1381, 384] on p "12" at bounding box center [1381, 378] width 13 height 17
type input "09/12/2025"
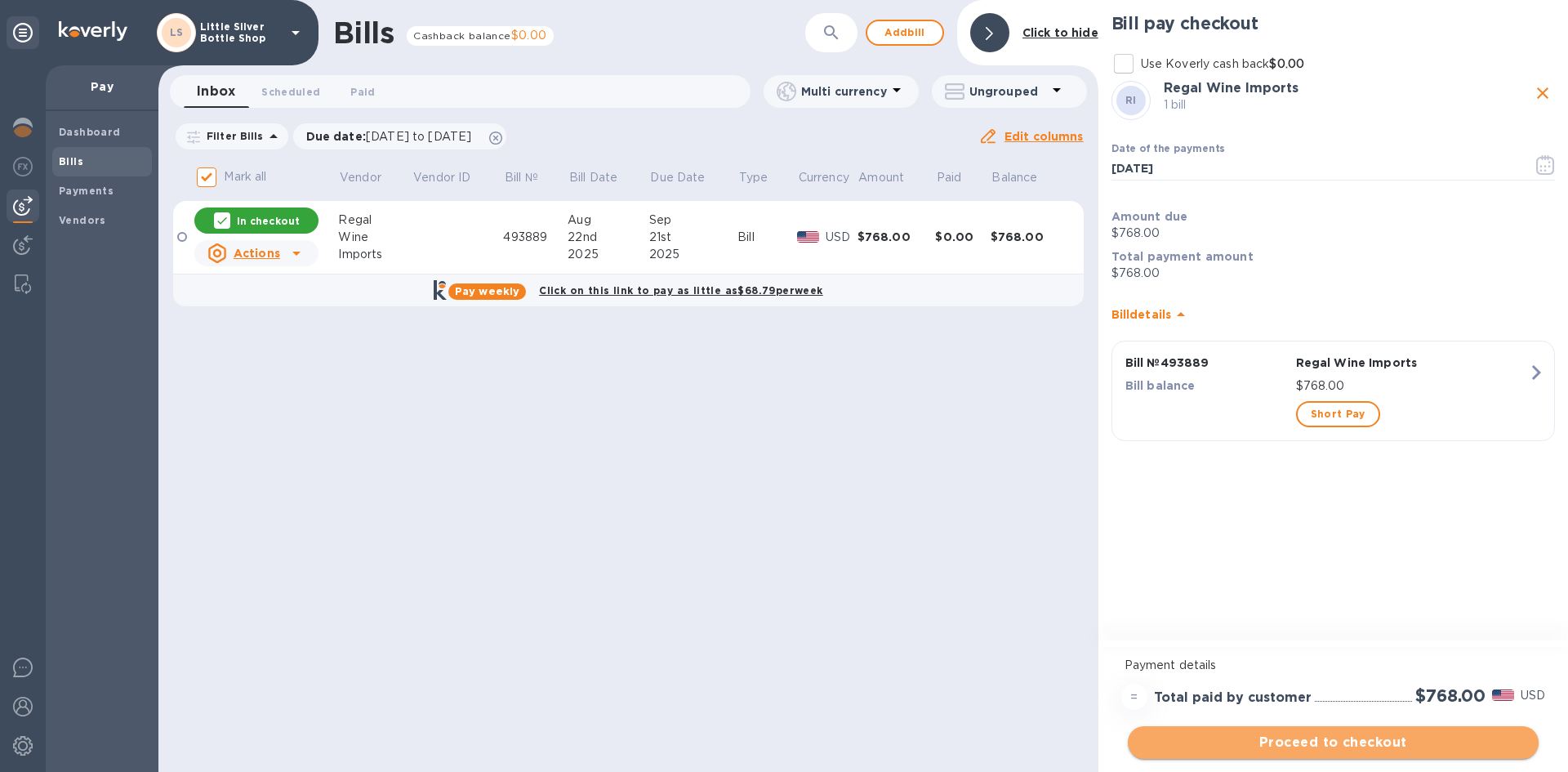
click at [1427, 744] on span "Proceed to checkout" at bounding box center [1333, 743] width 384 height 19
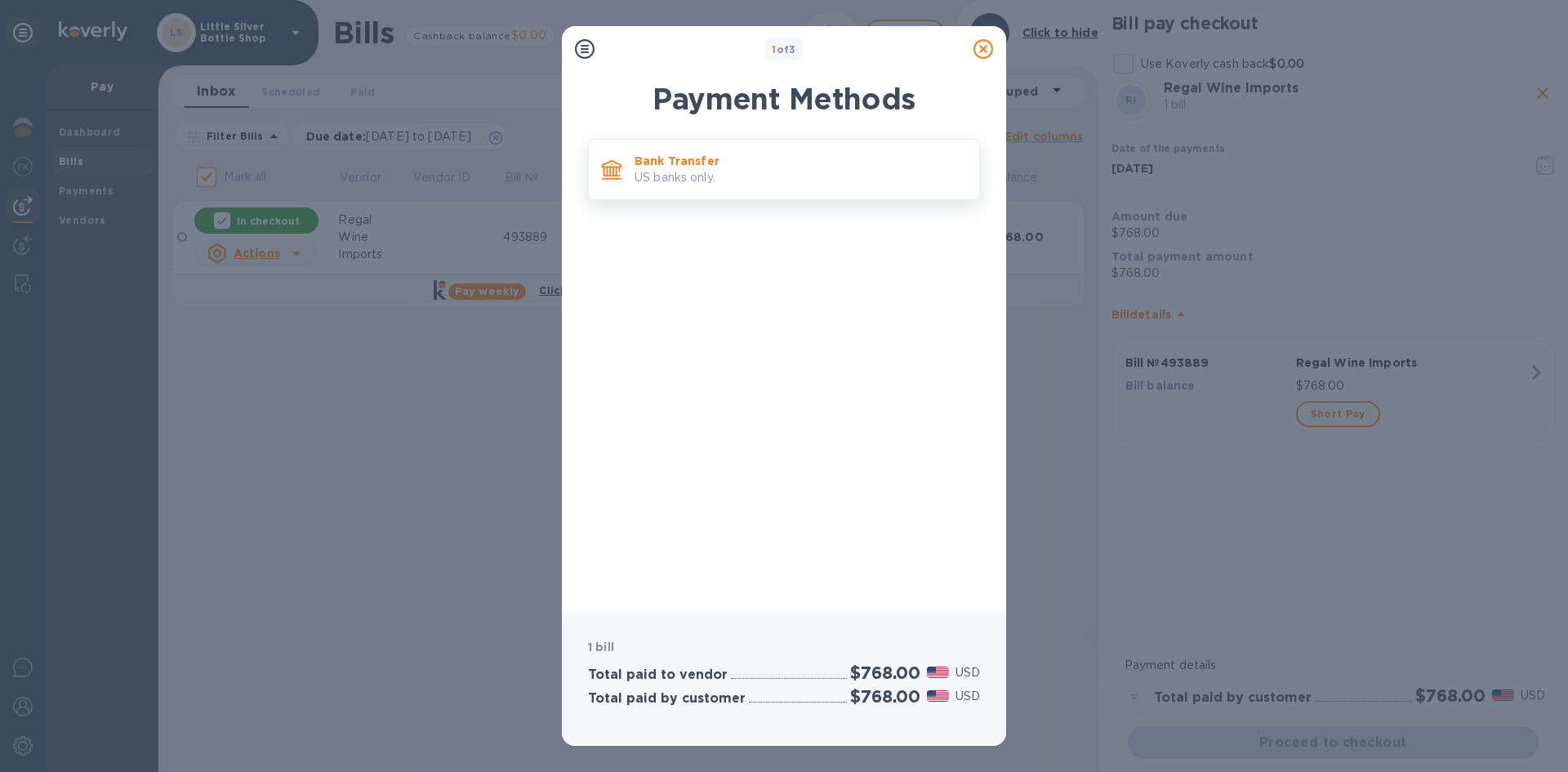
click at [784, 168] on p "Bank Transfer" at bounding box center [800, 161] width 331 height 17
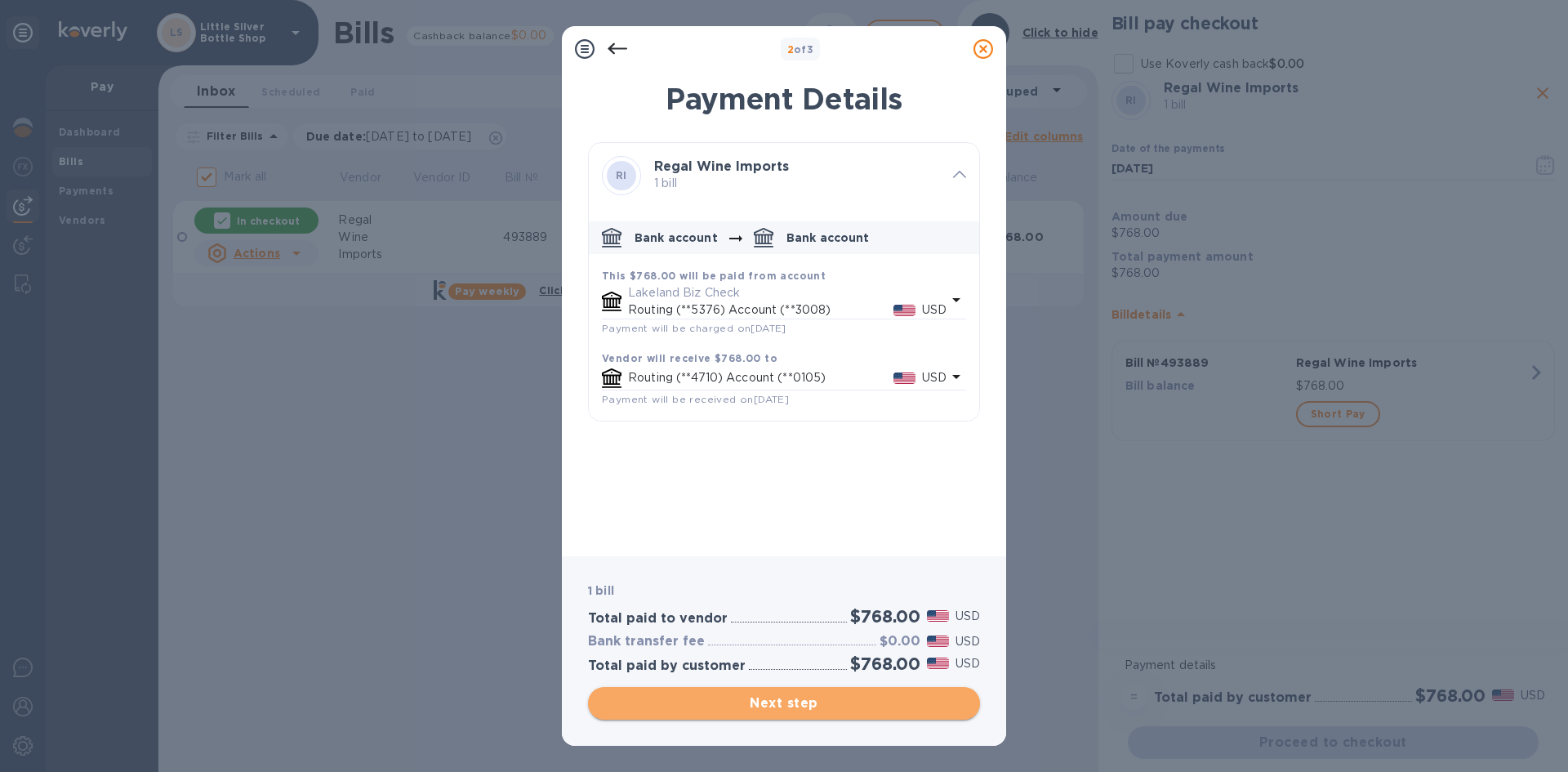
click at [873, 702] on span "Next step" at bounding box center [784, 703] width 366 height 19
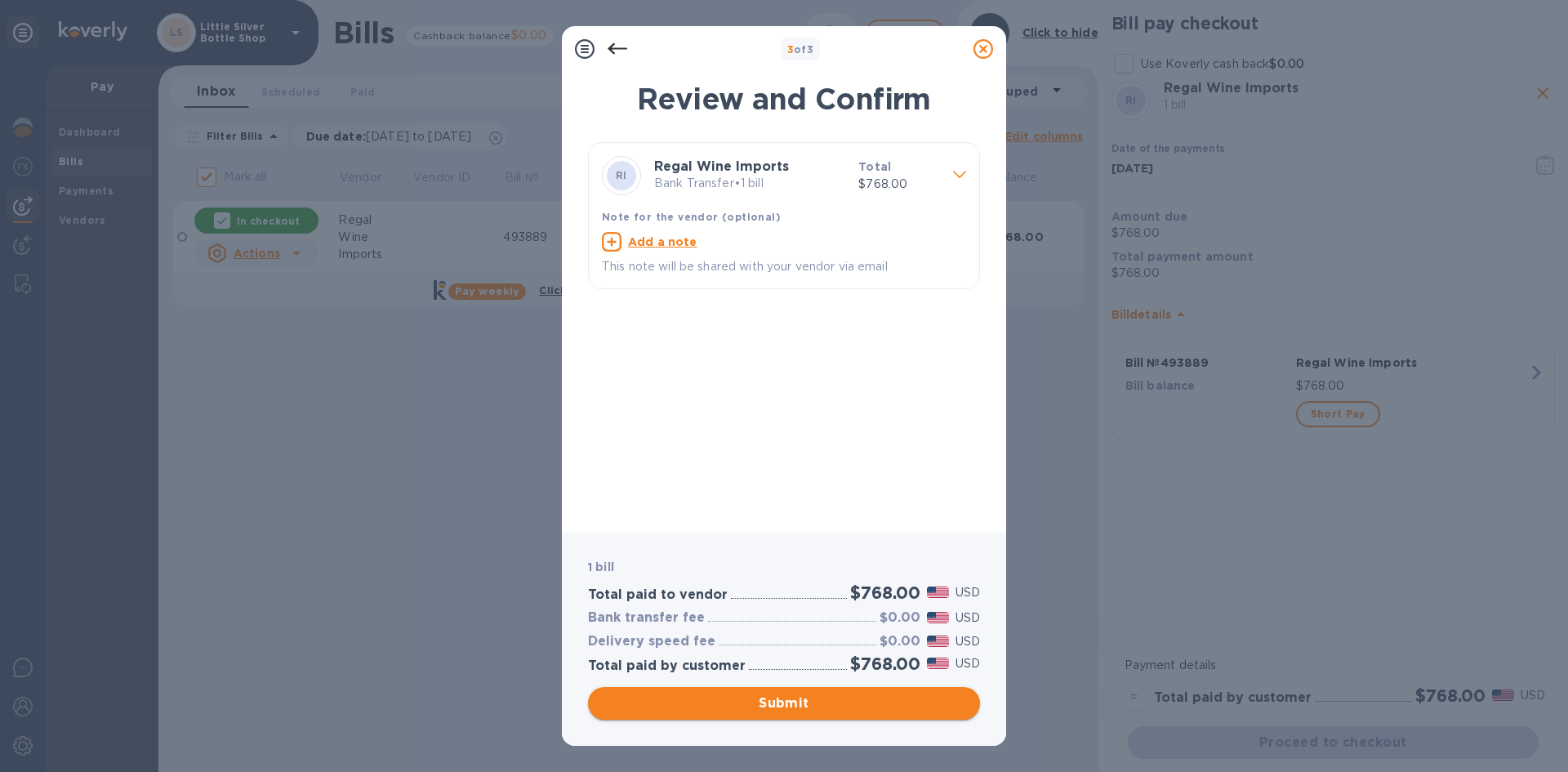
click at [869, 701] on span "Submit" at bounding box center [784, 703] width 366 height 19
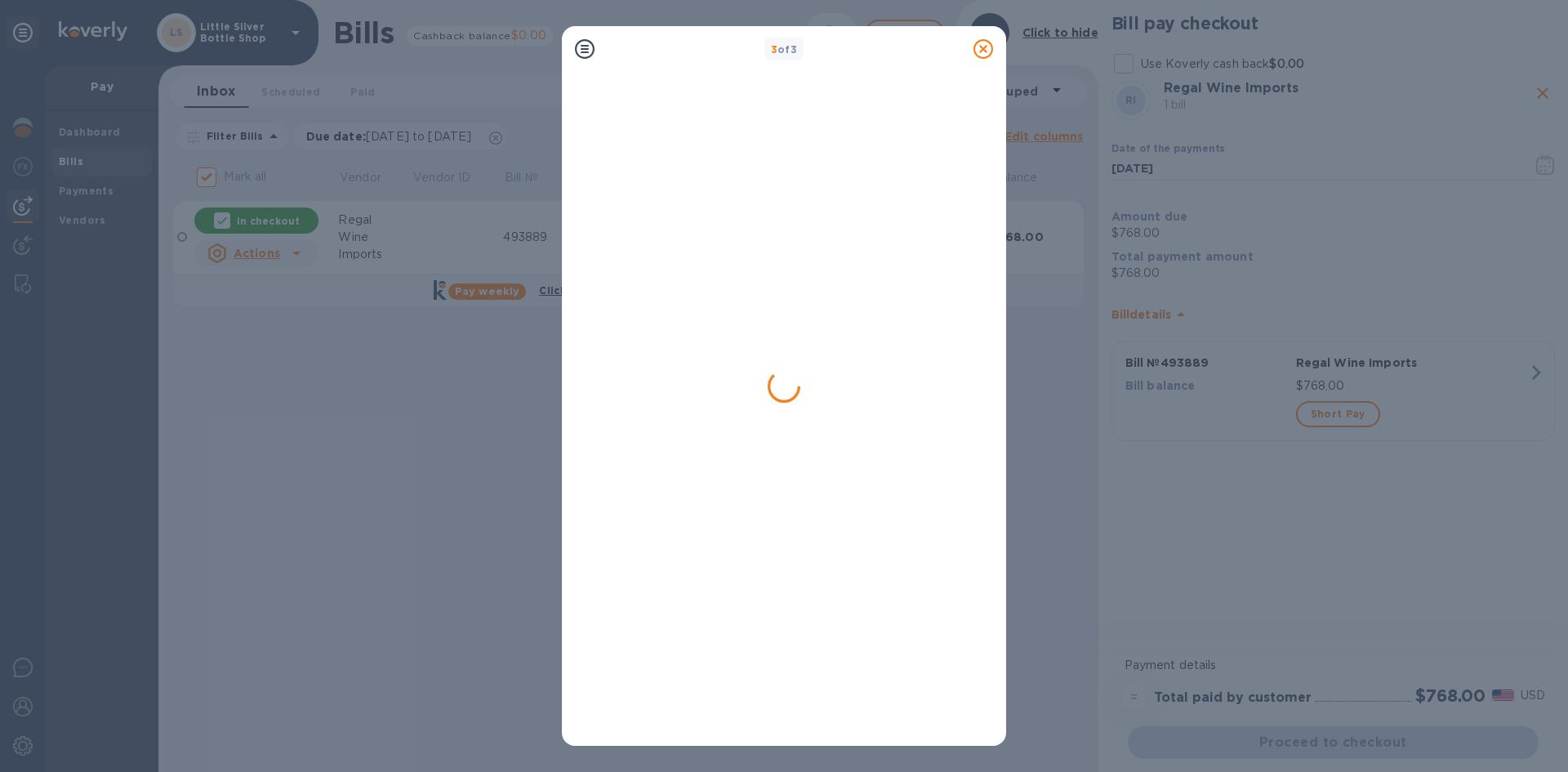
checkbox input "false"
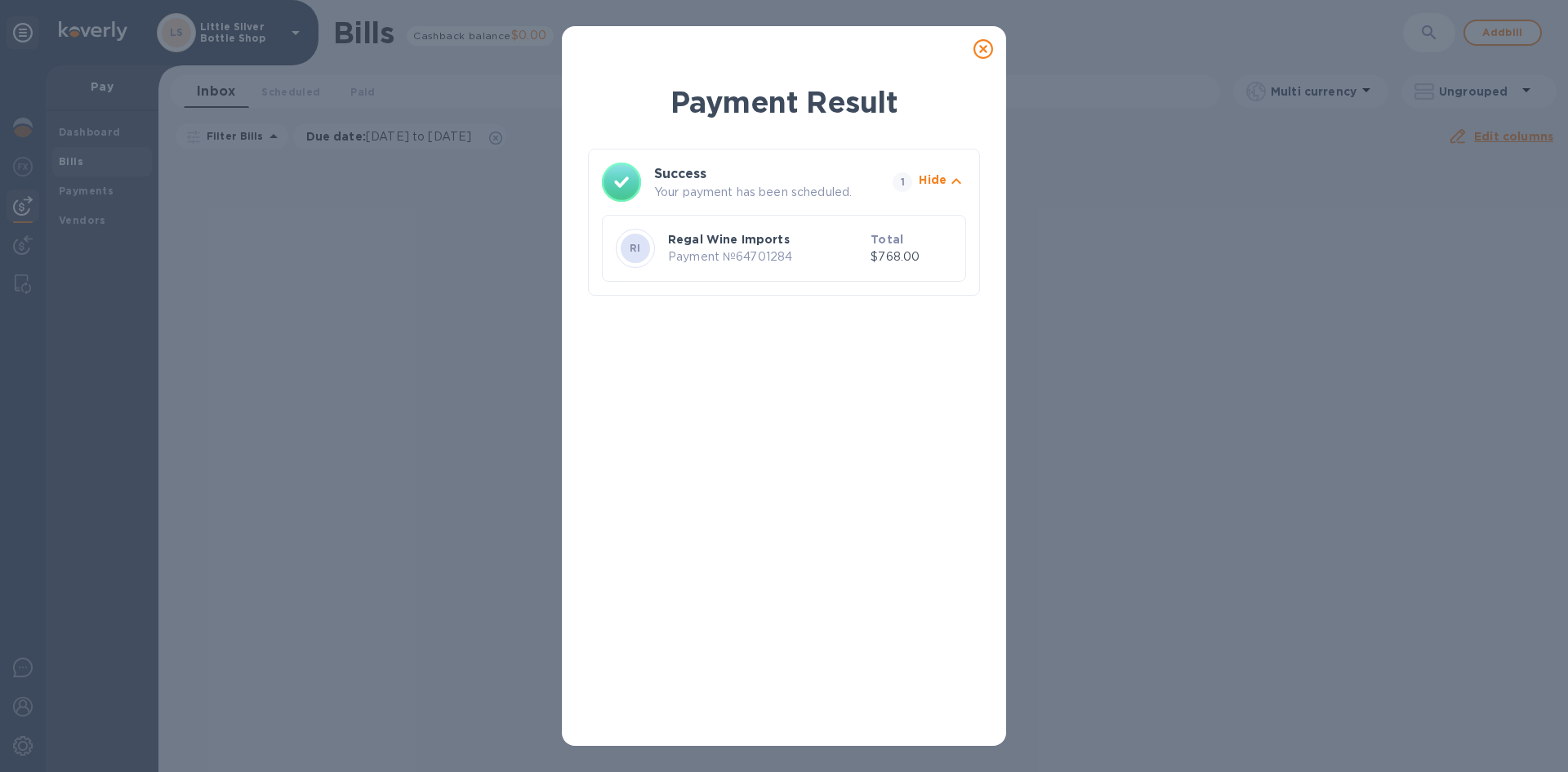
click at [985, 47] on icon at bounding box center [983, 49] width 19 height 19
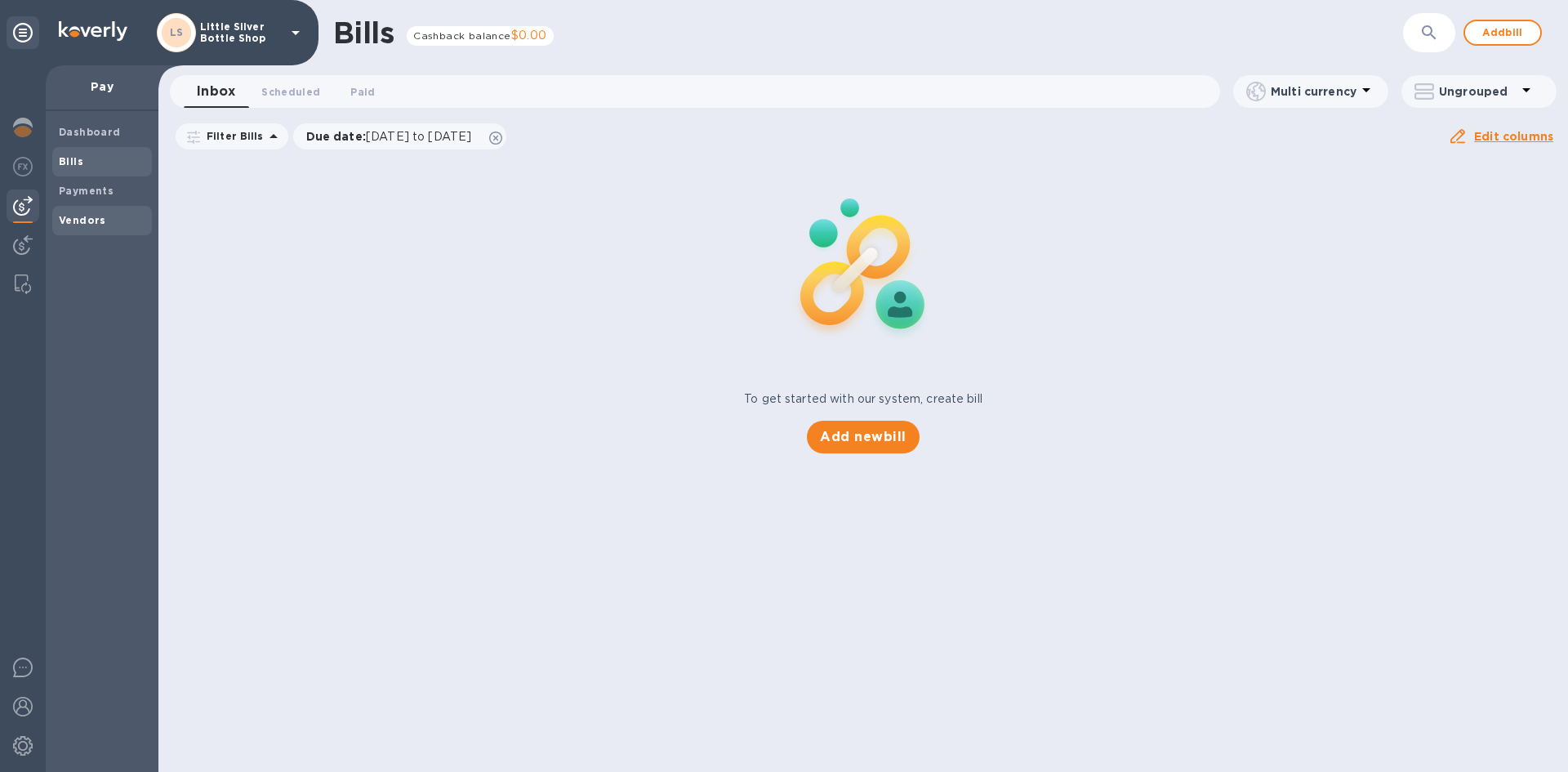
click at [81, 216] on b "Vendors" at bounding box center [83, 219] width 48 height 12
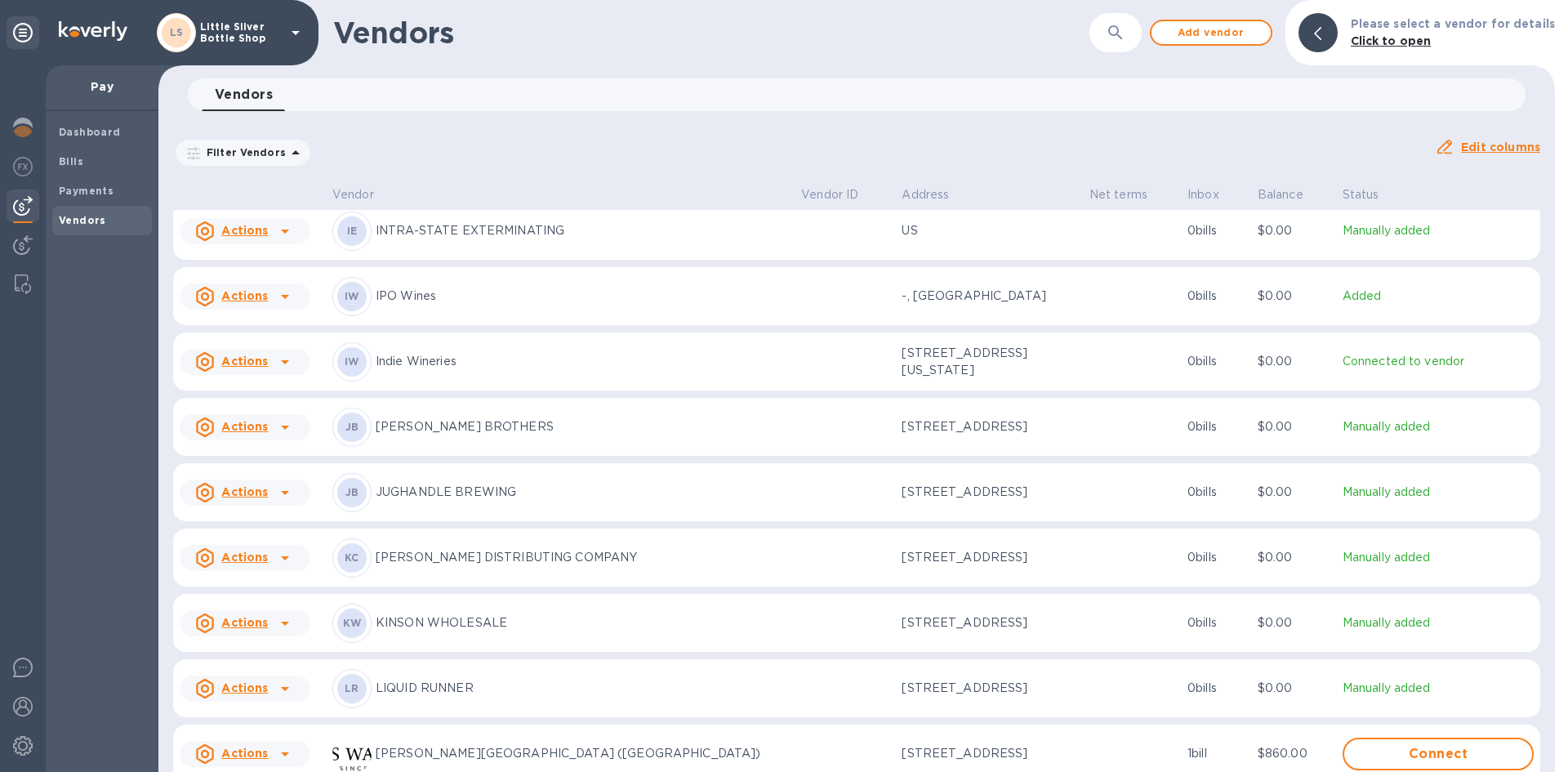
scroll to position [2903, 0]
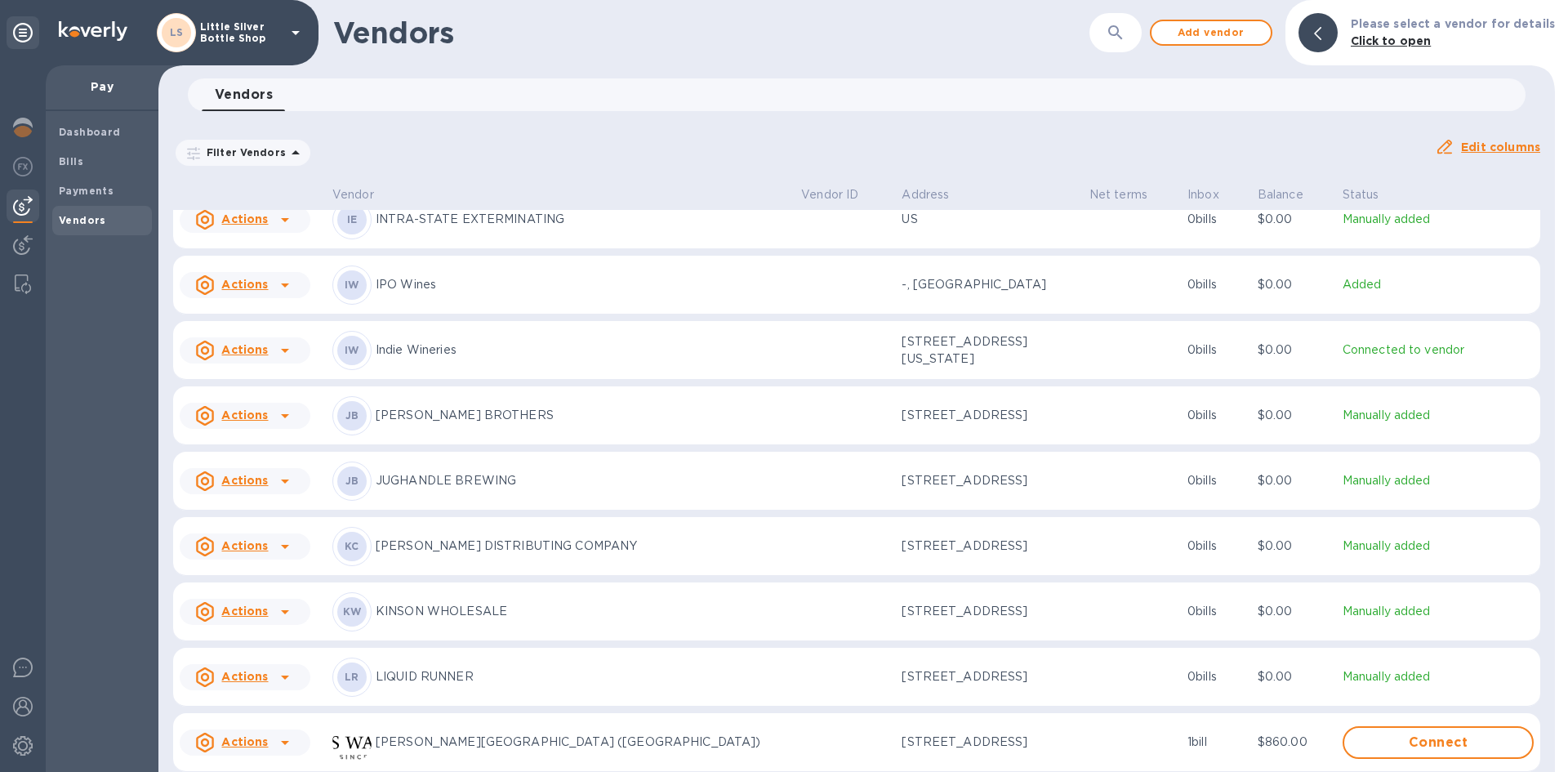
click at [406, 554] on p "KANE DISTRIBUTING COMPANY" at bounding box center [583, 546] width 413 height 17
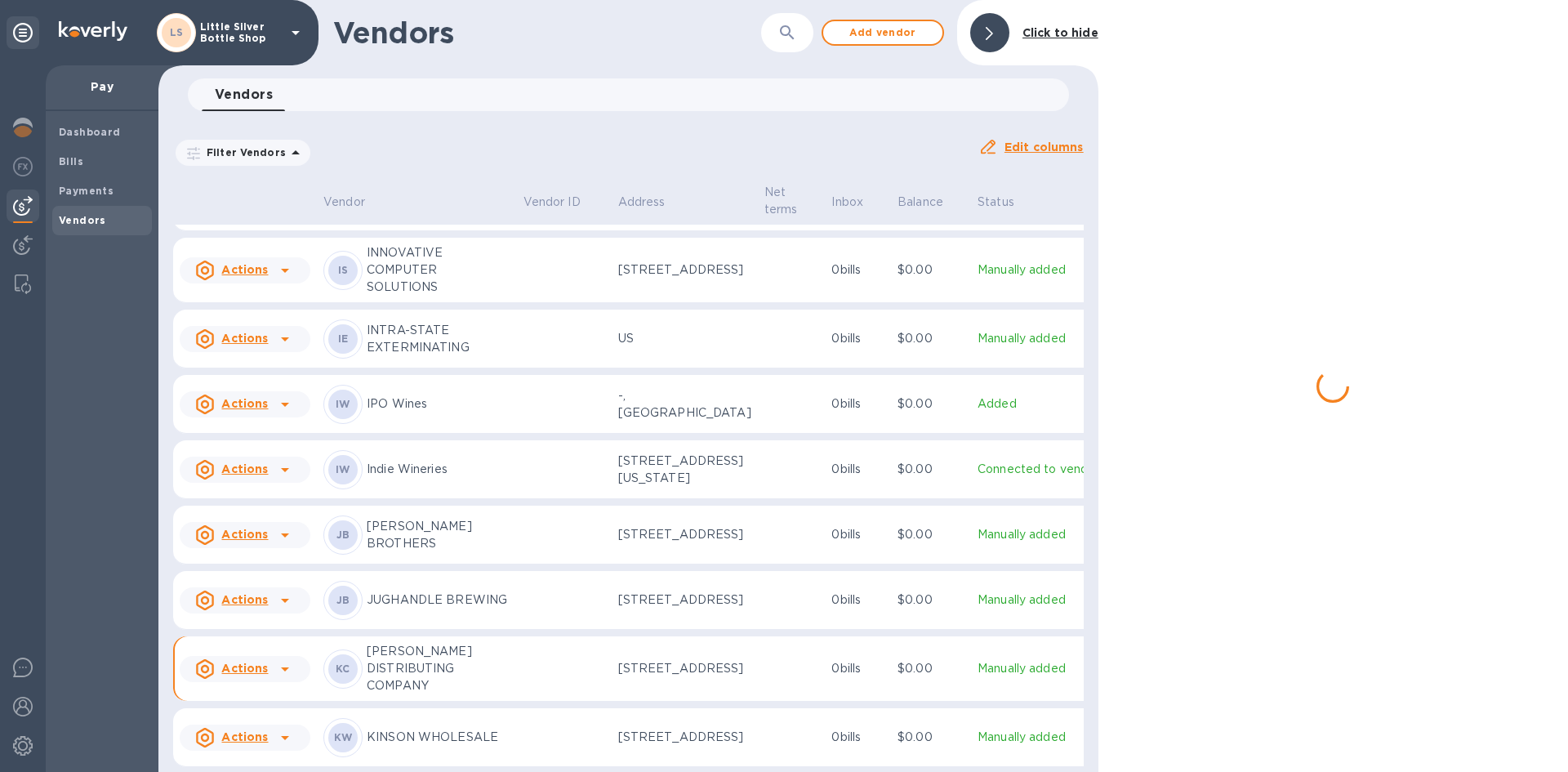
scroll to position [3150, 0]
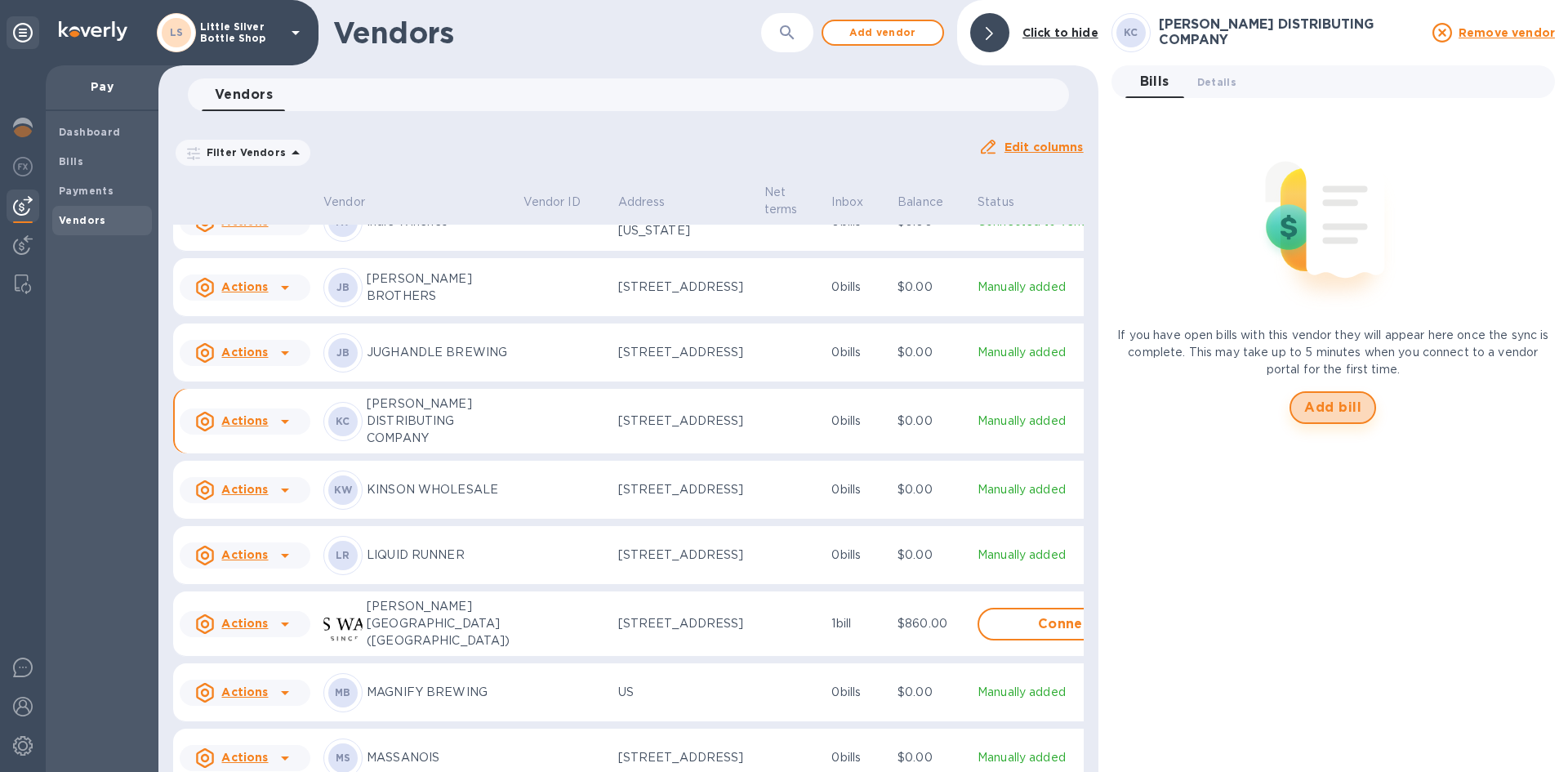
click at [1353, 406] on span "Add bill" at bounding box center [1333, 408] width 57 height 19
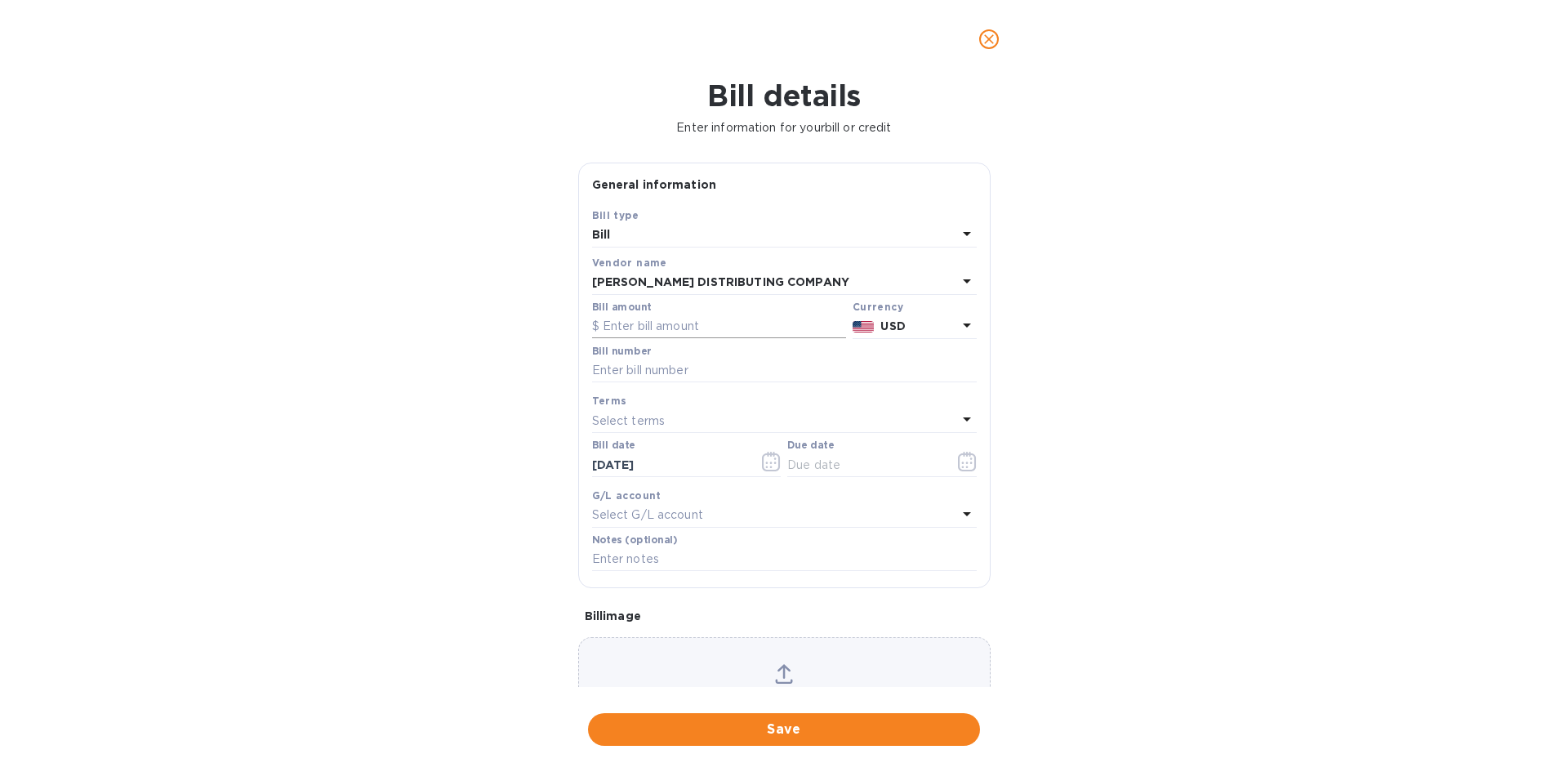
click at [686, 320] on input "text" at bounding box center [718, 327] width 254 height 25
type input "1,134.66"
click at [681, 370] on input "text" at bounding box center [784, 371] width 384 height 25
type input "144629"
click at [663, 417] on p "Select terms" at bounding box center [628, 421] width 73 height 17
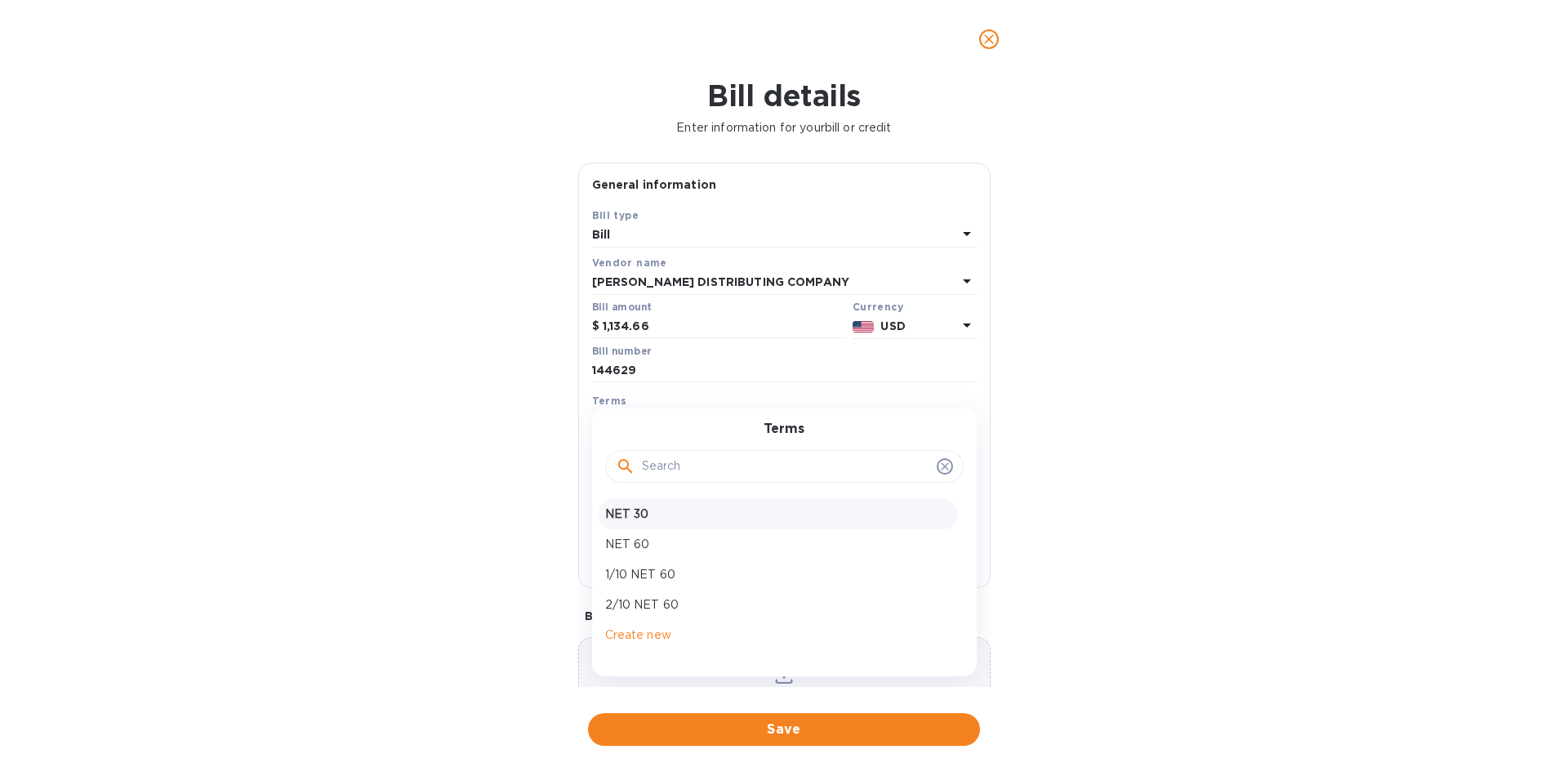
click at [653, 517] on p "NET 30" at bounding box center [778, 514] width 346 height 17
type input "09/21/2025"
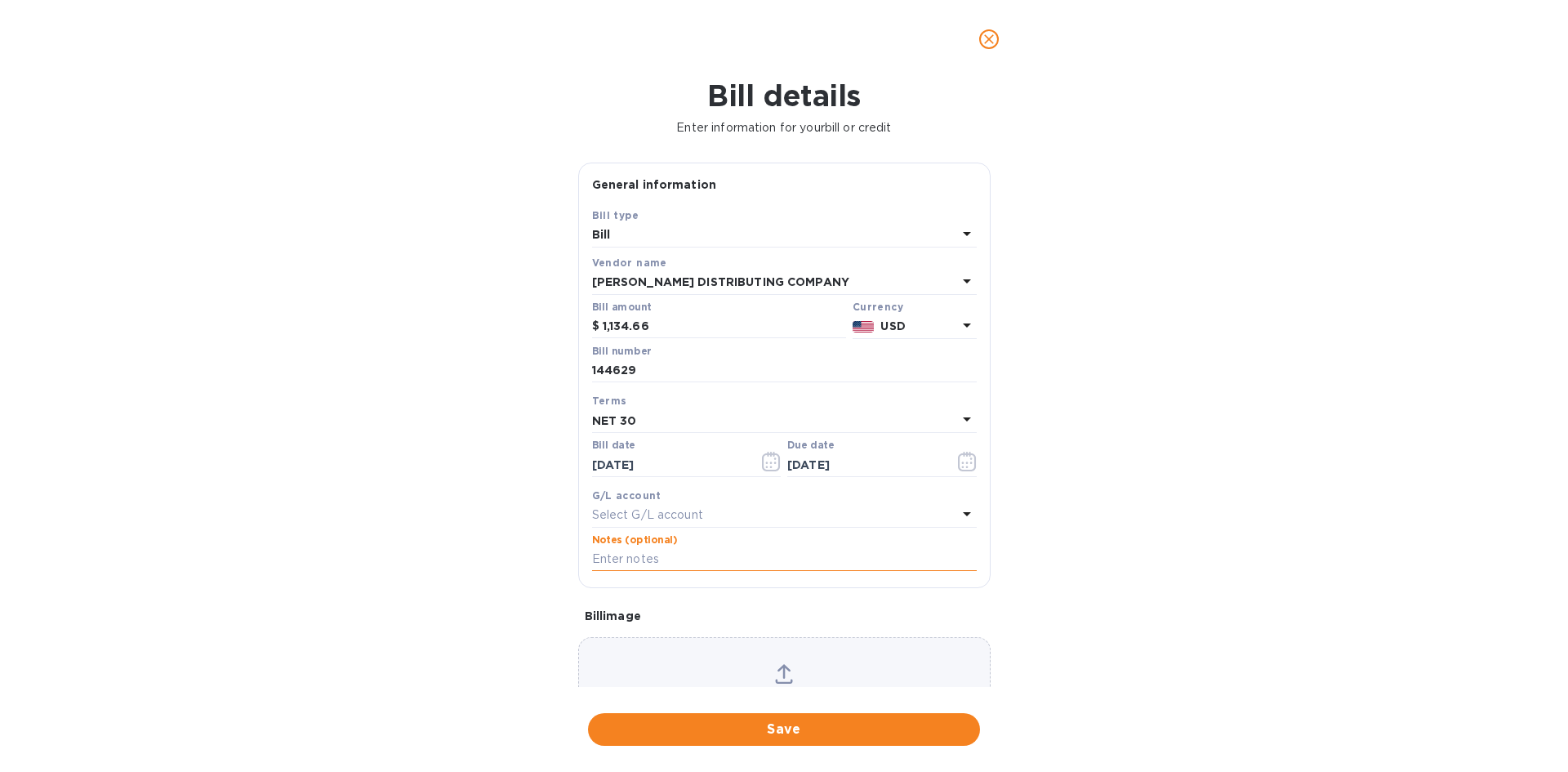
click at [657, 559] on input "text" at bounding box center [784, 559] width 384 height 25
type input "1-29797"
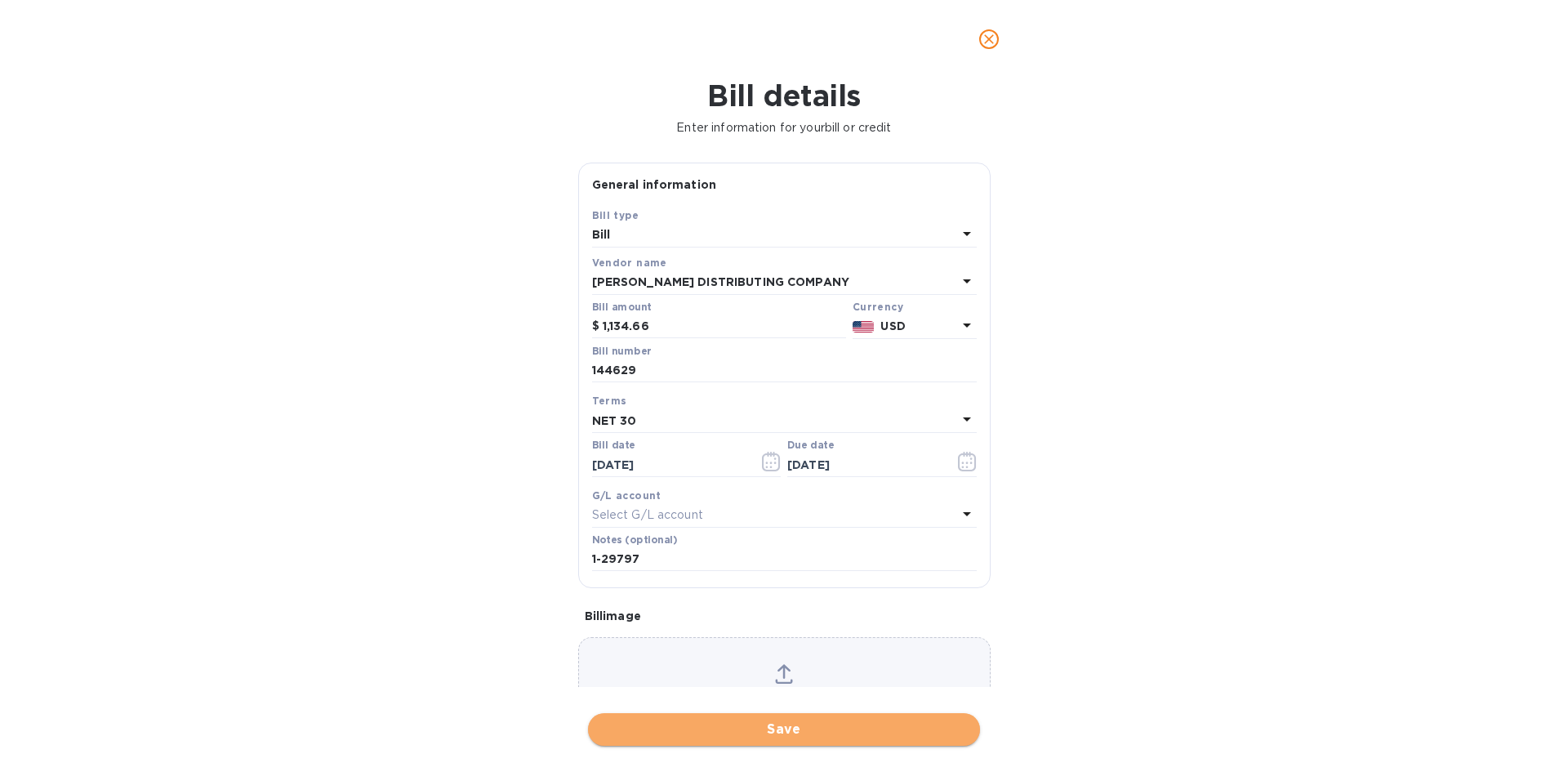
click at [821, 722] on span "Save" at bounding box center [784, 729] width 366 height 19
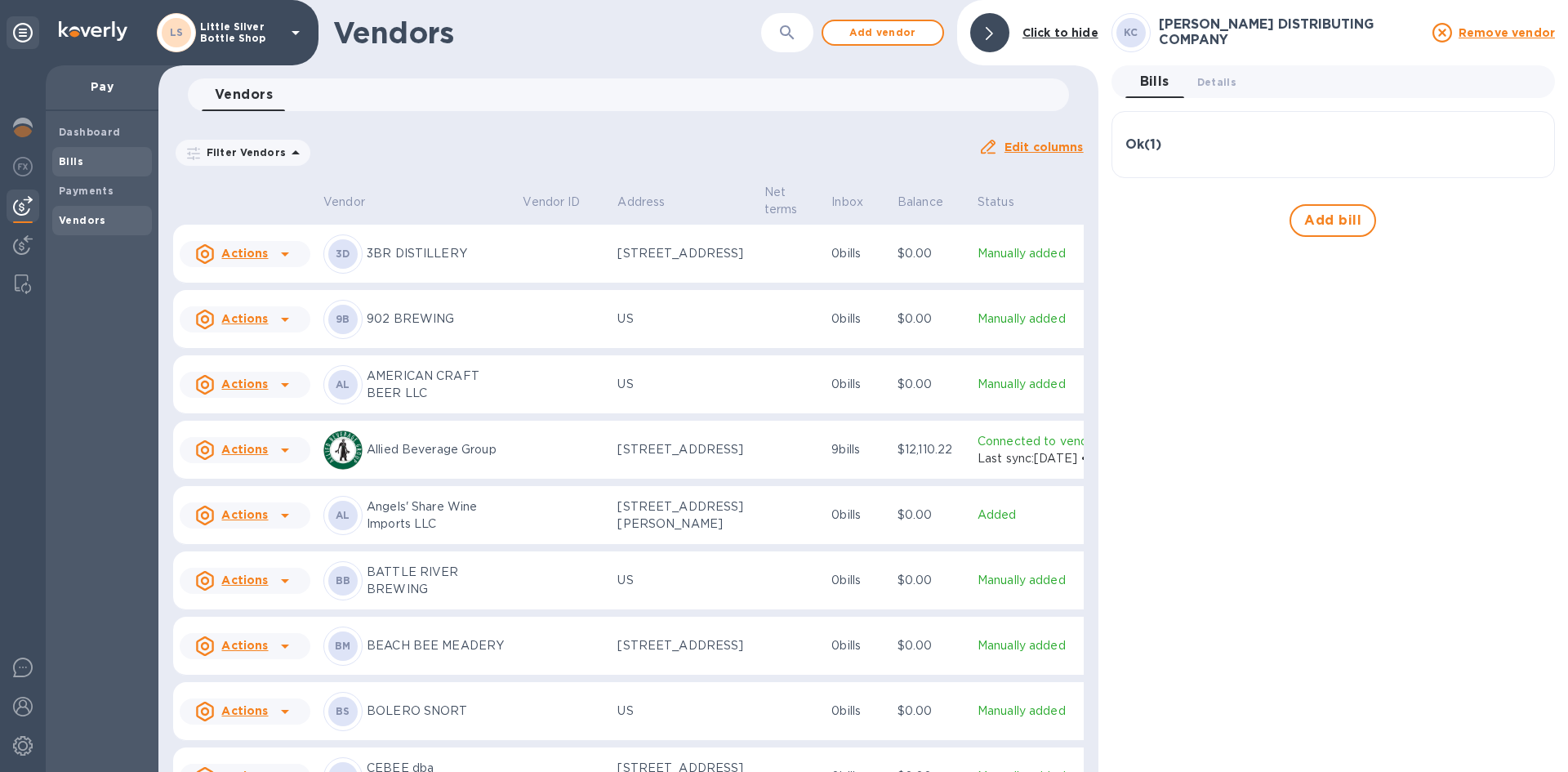
click at [63, 169] on span "Bills" at bounding box center [71, 162] width 25 height 17
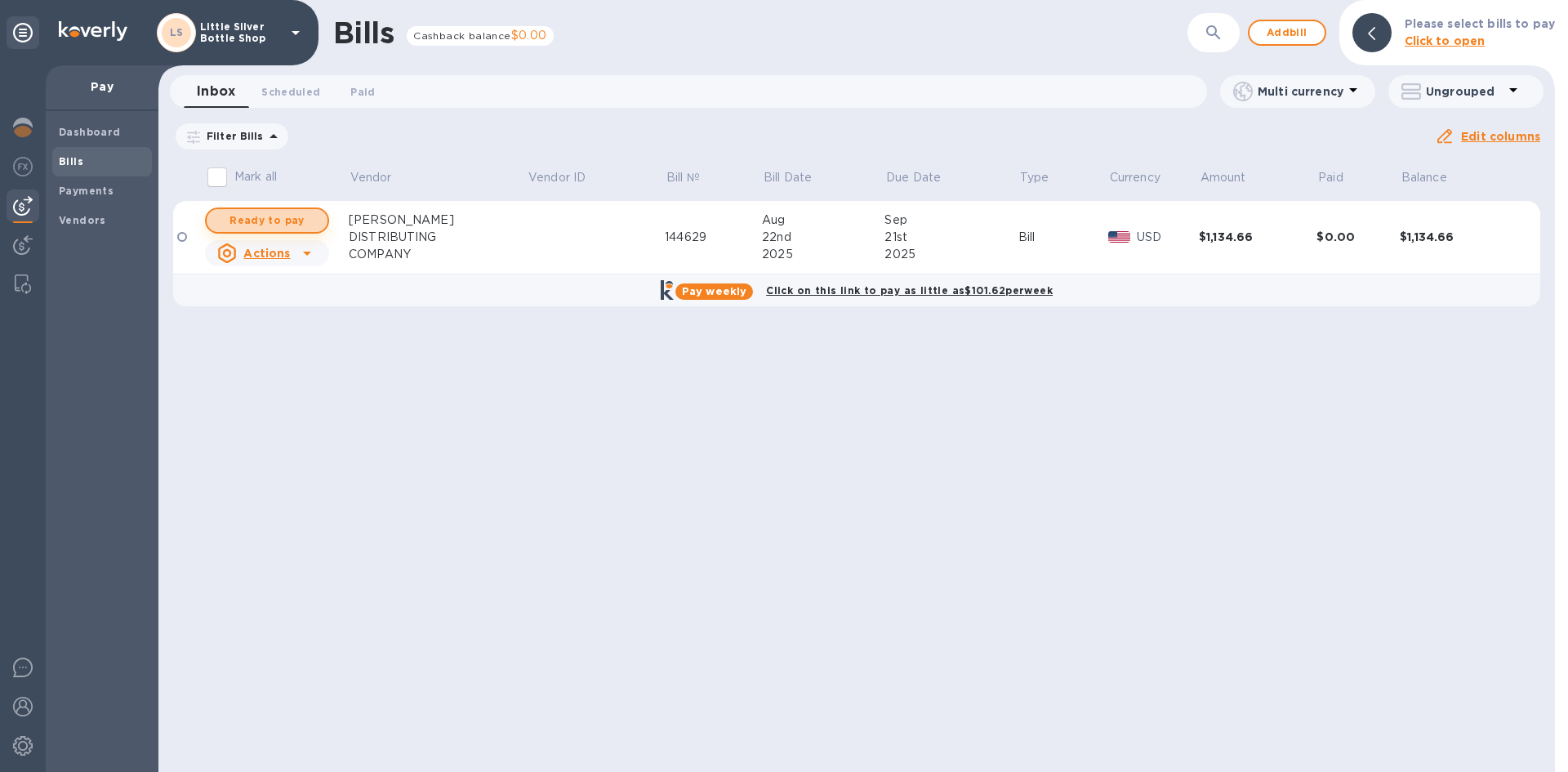
click at [268, 221] on span "Ready to pay" at bounding box center [266, 220] width 95 height 19
checkbox input "true"
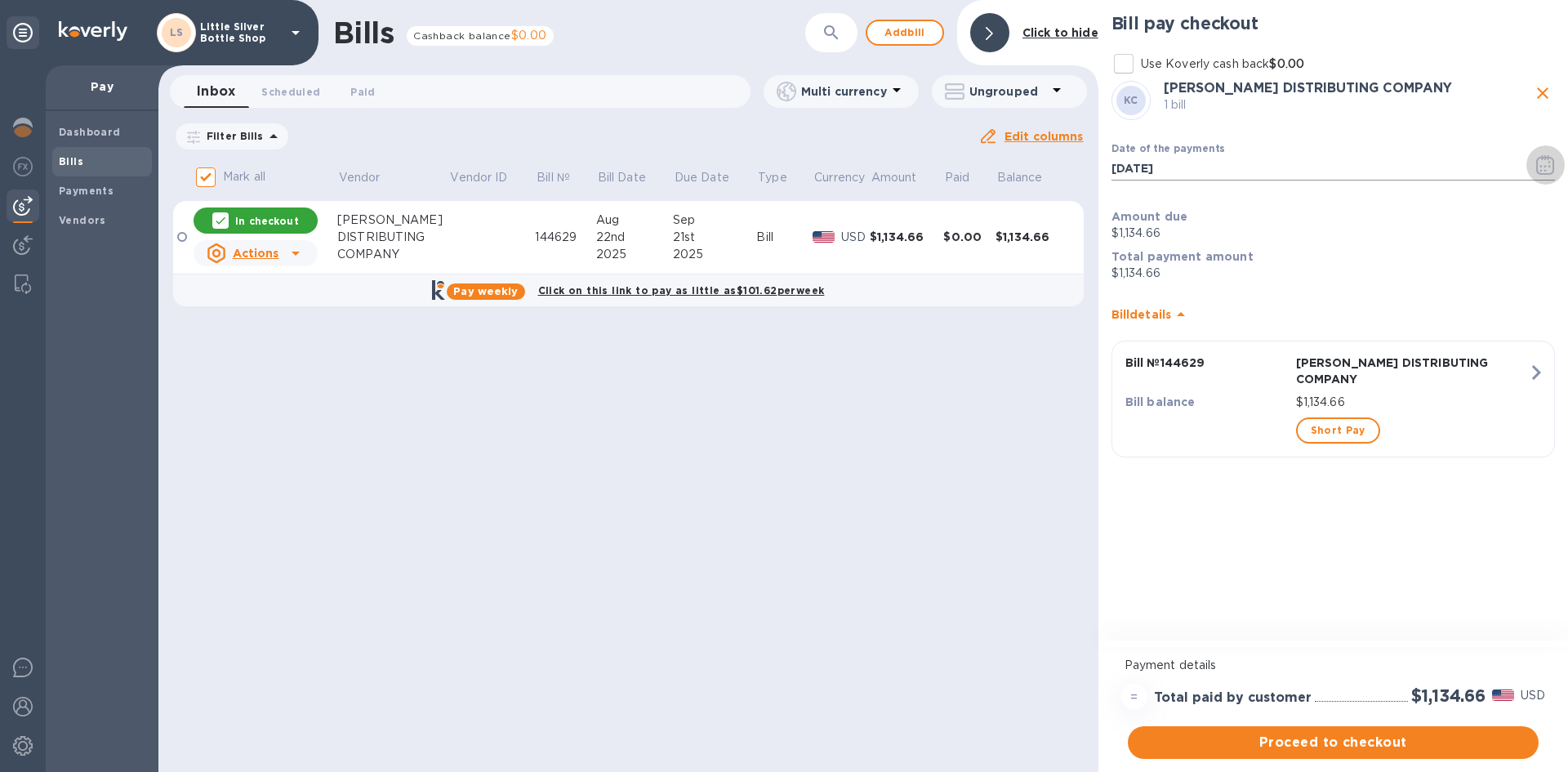
click at [1545, 168] on icon "button" at bounding box center [1546, 164] width 18 height 19
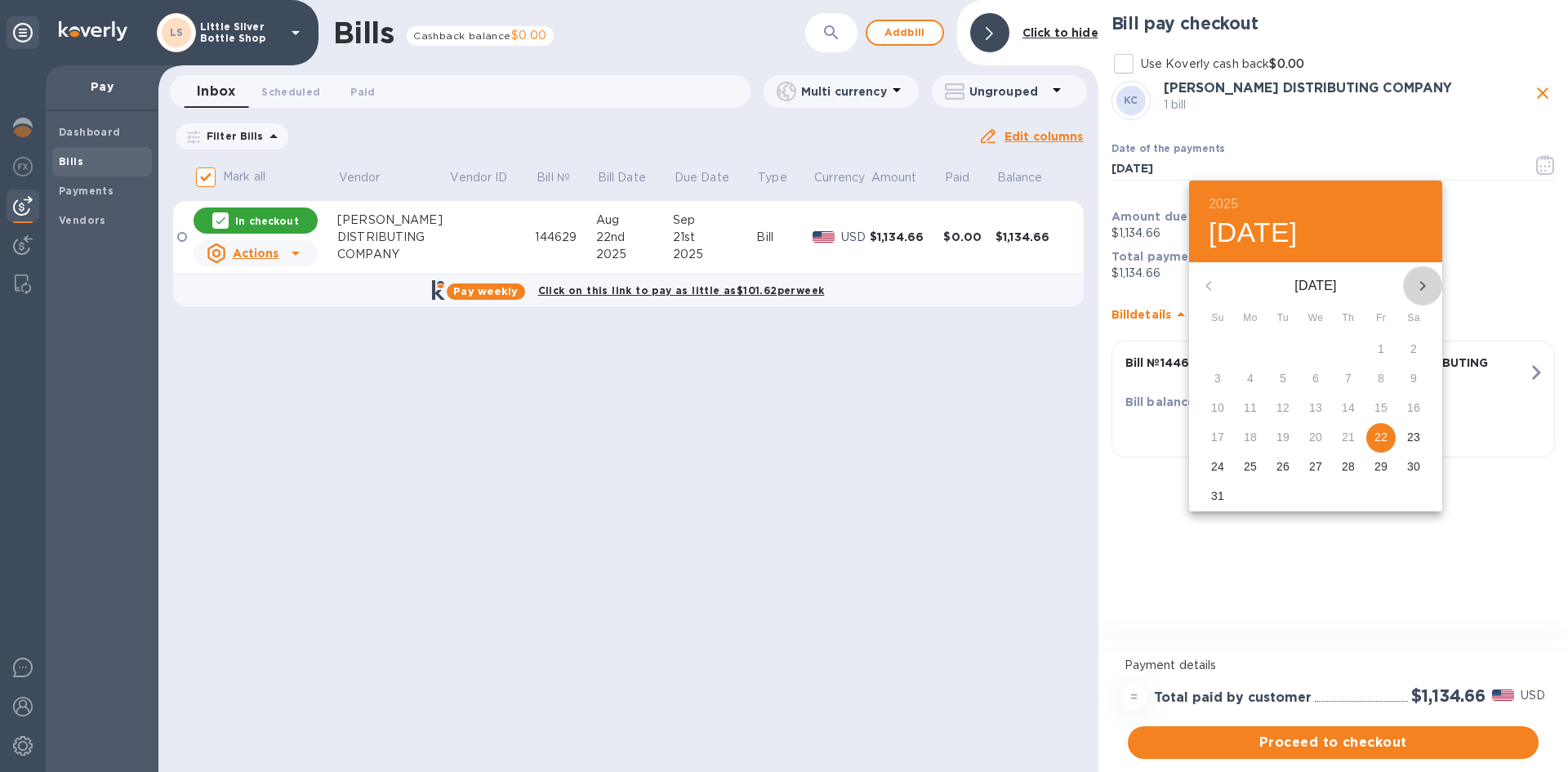
click at [1422, 286] on icon "button" at bounding box center [1422, 285] width 19 height 19
click at [1317, 373] on p "10" at bounding box center [1316, 378] width 13 height 17
type input "09/10/2025"
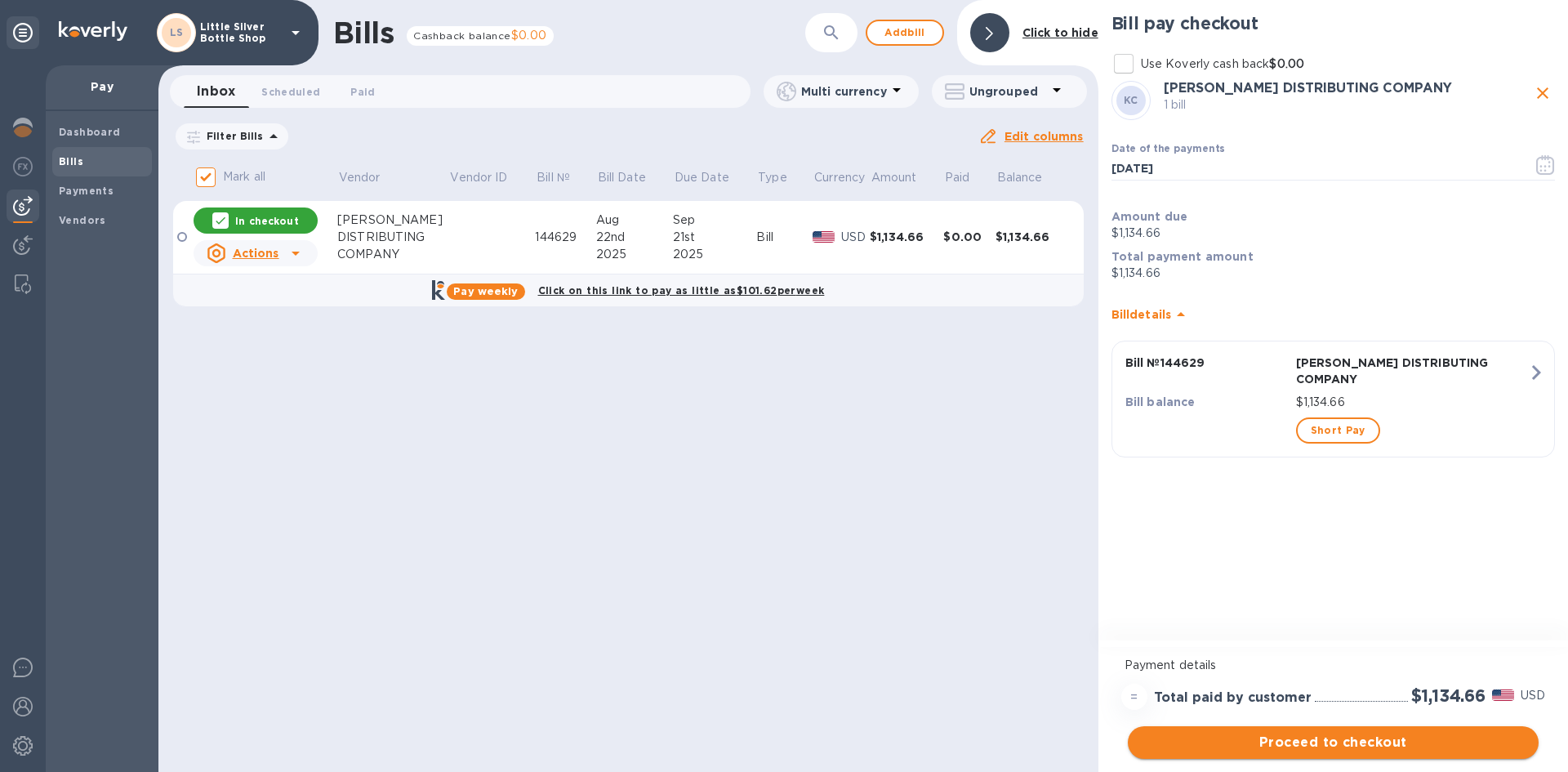
click at [1407, 744] on span "Proceed to checkout" at bounding box center [1333, 743] width 384 height 19
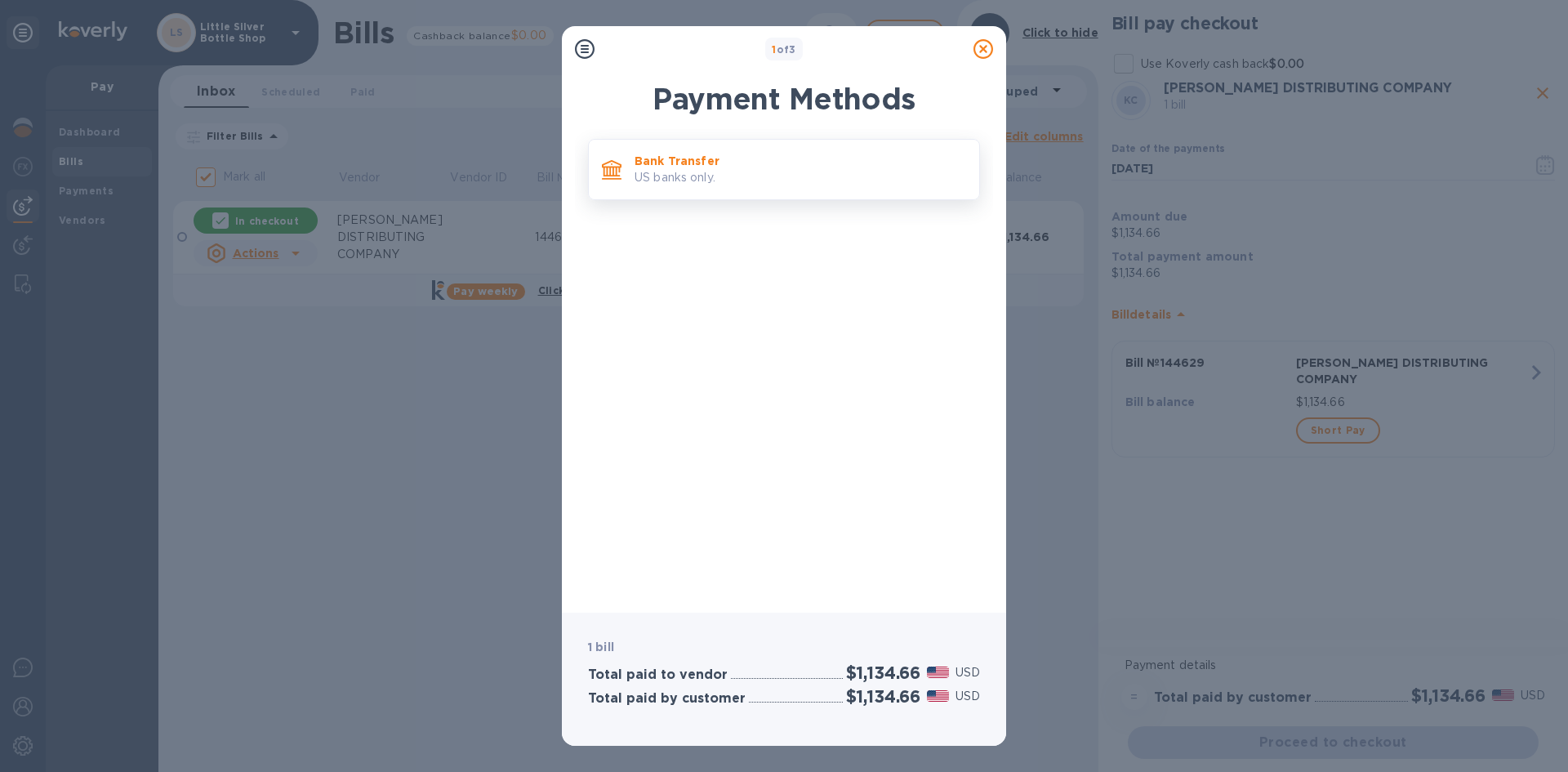
click at [883, 178] on p "US banks only." at bounding box center [800, 177] width 331 height 17
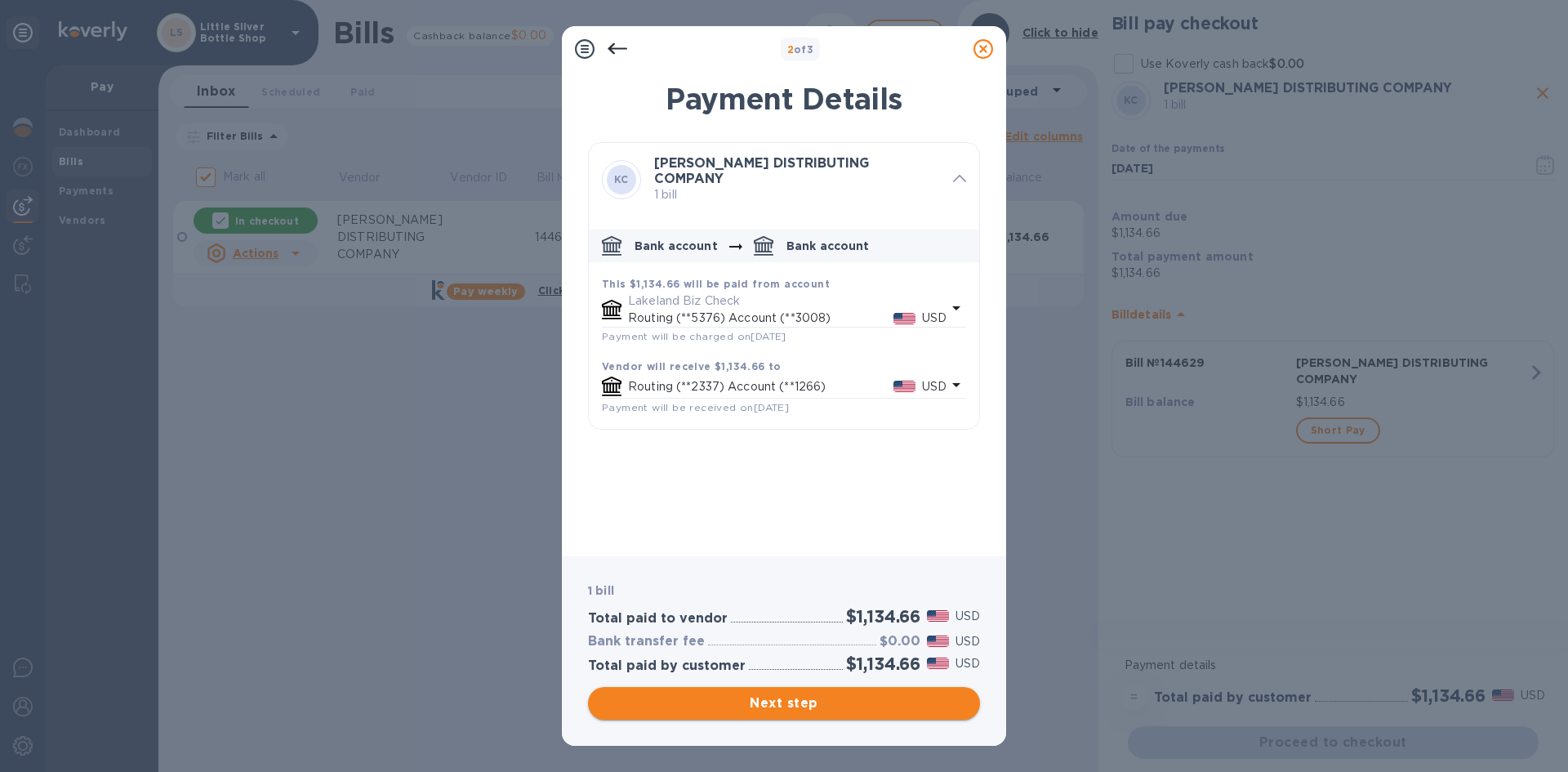
click at [892, 713] on button "Next step" at bounding box center [784, 704] width 392 height 33
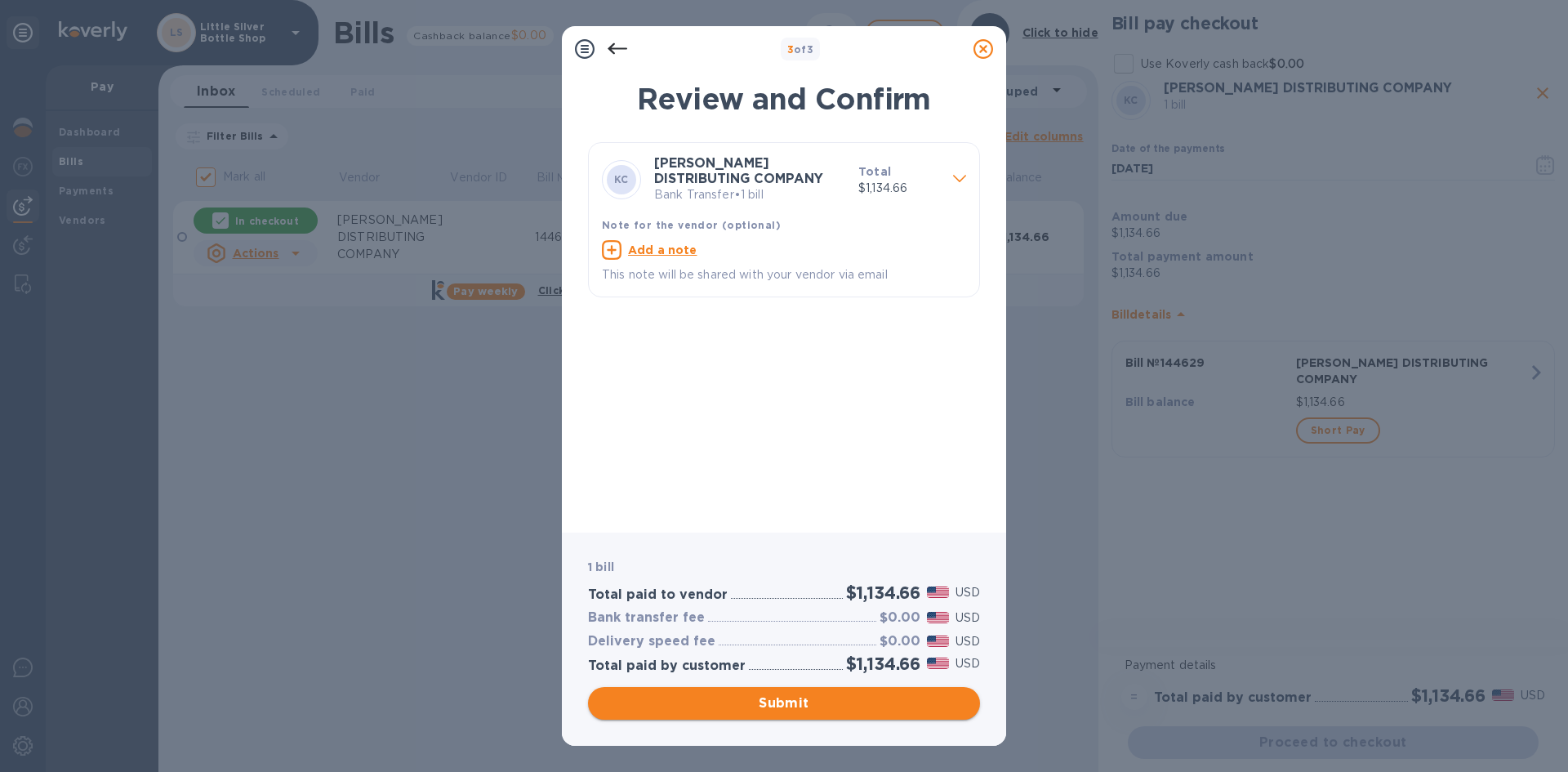
click at [892, 713] on button "Submit" at bounding box center [784, 704] width 392 height 33
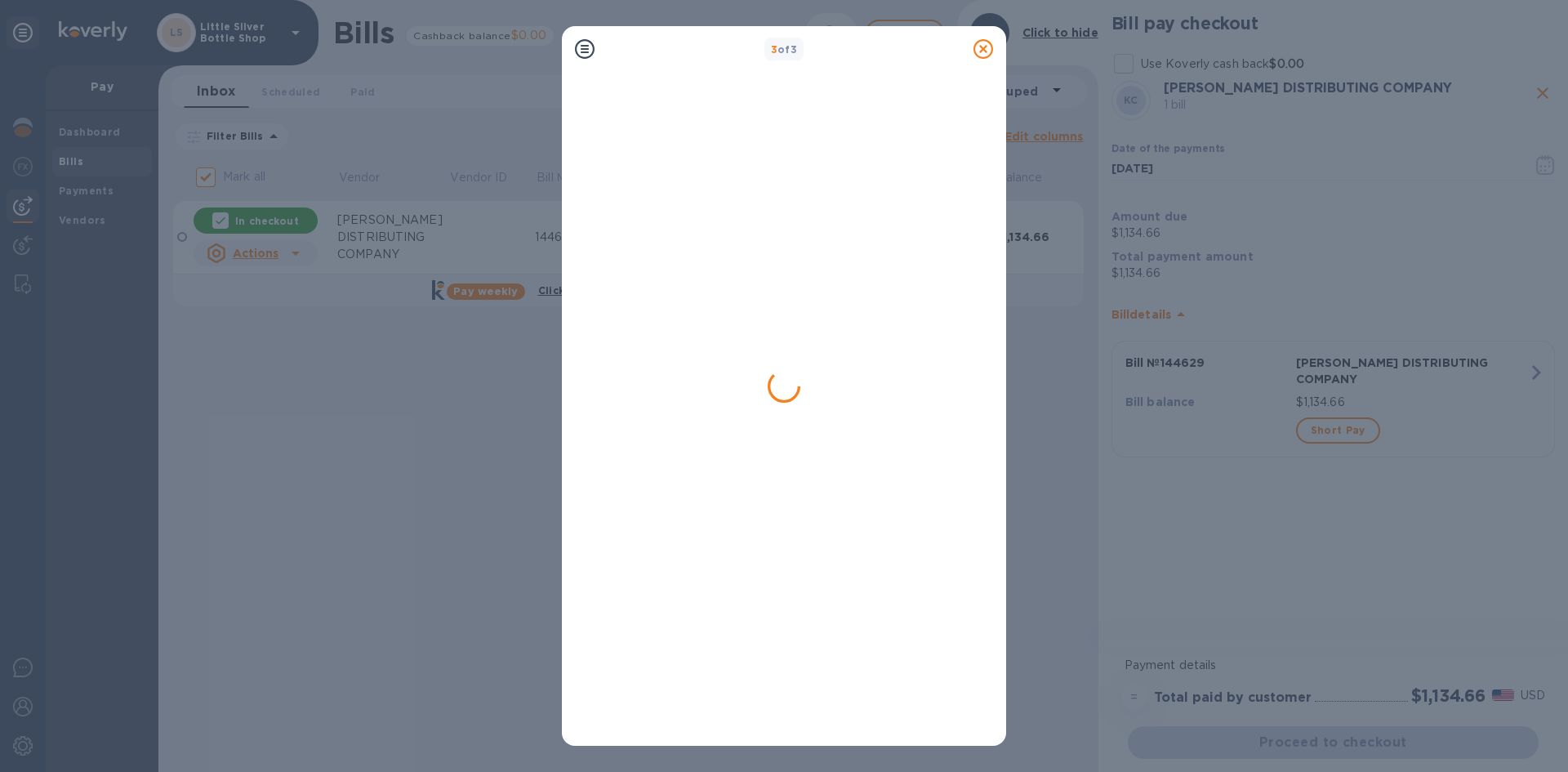
checkbox input "false"
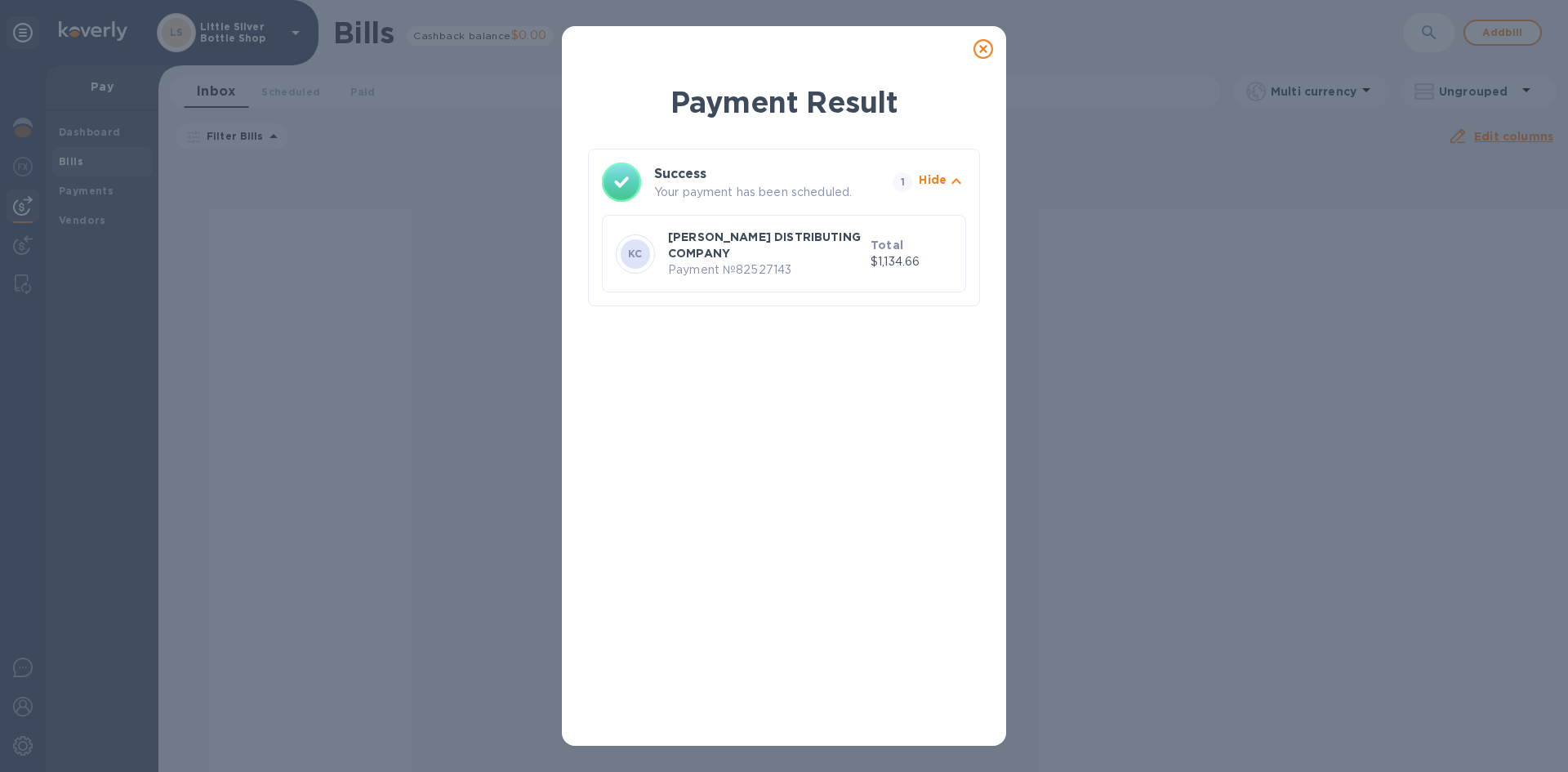
click at [978, 49] on icon at bounding box center [983, 49] width 19 height 19
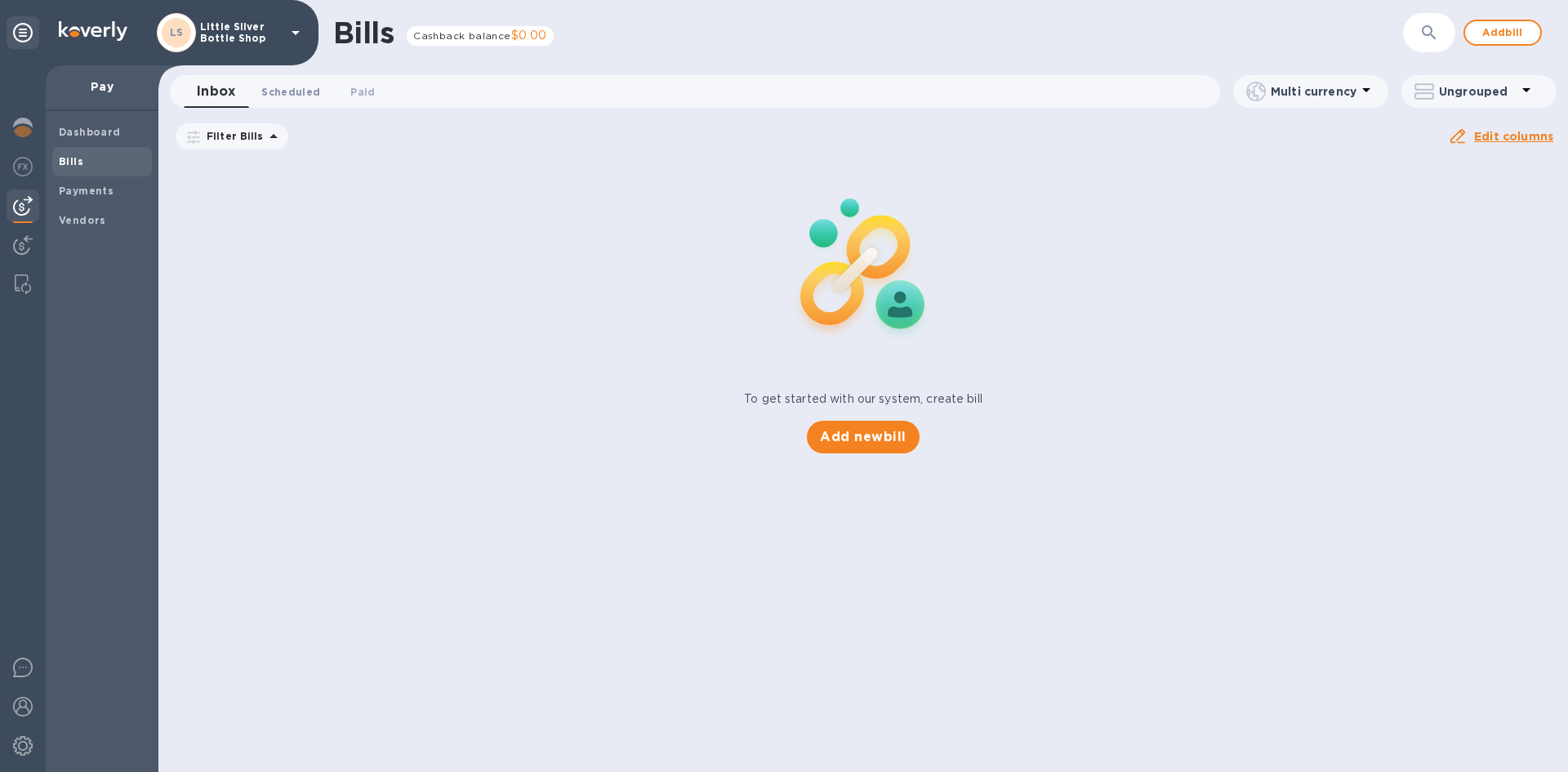
click at [307, 89] on span "Scheduled 0" at bounding box center [291, 92] width 59 height 17
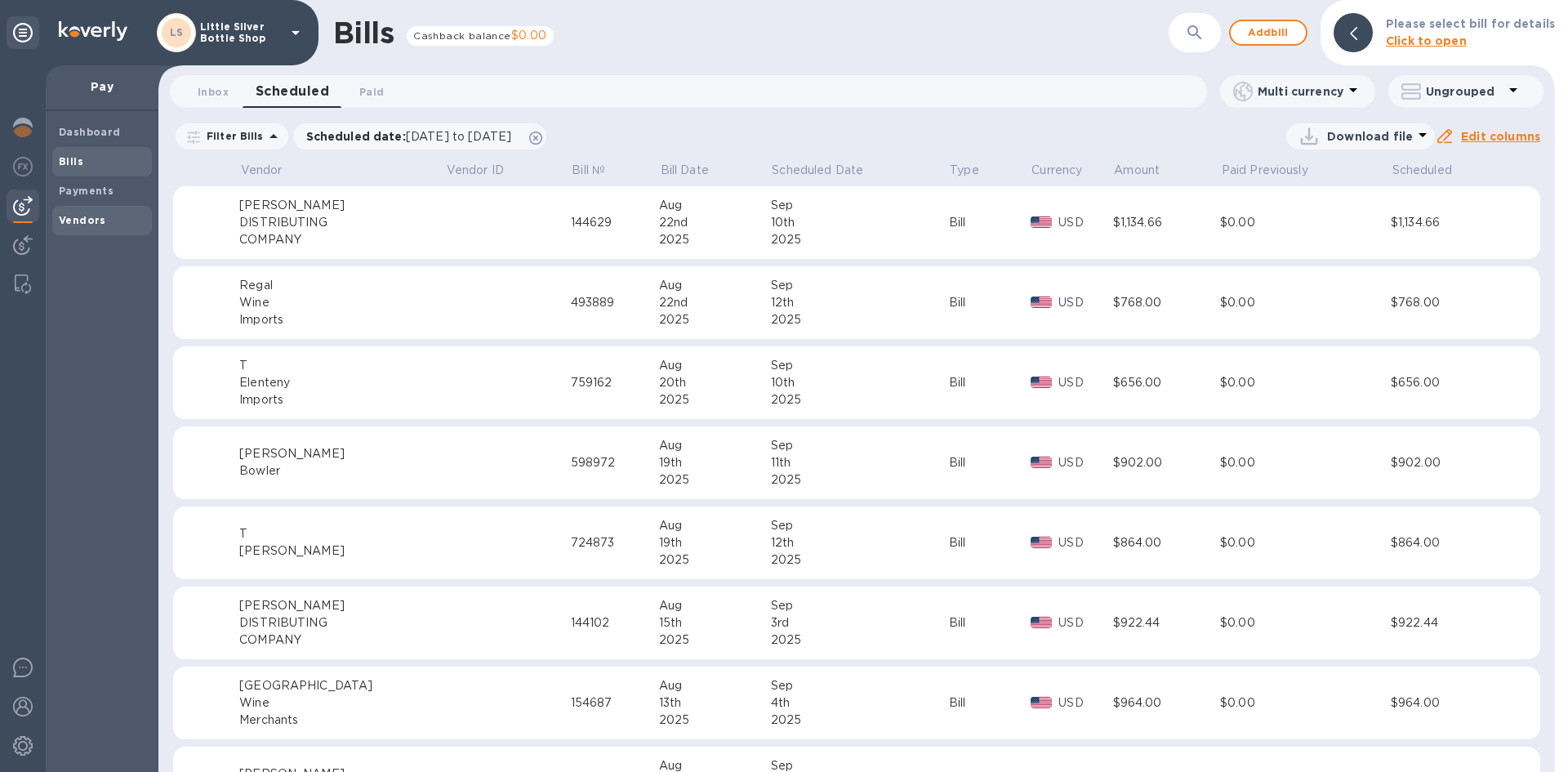
click at [104, 218] on span "Vendors" at bounding box center [102, 220] width 86 height 17
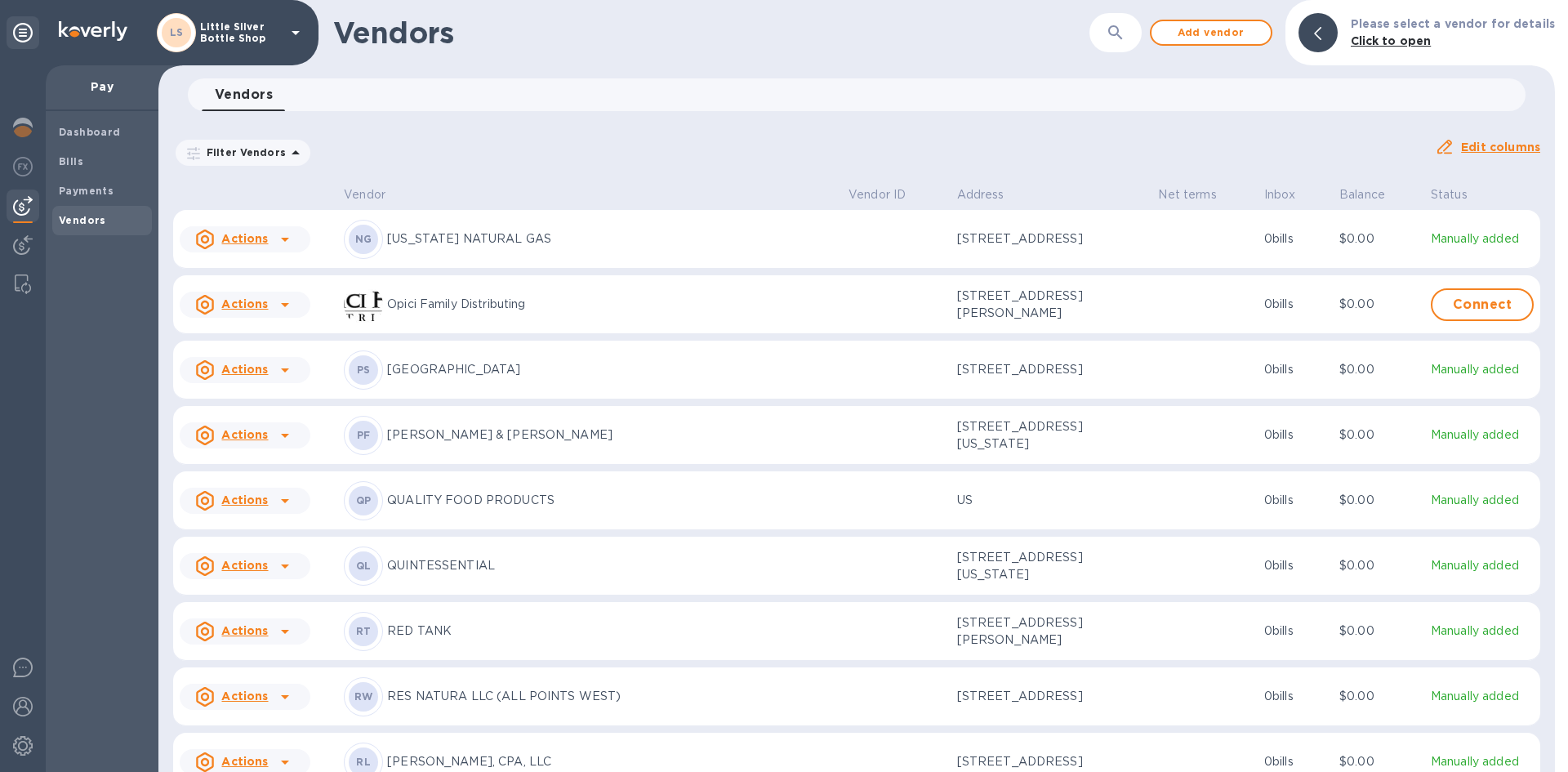
click at [494, 509] on p "QUALITY FOOD PRODUCTS" at bounding box center [611, 500] width 449 height 17
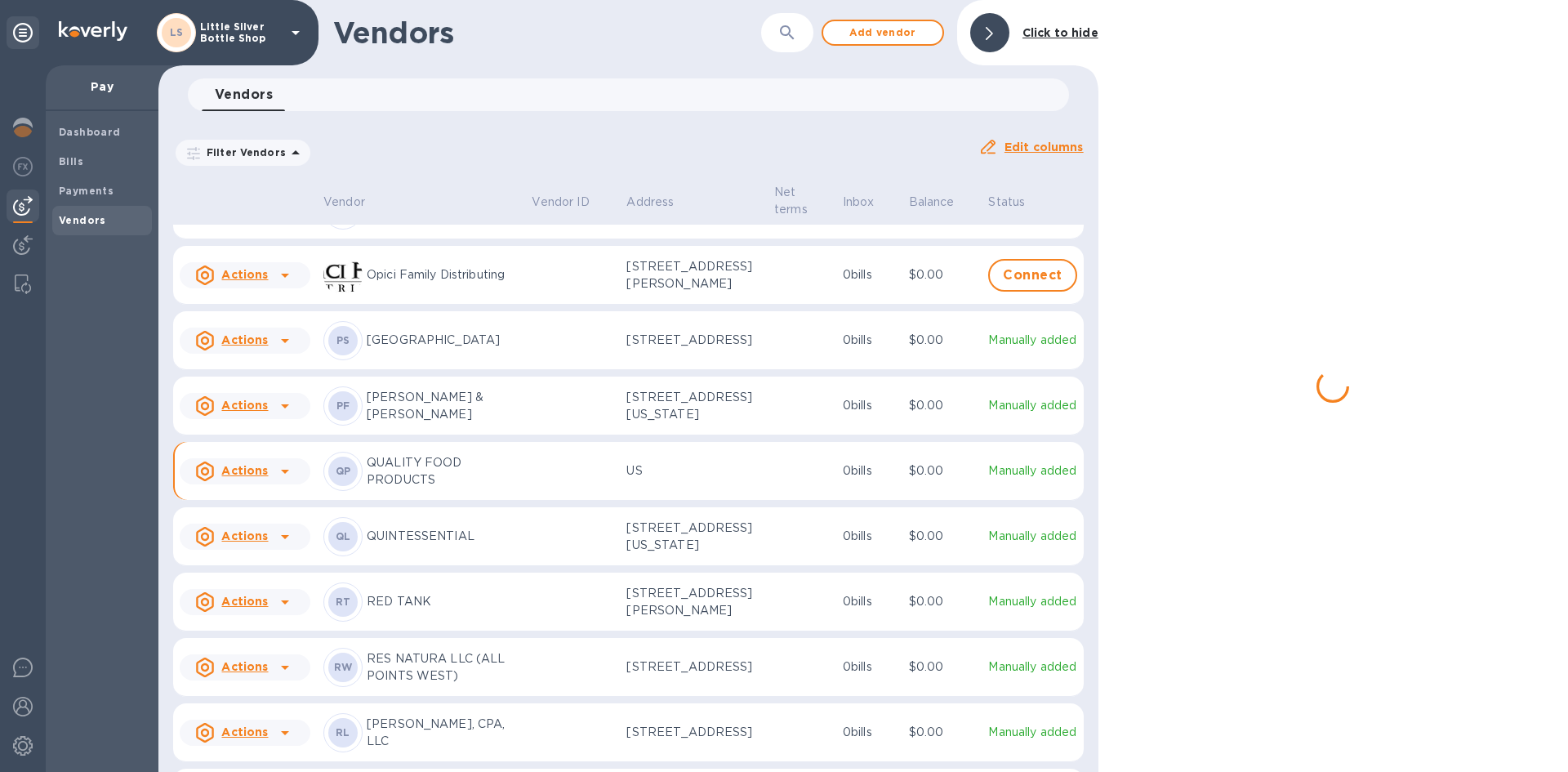
scroll to position [4379, 0]
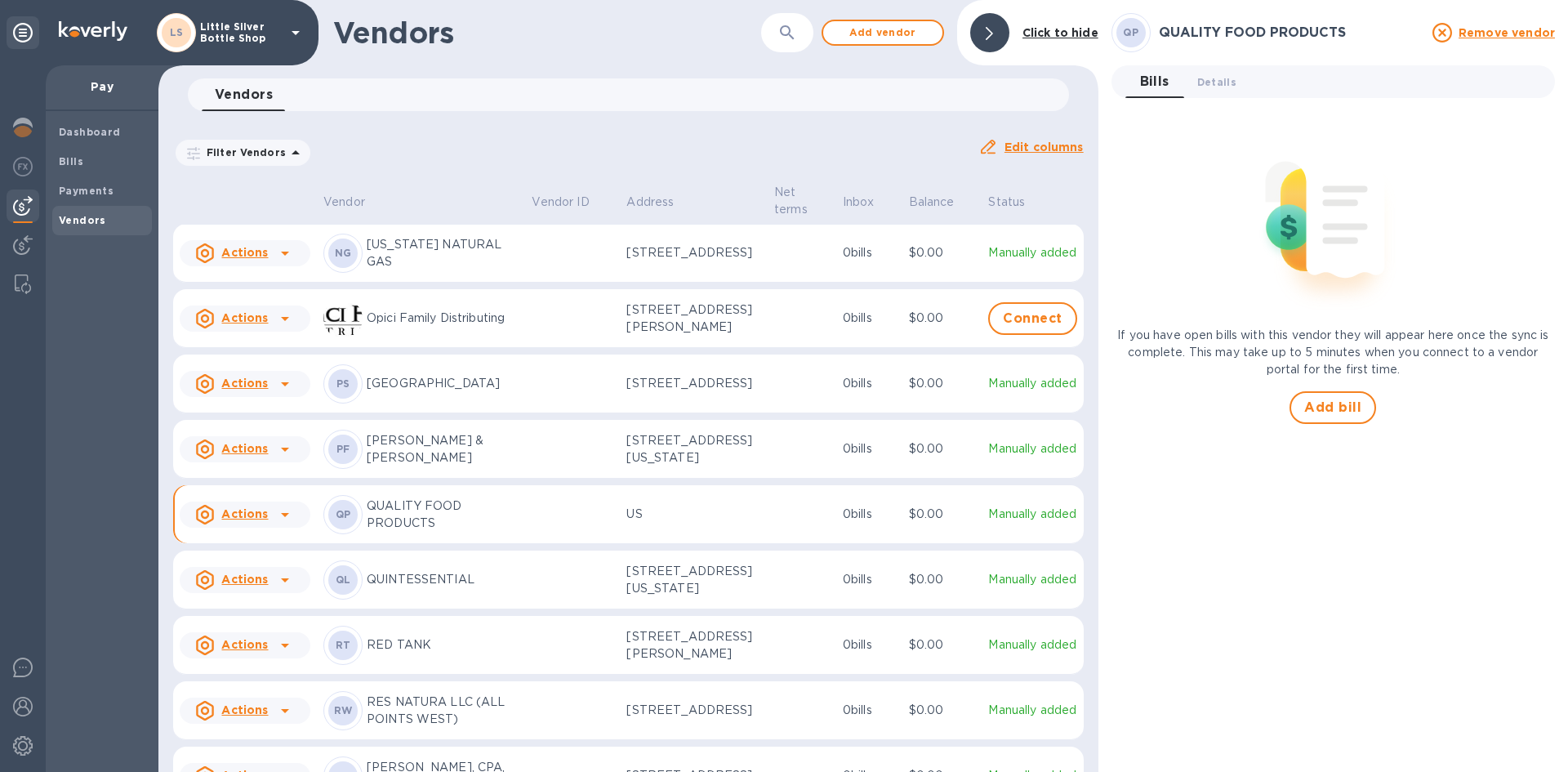
click at [1319, 405] on span "Add bill" at bounding box center [1333, 408] width 57 height 19
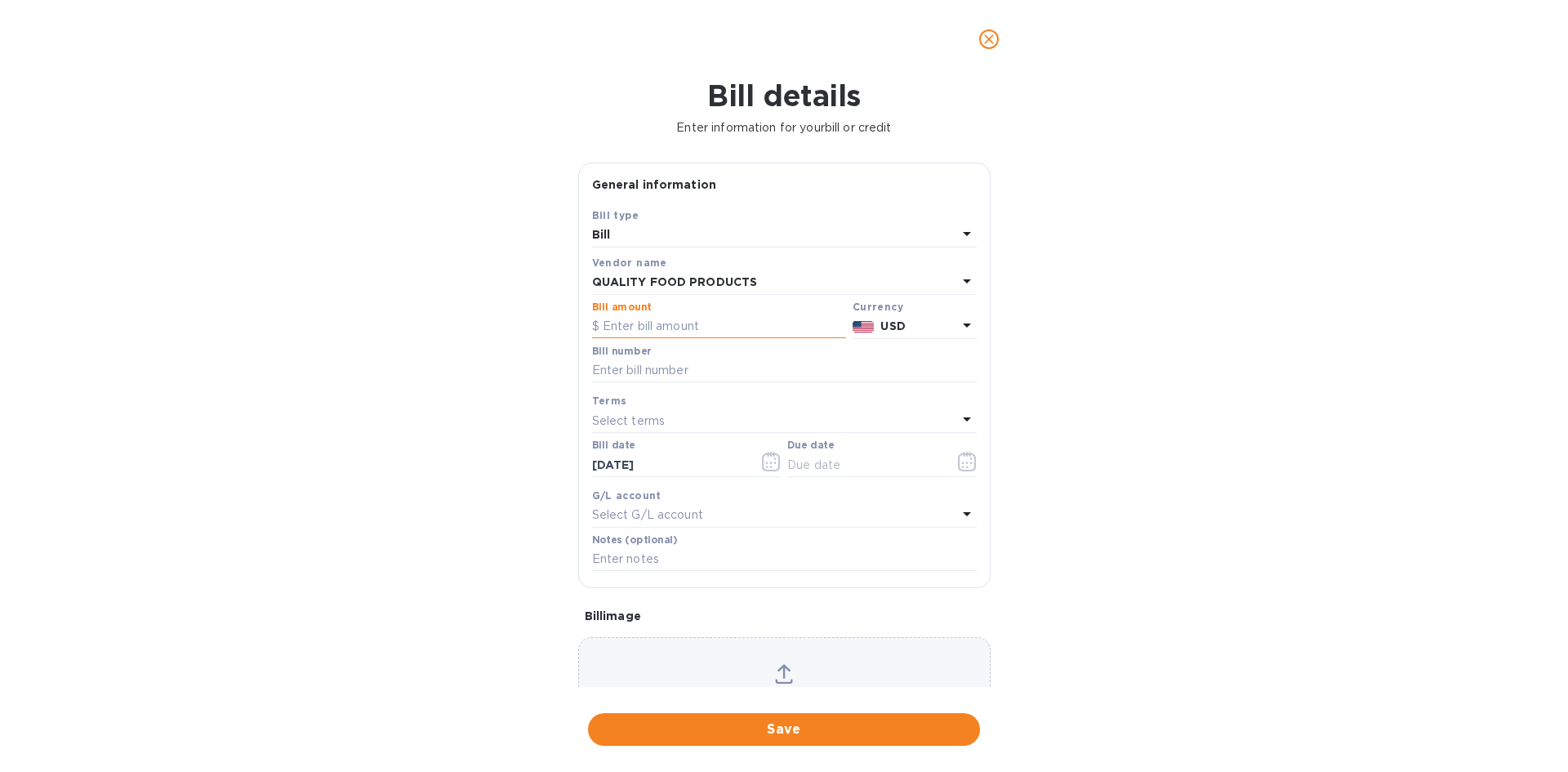
click at [688, 330] on input "text" at bounding box center [718, 327] width 254 height 25
type input "159.50"
click at [632, 375] on input "text" at bounding box center [784, 371] width 384 height 25
type input "560537"
click at [638, 422] on p "Select terms" at bounding box center [628, 421] width 73 height 17
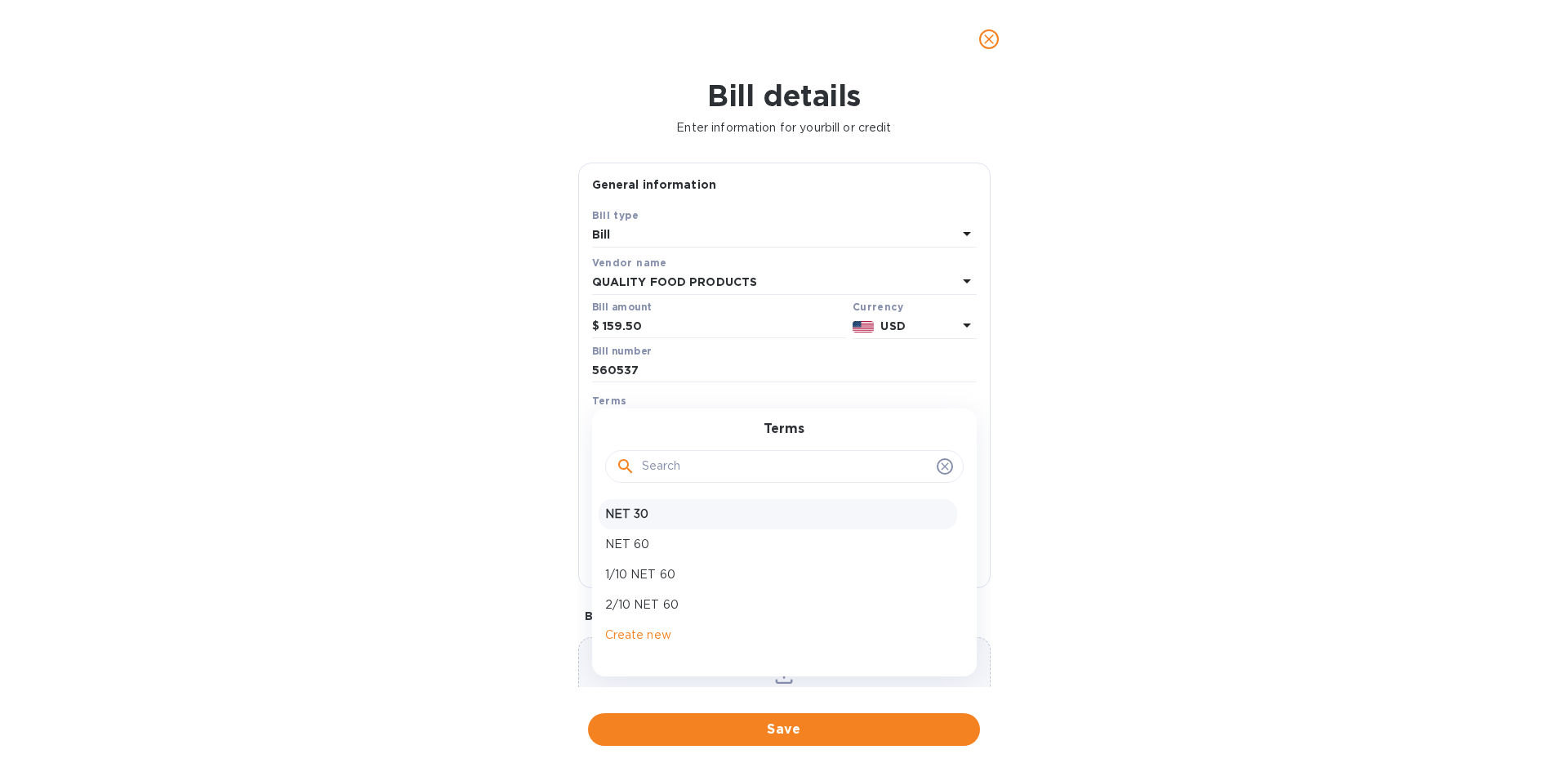
click at [620, 510] on p "NET 30" at bounding box center [778, 514] width 346 height 17
type input "09/21/2025"
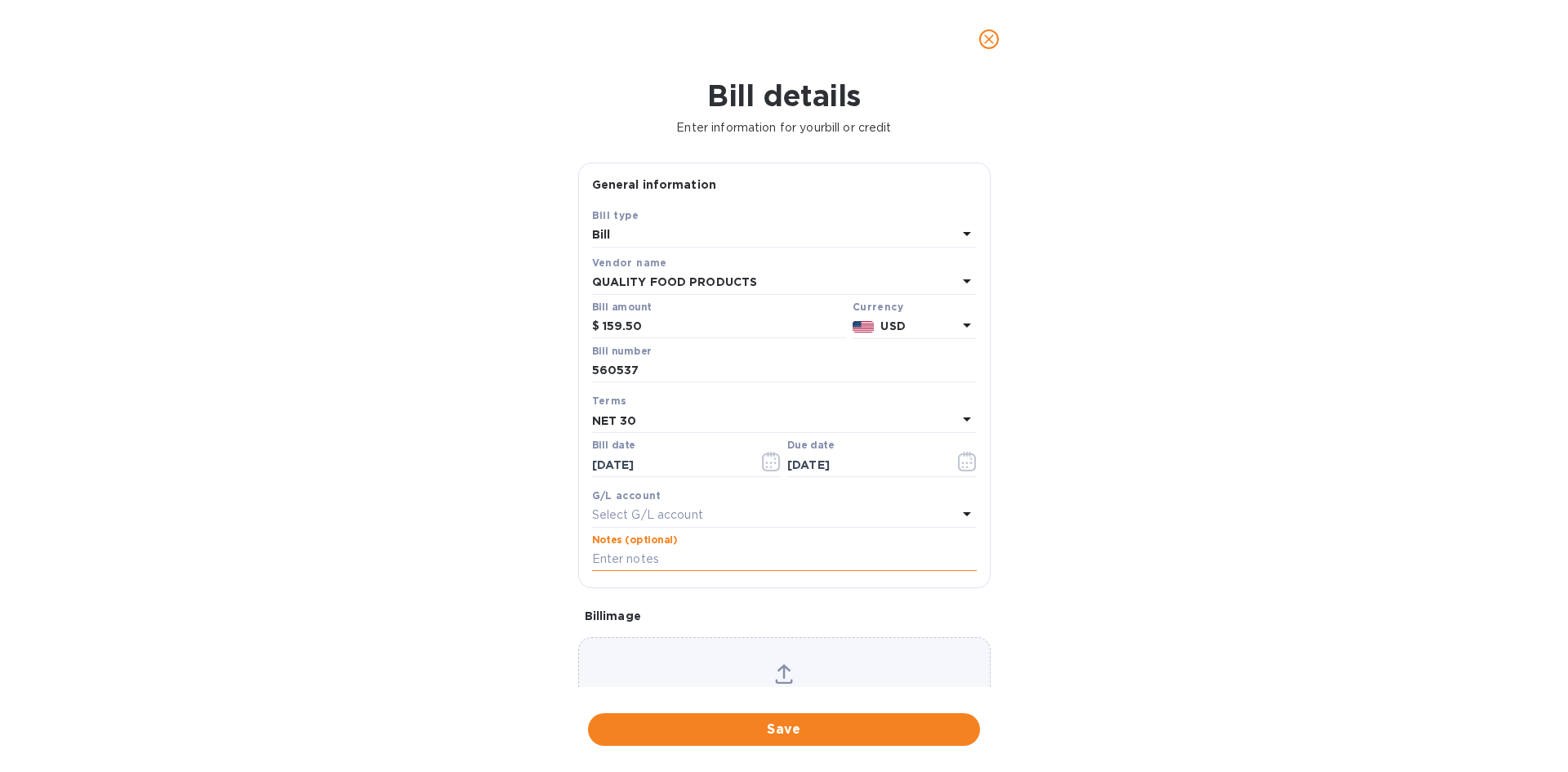
click at [651, 568] on input "text" at bounding box center [784, 559] width 384 height 25
type input "1-29832"
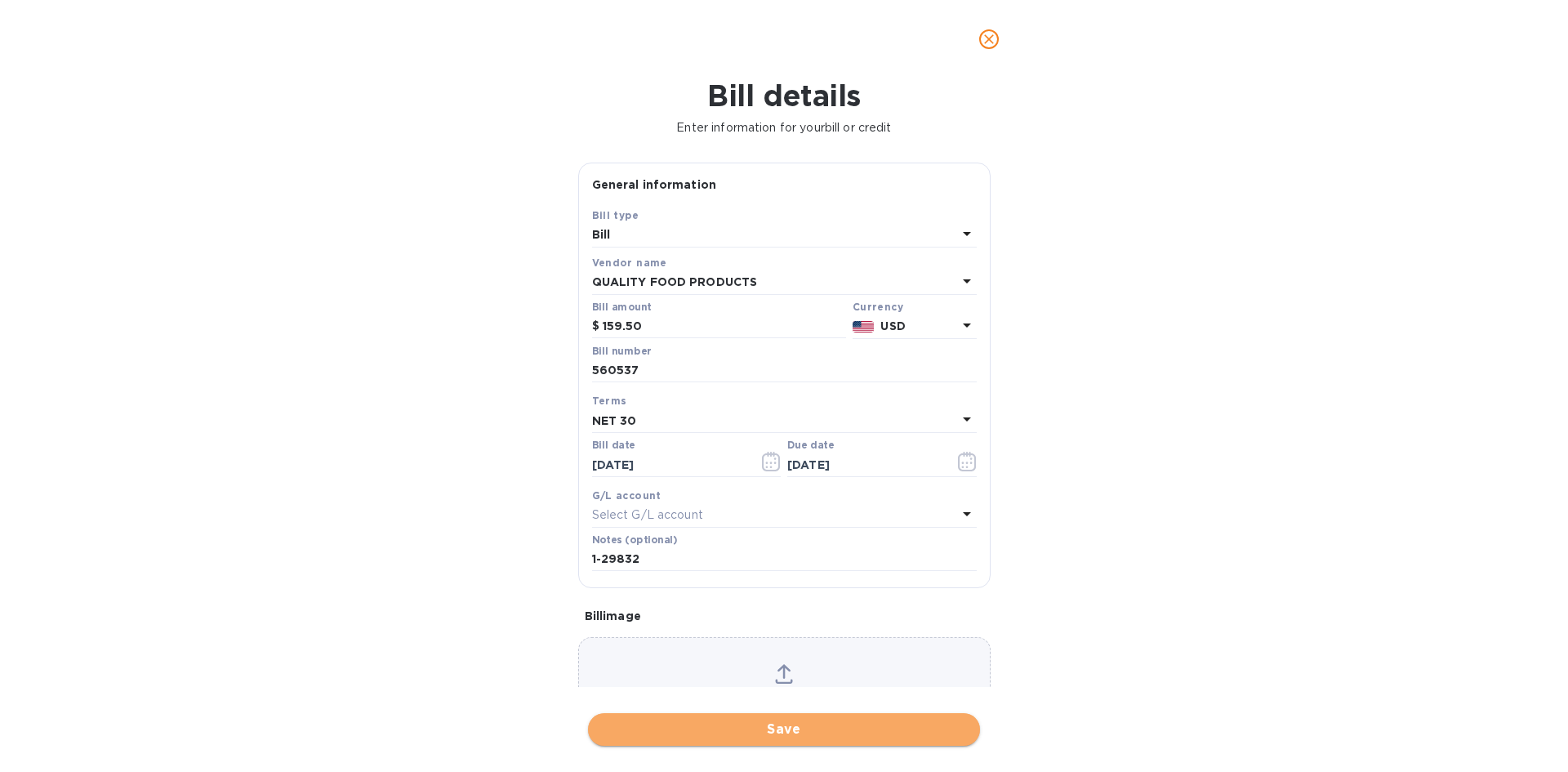
click at [818, 735] on span "Save" at bounding box center [784, 729] width 366 height 19
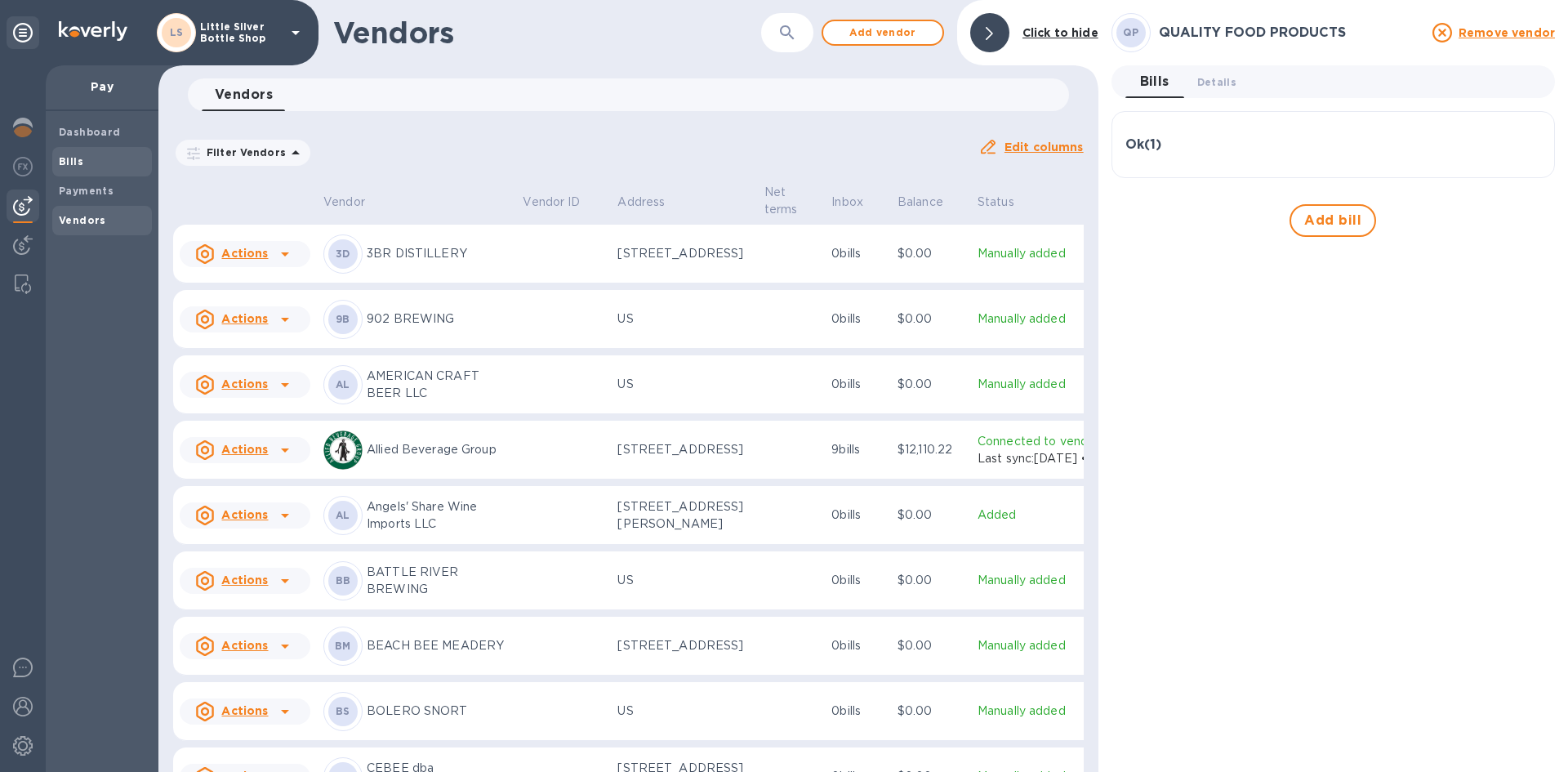
click at [83, 156] on span "Bills" at bounding box center [102, 162] width 86 height 17
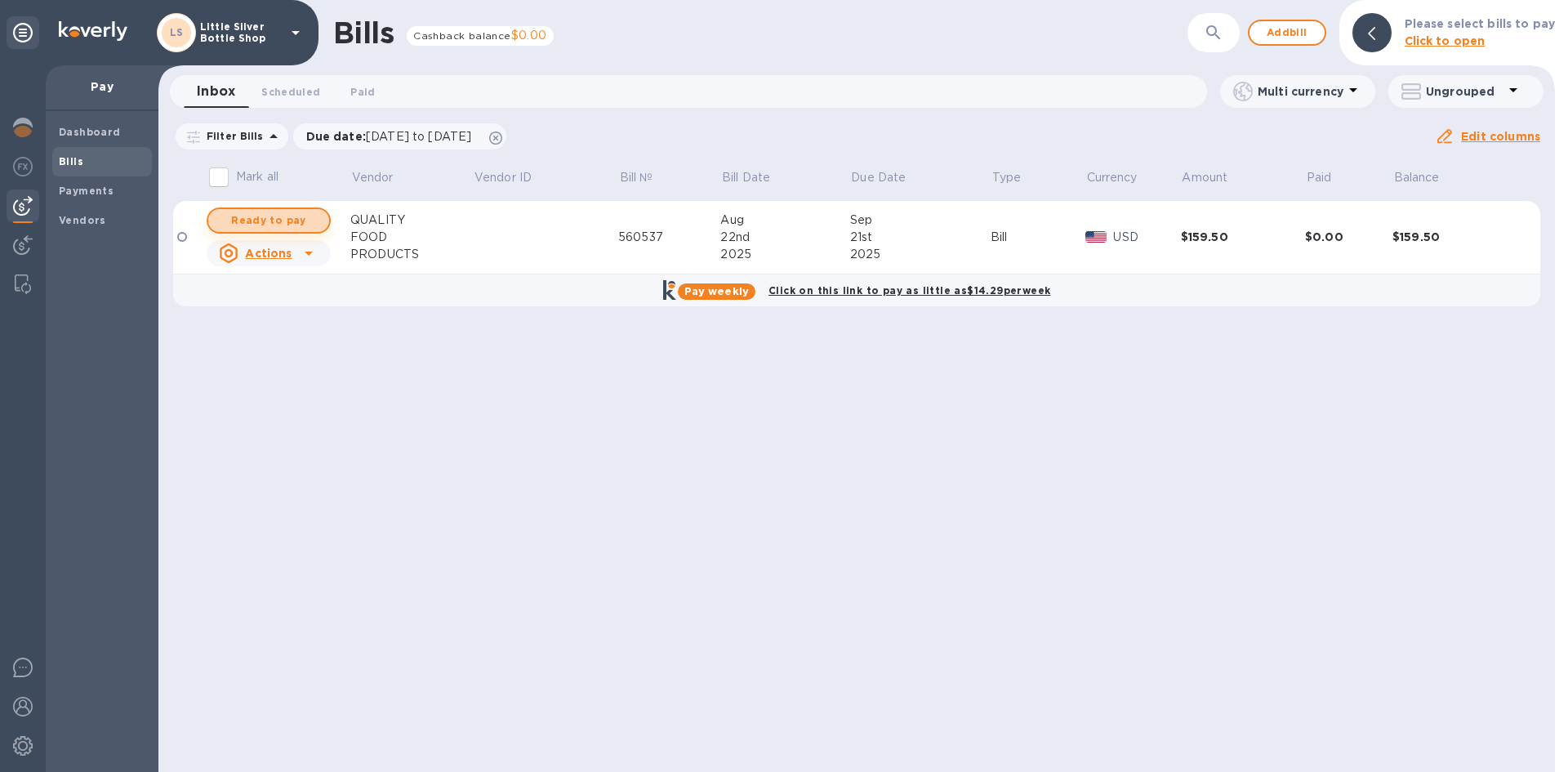
click at [250, 224] on span "Ready to pay" at bounding box center [268, 220] width 95 height 19
checkbox input "true"
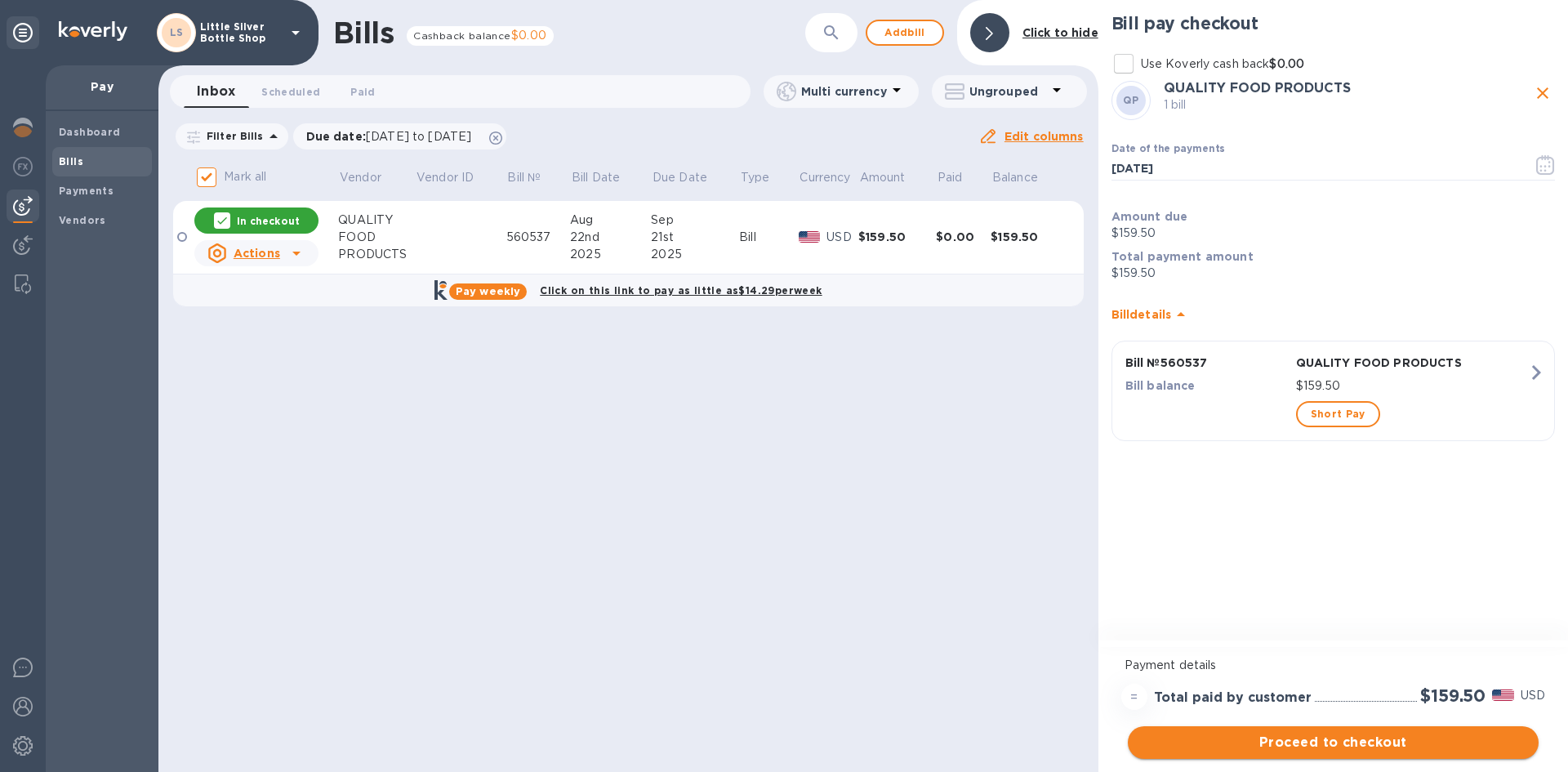
click at [1483, 744] on span "Proceed to checkout" at bounding box center [1333, 743] width 384 height 19
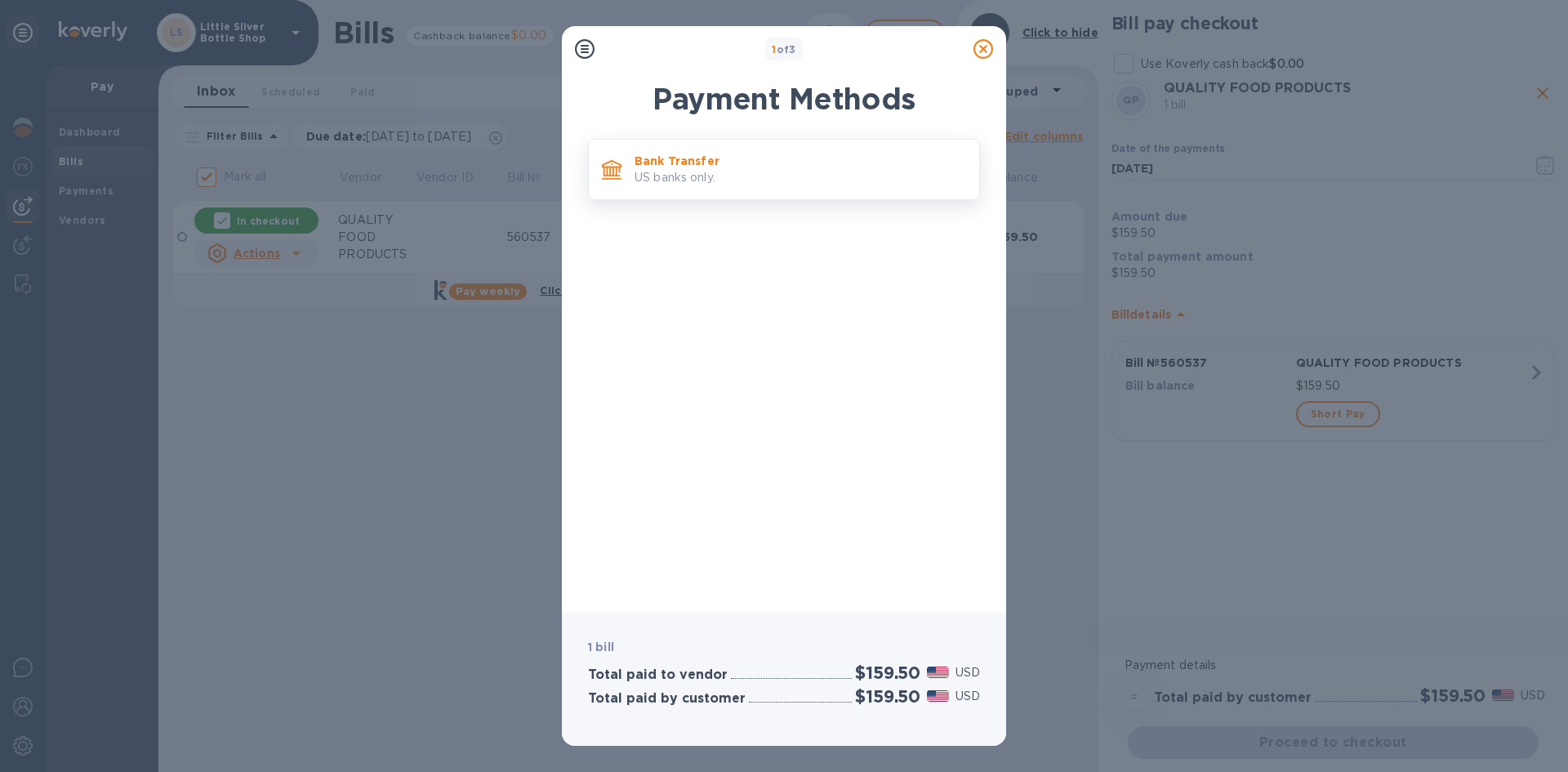
click at [807, 169] on p "US banks only." at bounding box center [800, 177] width 331 height 17
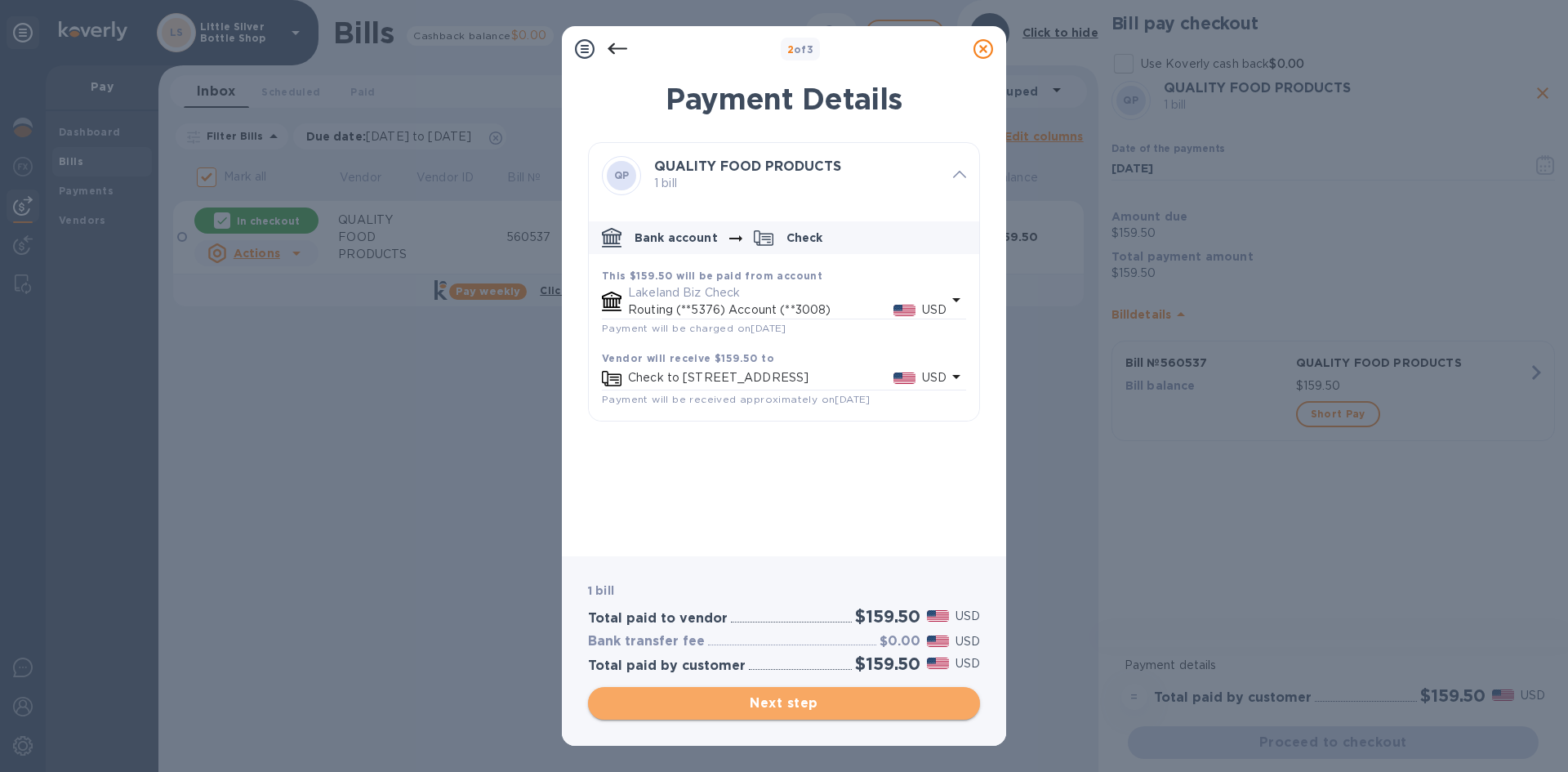
click at [893, 695] on span "Next step" at bounding box center [784, 703] width 366 height 19
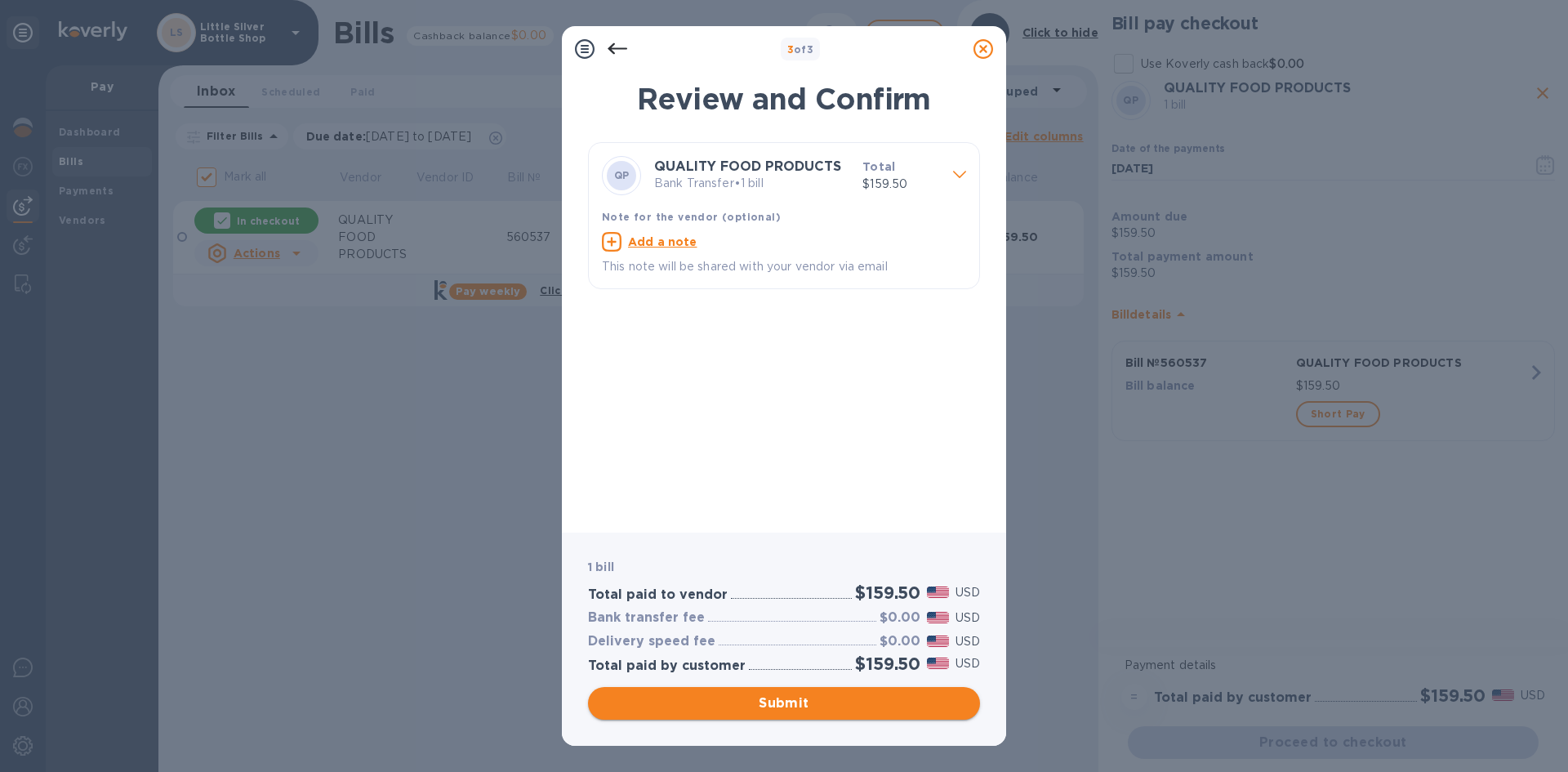
click at [889, 699] on span "Submit" at bounding box center [784, 703] width 366 height 19
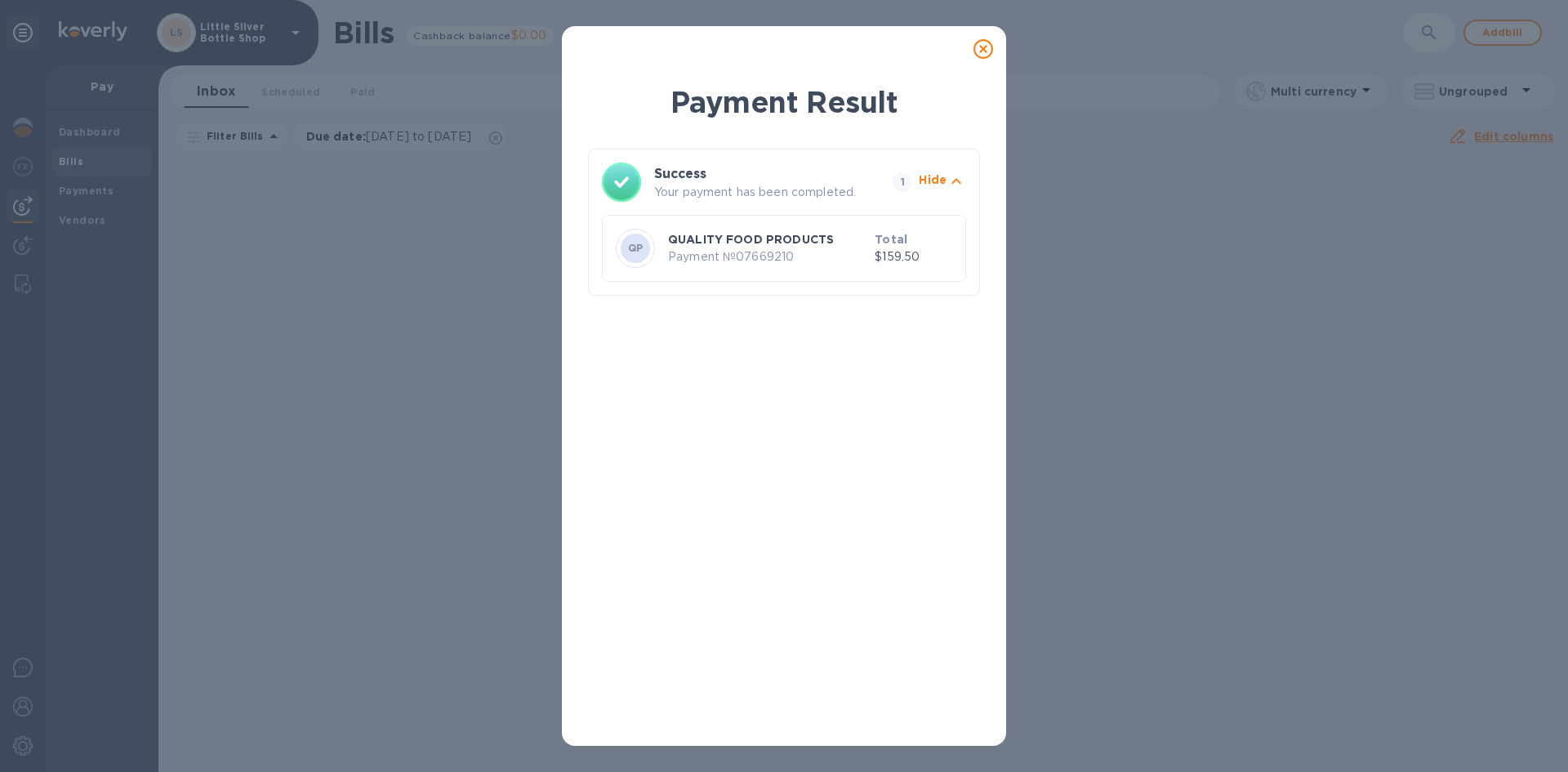
click at [980, 41] on icon at bounding box center [983, 49] width 19 height 19
